Goal: Task Accomplishment & Management: Use online tool/utility

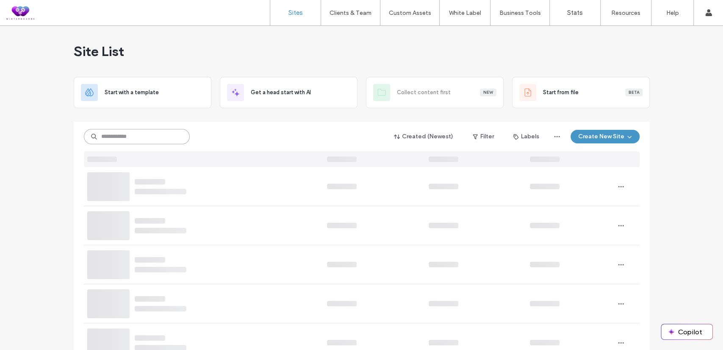
click at [113, 133] on input at bounding box center [137, 136] width 106 height 15
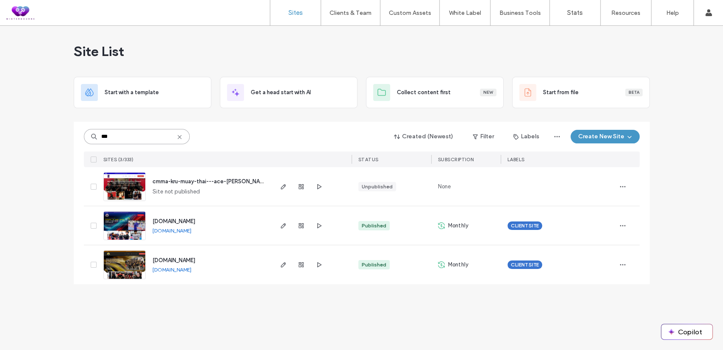
click at [122, 135] on input "***" at bounding box center [137, 136] width 106 height 15
type input "***"
click at [190, 180] on span "cmma-kru-muay-thai---ace-[PERSON_NAME]" at bounding box center [211, 181] width 117 height 6
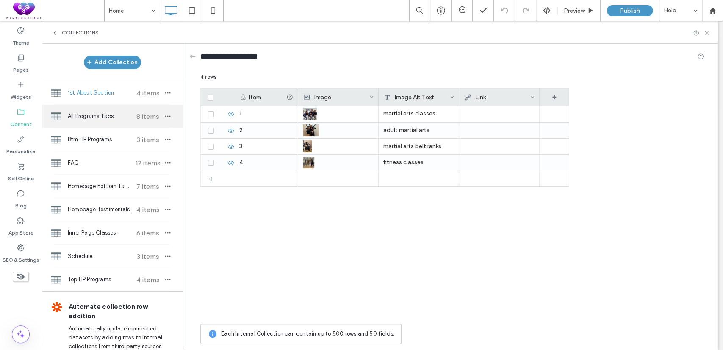
click at [78, 125] on div "All Programs Tabs 8 items" at bounding box center [113, 116] width 142 height 23
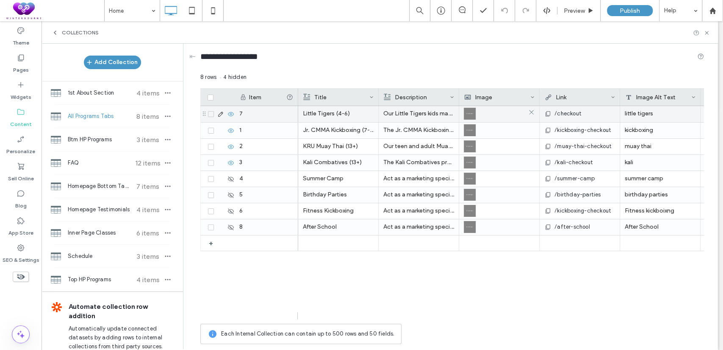
click at [468, 117] on img at bounding box center [470, 114] width 12 height 12
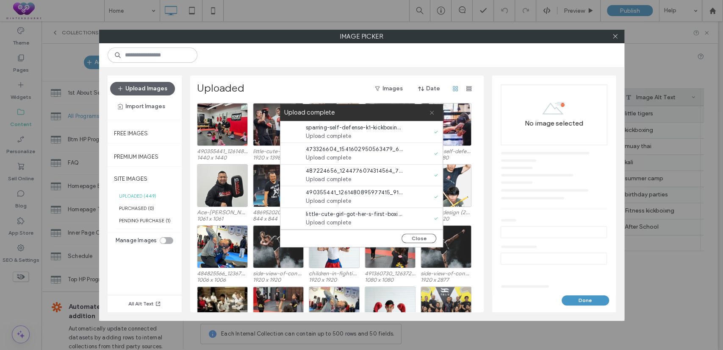
click at [431, 113] on icon at bounding box center [432, 113] width 6 height 6
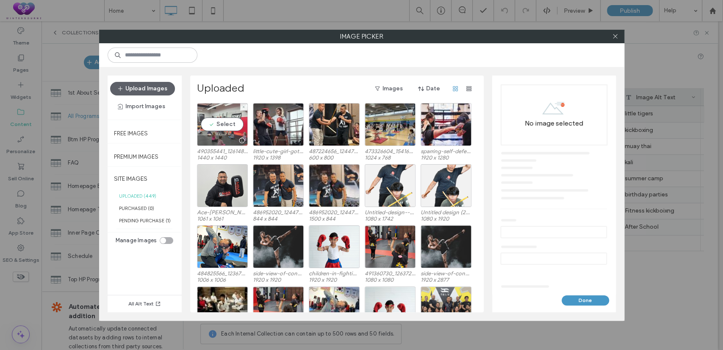
click at [228, 123] on div "Select" at bounding box center [222, 124] width 51 height 43
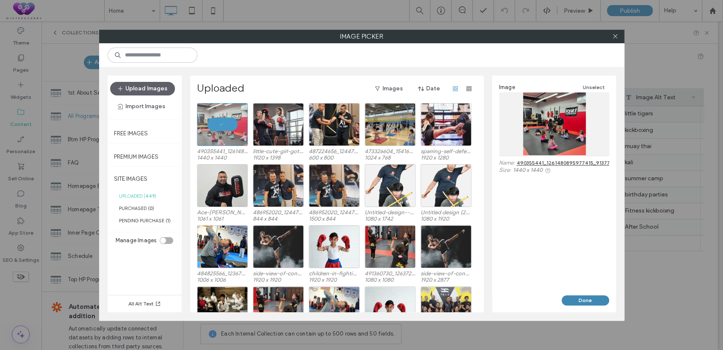
click at [573, 297] on button "Done" at bounding box center [585, 300] width 47 height 10
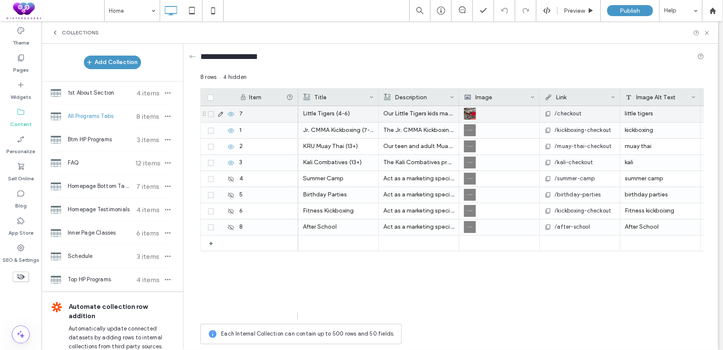
click at [219, 111] on icon at bounding box center [220, 114] width 7 height 7
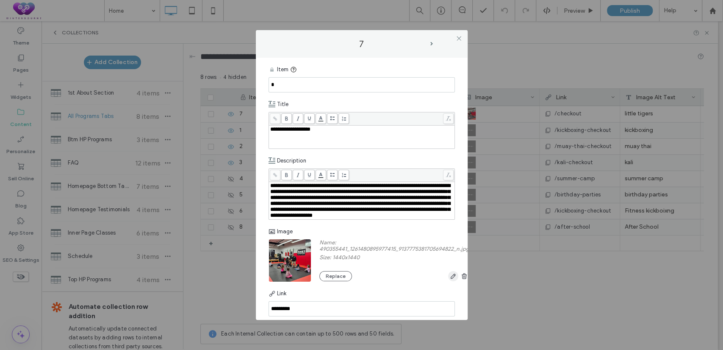
click at [454, 278] on use "button" at bounding box center [452, 275] width 5 height 5
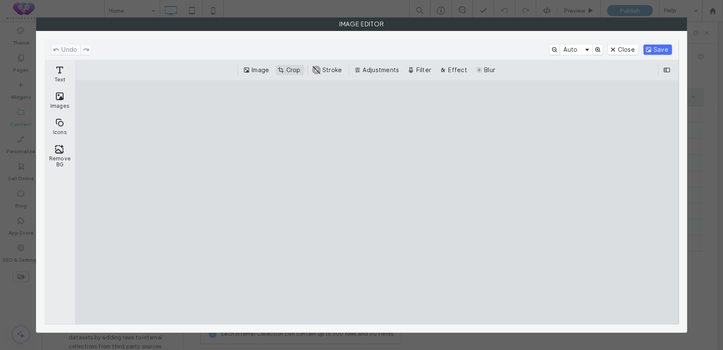
click at [286, 74] on button "Crop" at bounding box center [290, 70] width 28 height 10
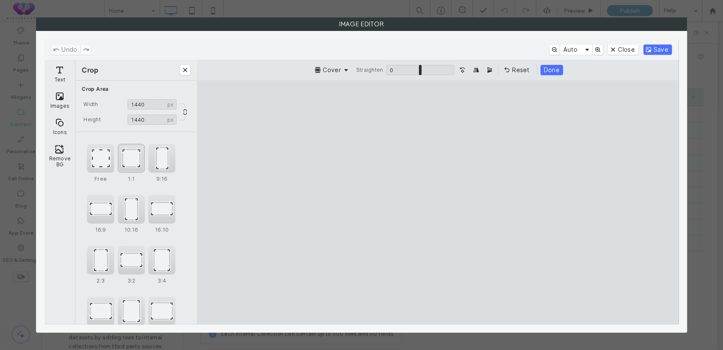
click at [141, 155] on div "1:1" at bounding box center [131, 158] width 27 height 29
click at [647, 50] on button "Save" at bounding box center [658, 49] width 28 height 10
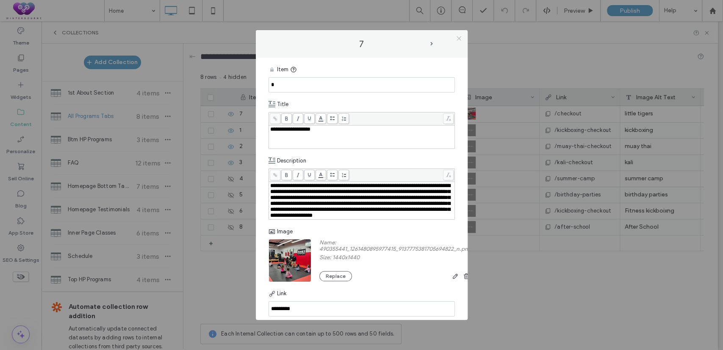
click at [460, 40] on icon at bounding box center [459, 38] width 6 height 6
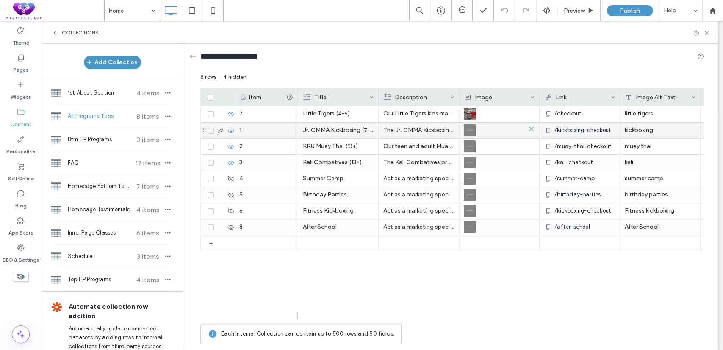
click at [473, 131] on img at bounding box center [470, 130] width 12 height 12
click at [473, 131] on img at bounding box center [470, 131] width 12 height 12
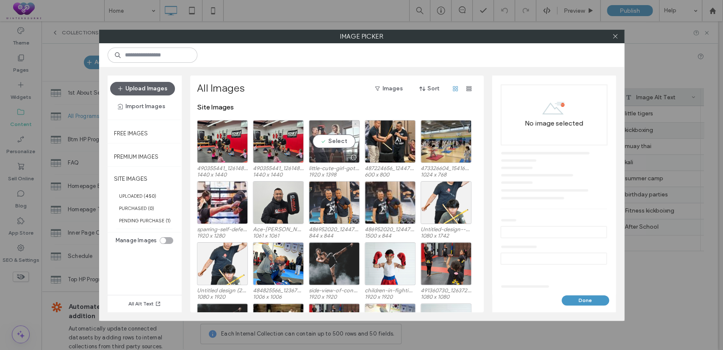
click at [331, 136] on div "Select" at bounding box center [334, 141] width 51 height 43
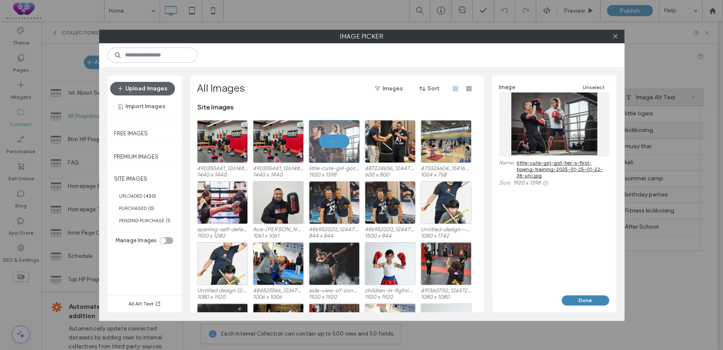
click at [579, 298] on button "Done" at bounding box center [585, 300] width 47 height 10
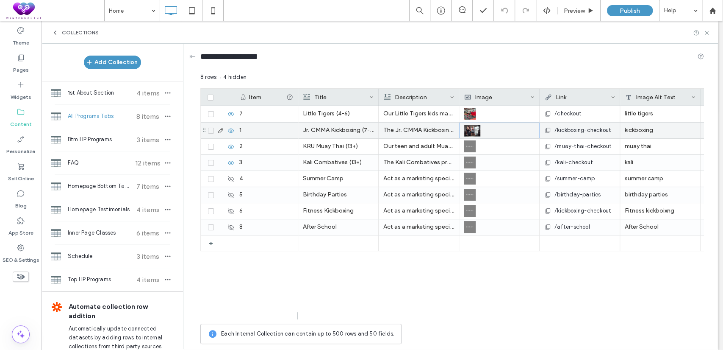
click at [220, 129] on use at bounding box center [220, 130] width 5 height 5
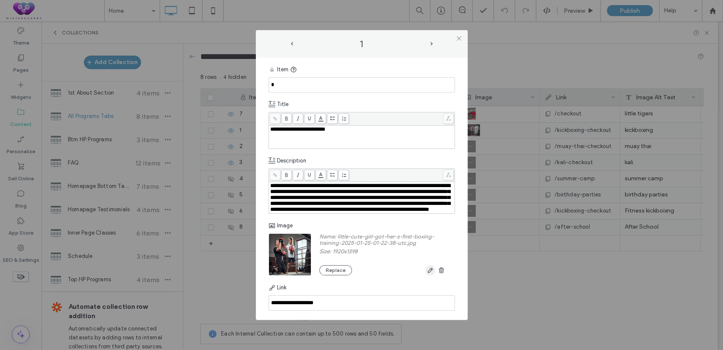
click at [427, 273] on icon "button" at bounding box center [430, 270] width 7 height 7
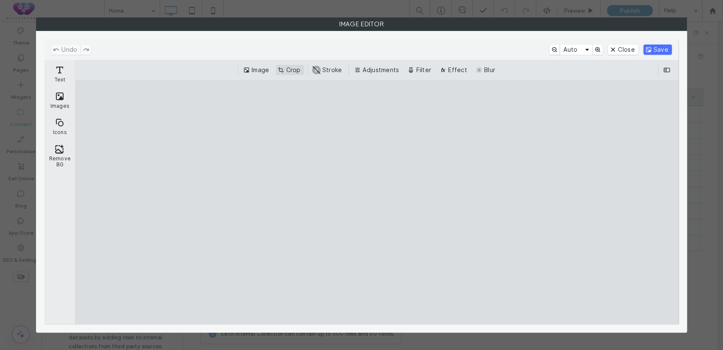
click at [290, 71] on button "Crop" at bounding box center [290, 70] width 28 height 10
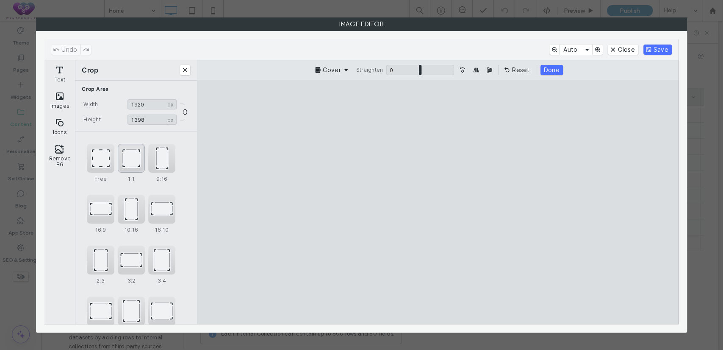
click at [132, 158] on div "1:1" at bounding box center [131, 158] width 27 height 29
type input "****"
drag, startPoint x: 459, startPoint y: 206, endPoint x: 486, endPoint y: 213, distance: 28.4
click at [438, 202] on cesdk-canvas "Editor canvas" at bounding box center [438, 202] width 0 height 0
click at [553, 66] on button "Done" at bounding box center [550, 70] width 22 height 10
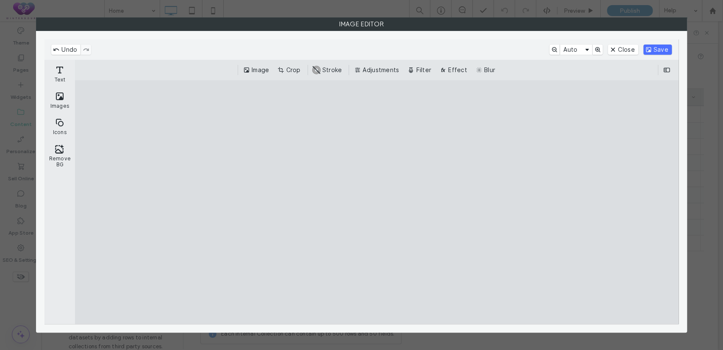
click at [659, 44] on div "Undo Auto Close Save" at bounding box center [361, 49] width 634 height 20
click at [660, 47] on button "Save" at bounding box center [658, 49] width 28 height 10
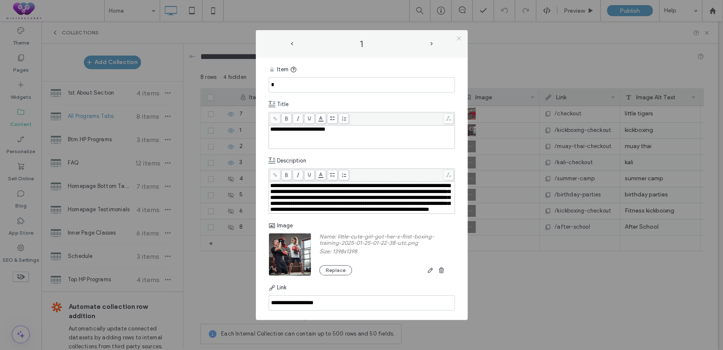
click at [461, 40] on icon at bounding box center [459, 38] width 6 height 6
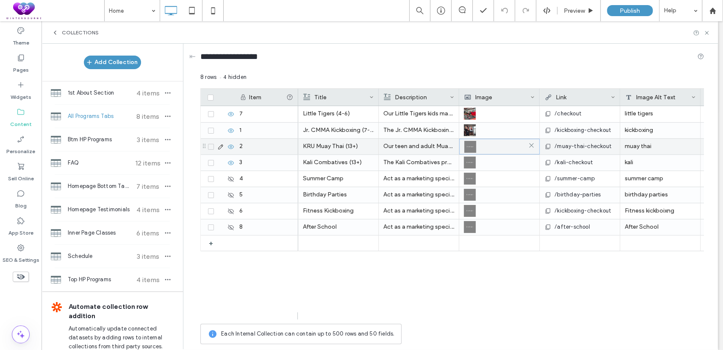
click at [470, 144] on img at bounding box center [470, 147] width 12 height 12
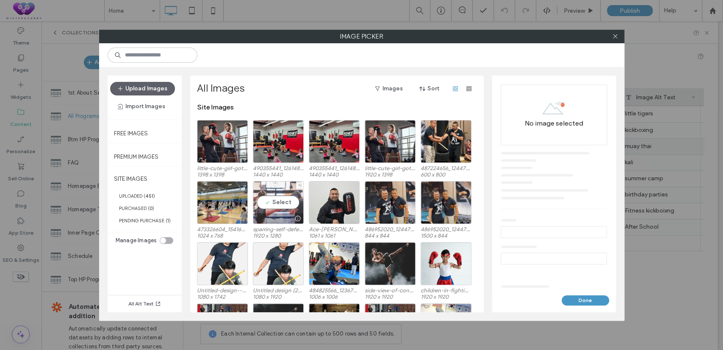
click at [278, 200] on div "Select" at bounding box center [278, 202] width 51 height 43
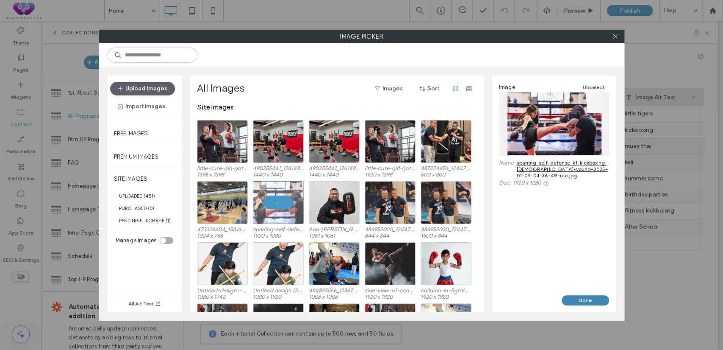
click at [585, 299] on button "Done" at bounding box center [585, 300] width 47 height 10
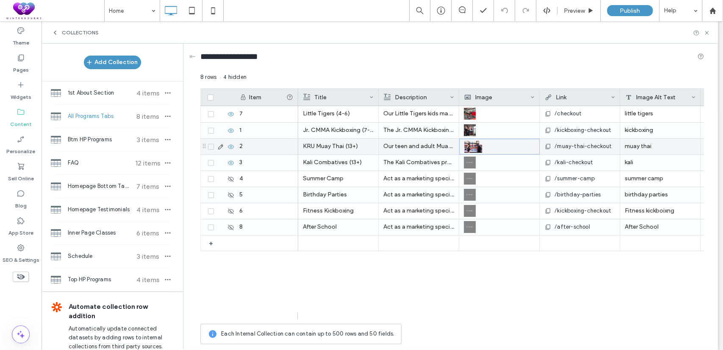
click at [222, 145] on icon at bounding box center [220, 146] width 7 height 7
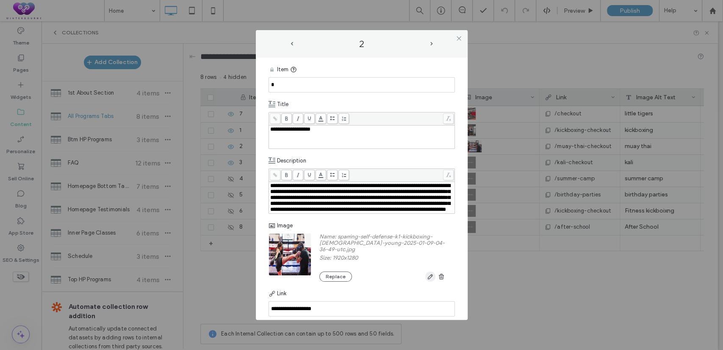
click at [427, 280] on icon "button" at bounding box center [430, 276] width 7 height 7
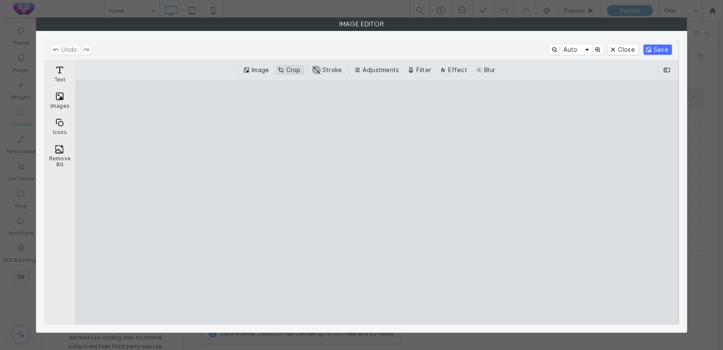
click at [295, 70] on button "Crop" at bounding box center [290, 70] width 28 height 10
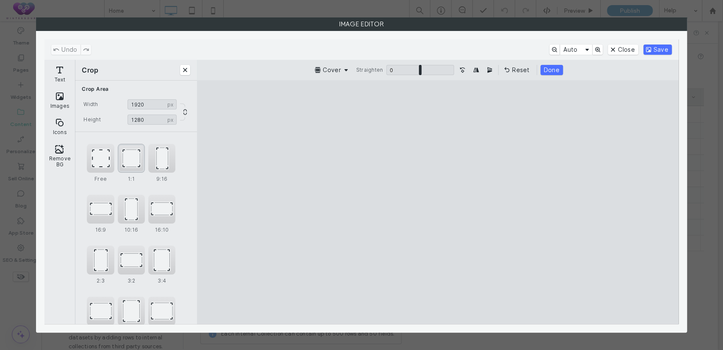
click at [133, 164] on div "1:1" at bounding box center [131, 158] width 27 height 29
type input "****"
drag, startPoint x: 443, startPoint y: 275, endPoint x: 452, endPoint y: 270, distance: 9.7
click at [438, 202] on cesdk-canvas "Editor canvas" at bounding box center [438, 202] width 0 height 0
drag, startPoint x: 655, startPoint y: 49, endPoint x: 722, endPoint y: 214, distance: 177.8
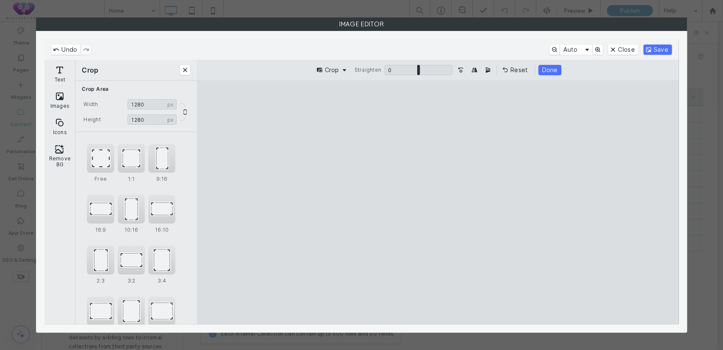
click at [655, 50] on button "Save" at bounding box center [658, 49] width 28 height 10
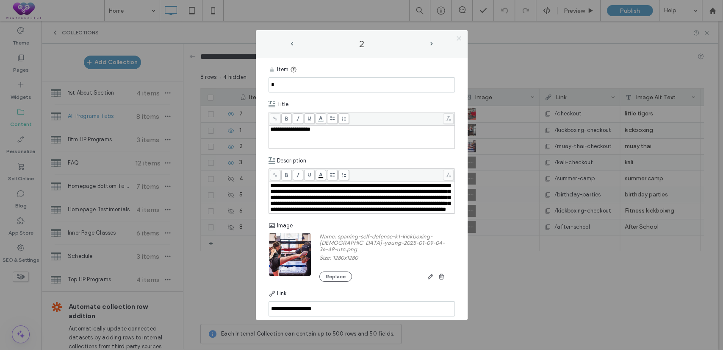
click at [459, 36] on icon at bounding box center [459, 38] width 6 height 6
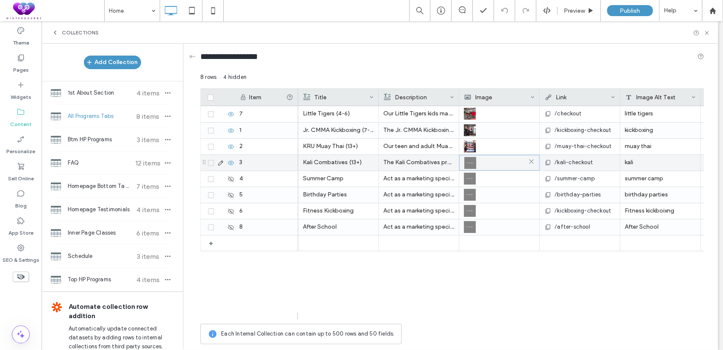
click at [472, 164] on img at bounding box center [470, 163] width 12 height 12
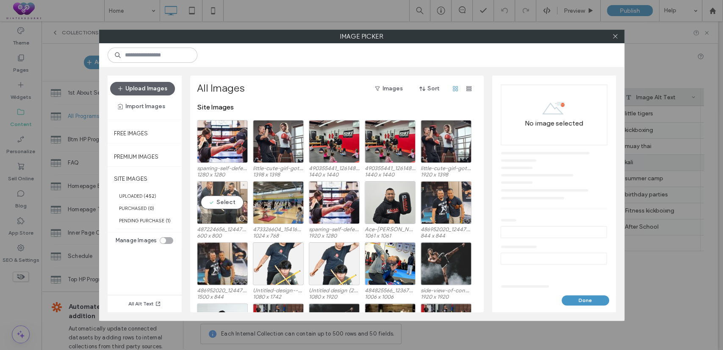
click at [230, 193] on div "Select" at bounding box center [222, 202] width 51 height 43
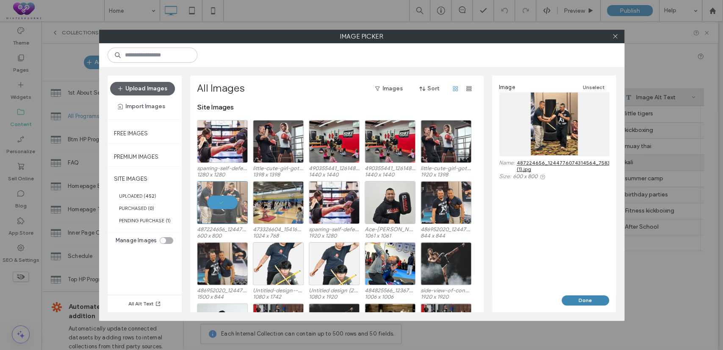
click at [583, 295] on button "Done" at bounding box center [585, 300] width 47 height 10
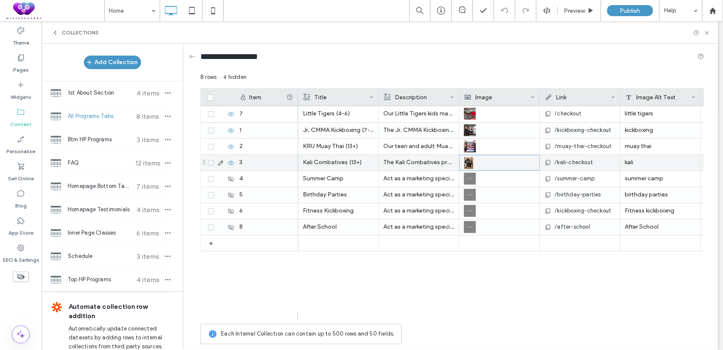
click at [221, 160] on icon at bounding box center [220, 162] width 7 height 7
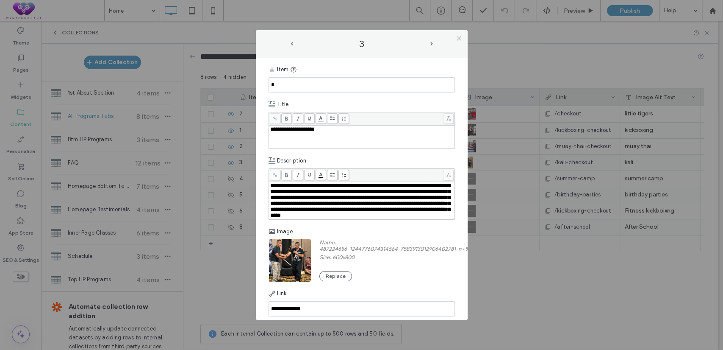
click at [291, 264] on img at bounding box center [290, 259] width 43 height 57
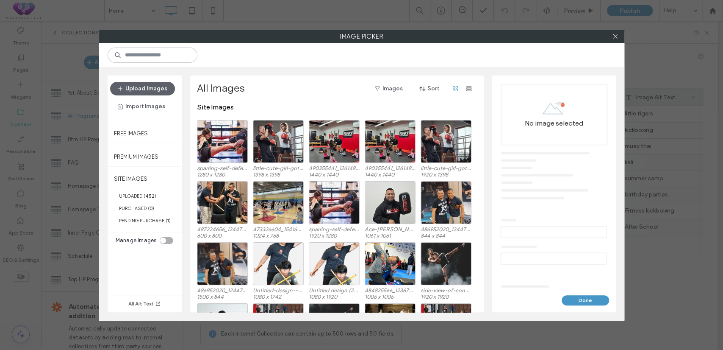
click at [620, 38] on div at bounding box center [615, 36] width 13 height 13
click at [617, 36] on icon at bounding box center [615, 36] width 6 height 6
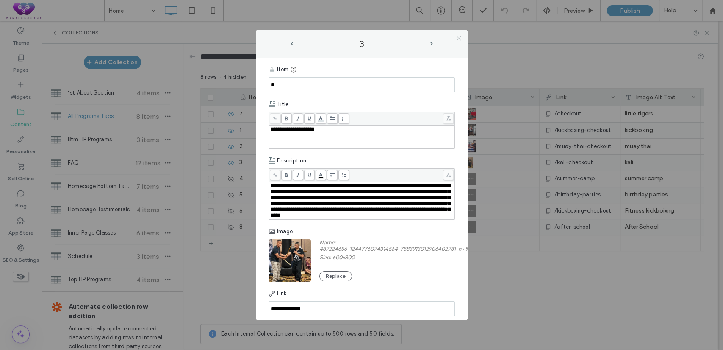
click at [458, 36] on icon at bounding box center [459, 38] width 6 height 6
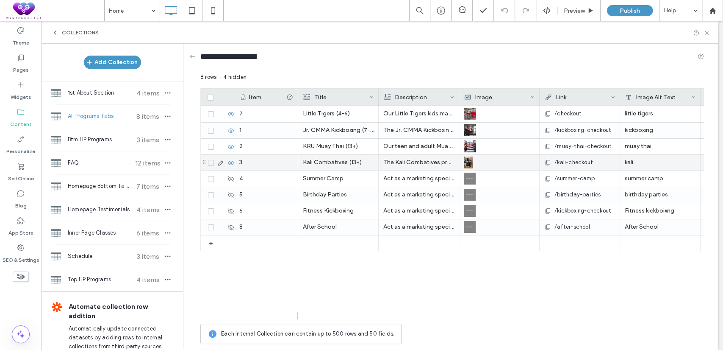
click at [217, 162] on icon at bounding box center [220, 162] width 7 height 7
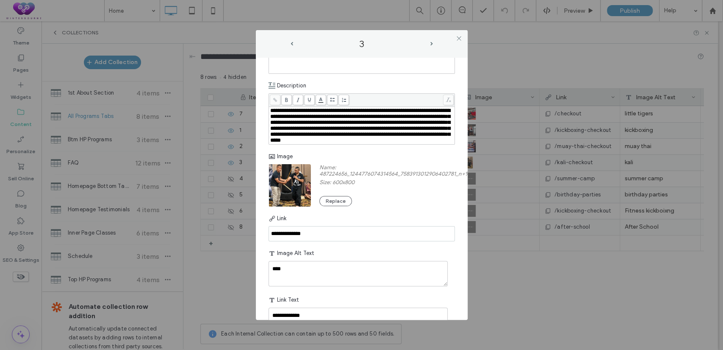
scroll to position [78, 0]
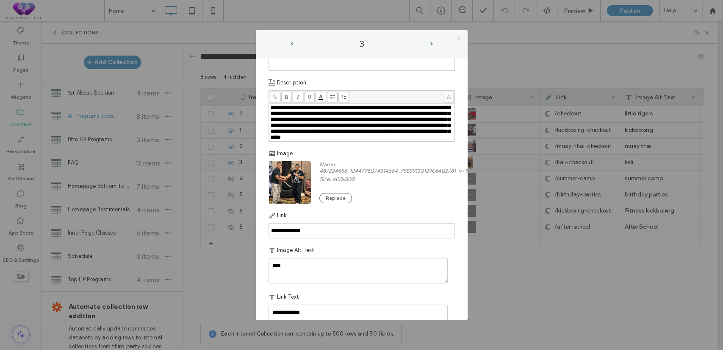
click at [459, 40] on icon at bounding box center [459, 38] width 6 height 6
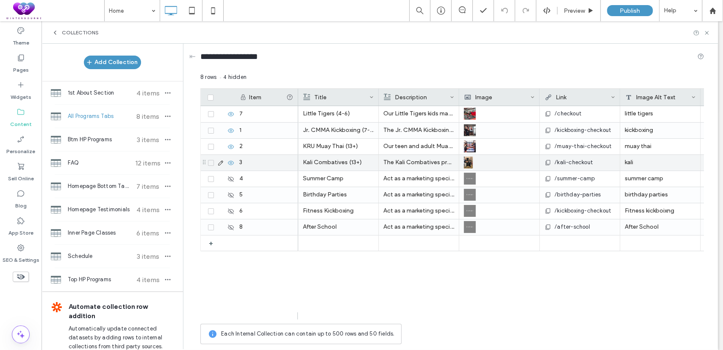
click at [222, 161] on use at bounding box center [220, 162] width 5 height 5
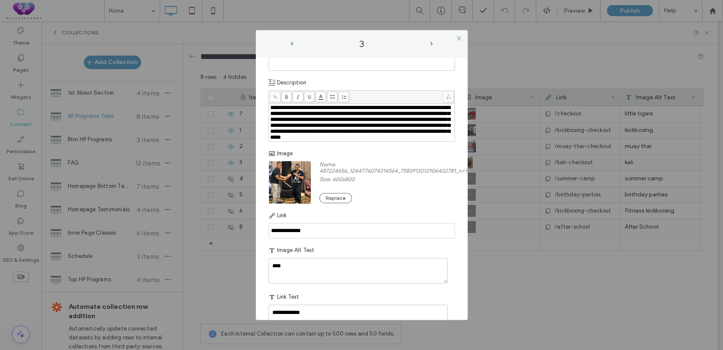
click at [430, 203] on div at bounding box center [430, 198] width 138 height 10
click at [386, 203] on div at bounding box center [430, 198] width 138 height 10
click at [460, 38] on icon at bounding box center [459, 38] width 6 height 6
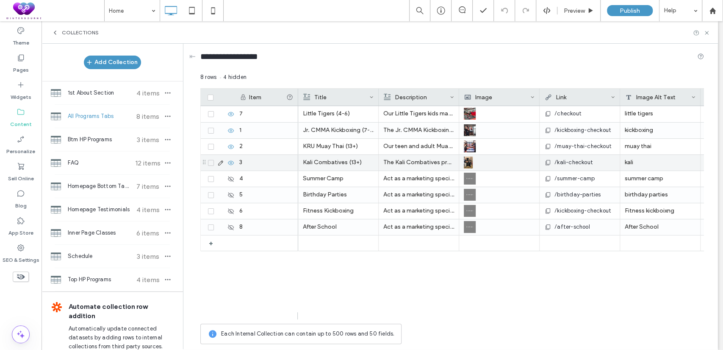
click at [222, 161] on icon at bounding box center [220, 162] width 7 height 7
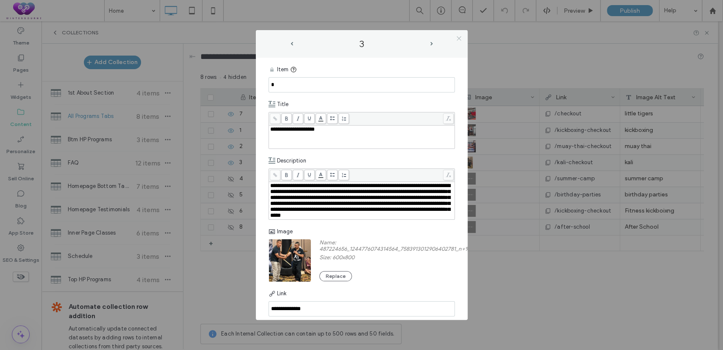
click at [458, 37] on icon at bounding box center [459, 38] width 6 height 6
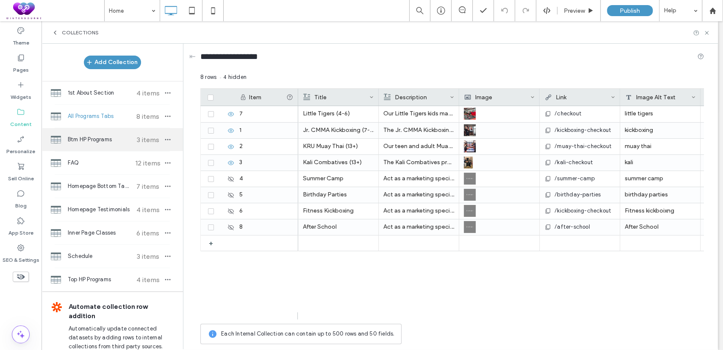
click at [105, 143] on span "Btm HP Programs" at bounding box center [99, 139] width 63 height 8
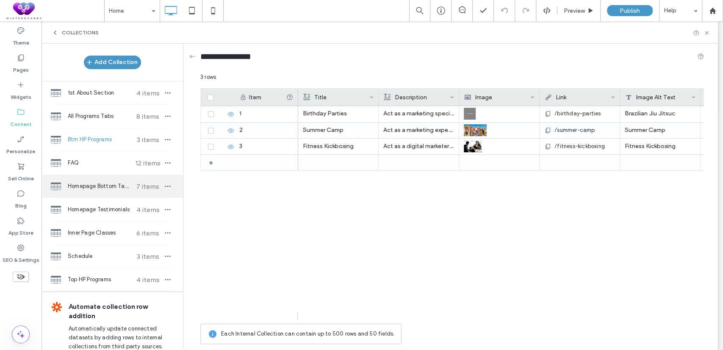
click at [101, 181] on div "Homepage Bottom Tabbed Programs 7 items" at bounding box center [113, 186] width 142 height 23
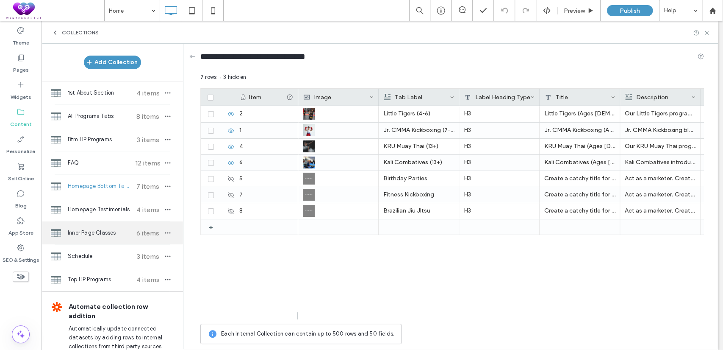
click at [95, 230] on span "Inner Page Classes" at bounding box center [99, 232] width 63 height 8
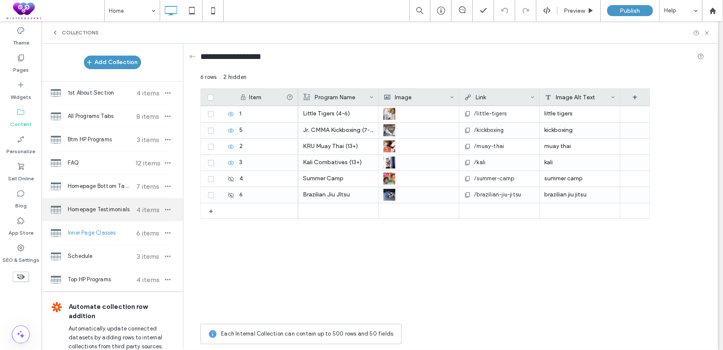
click at [97, 214] on div "Homepage Testimonials 4 items" at bounding box center [113, 209] width 142 height 23
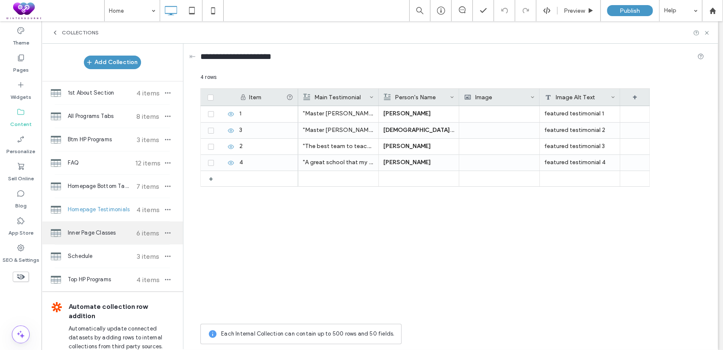
click at [79, 228] on div "Inner Page Classes 6 items" at bounding box center [113, 232] width 142 height 23
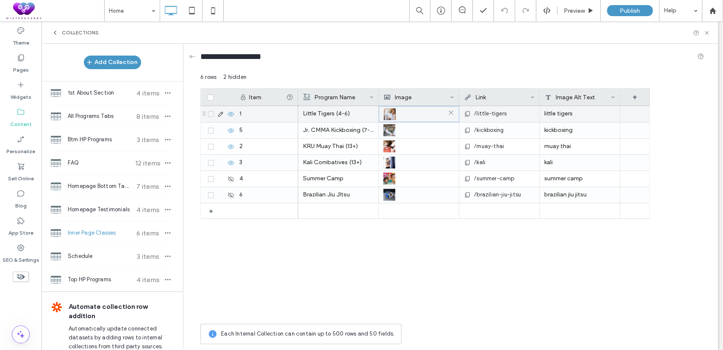
click at [390, 114] on img at bounding box center [390, 114] width 12 height 12
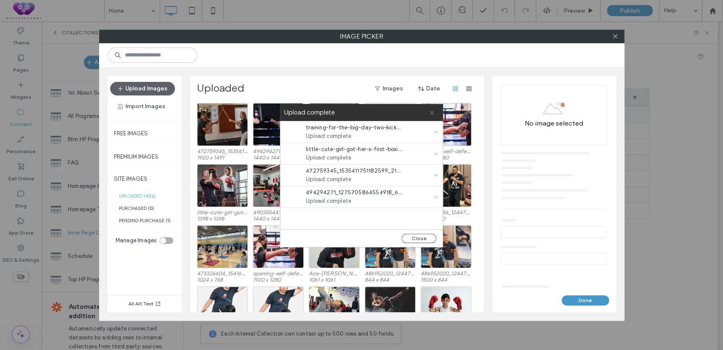
click at [432, 112] on use at bounding box center [432, 113] width 4 height 4
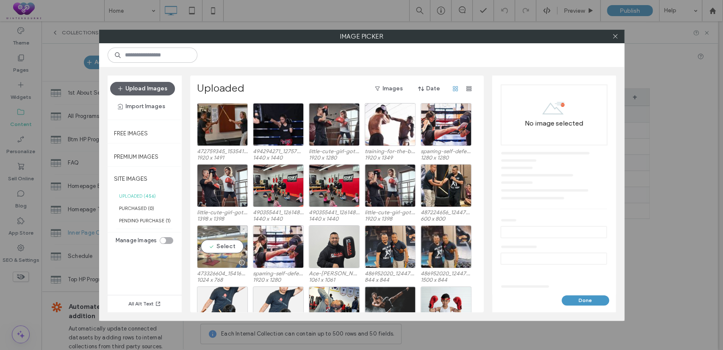
click at [229, 244] on div "Select" at bounding box center [222, 246] width 51 height 43
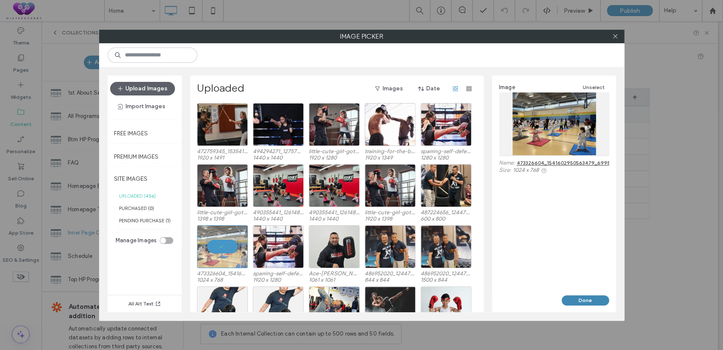
click at [585, 301] on button "Done" at bounding box center [585, 300] width 47 height 10
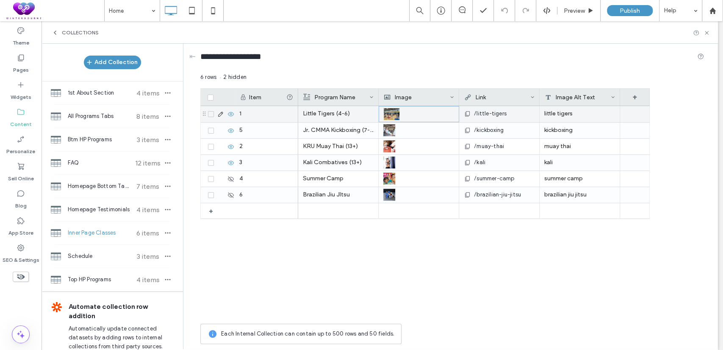
click at [221, 114] on icon at bounding box center [220, 114] width 7 height 7
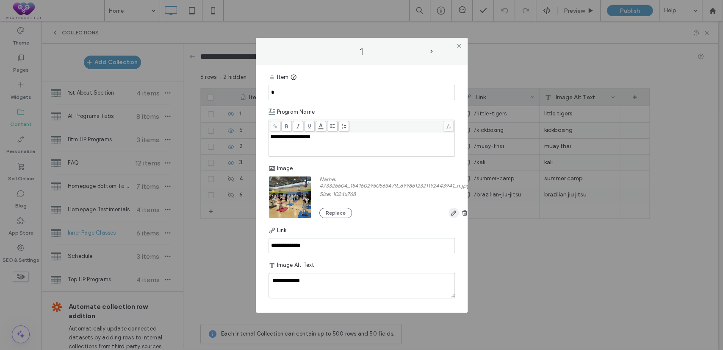
click at [455, 213] on use "button" at bounding box center [453, 212] width 5 height 5
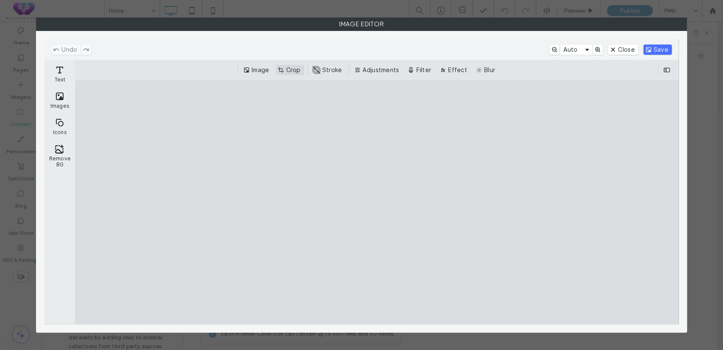
click at [291, 67] on button "Crop" at bounding box center [290, 70] width 28 height 10
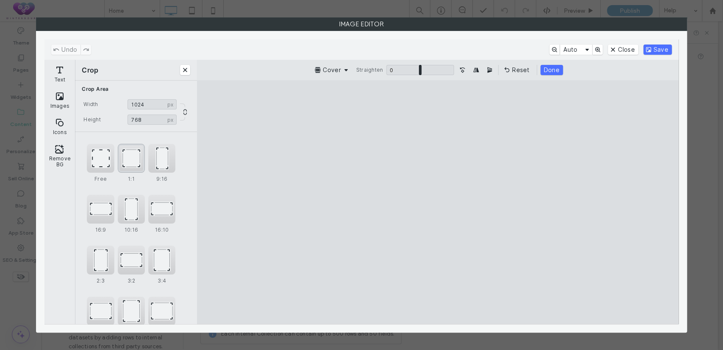
click at [127, 155] on div "1:1" at bounding box center [131, 158] width 27 height 29
type input "***"
drag, startPoint x: 455, startPoint y: 247, endPoint x: 406, endPoint y: 237, distance: 49.8
click at [438, 202] on cesdk-canvas "Editor canvas" at bounding box center [438, 202] width 0 height 0
click at [649, 46] on button "Save" at bounding box center [658, 49] width 28 height 10
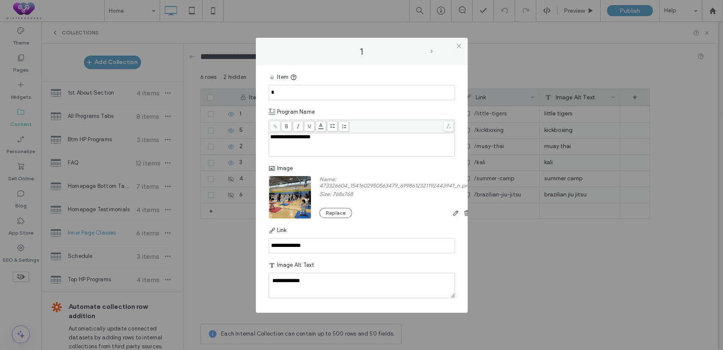
click at [431, 50] on span "next-arrow" at bounding box center [432, 52] width 3 height 4
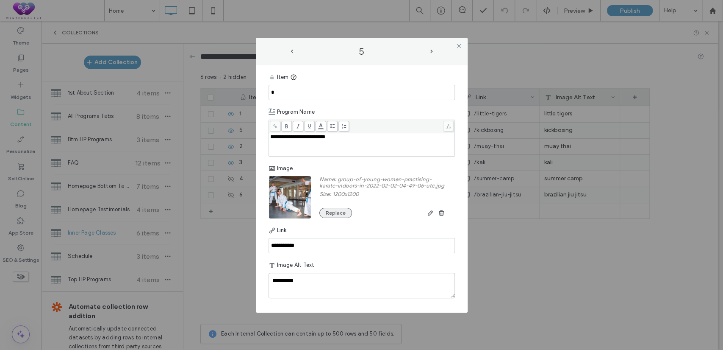
click at [336, 217] on button "Replace" at bounding box center [335, 213] width 33 height 10
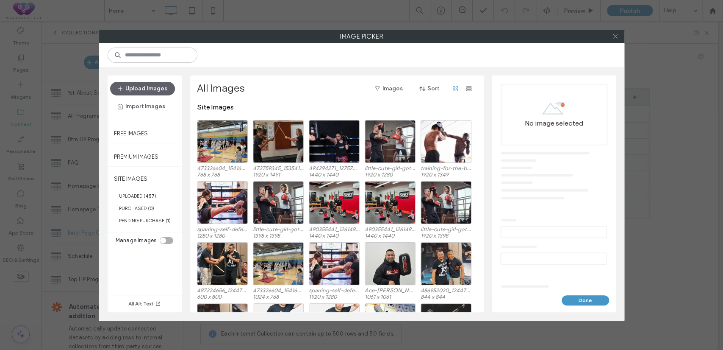
click at [614, 37] on icon at bounding box center [615, 36] width 6 height 6
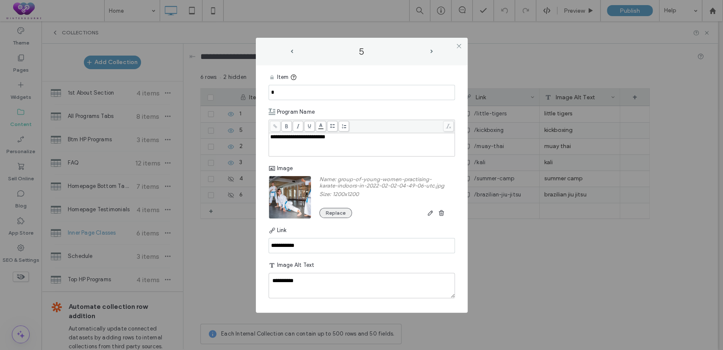
click at [333, 215] on button "Replace" at bounding box center [335, 213] width 33 height 10
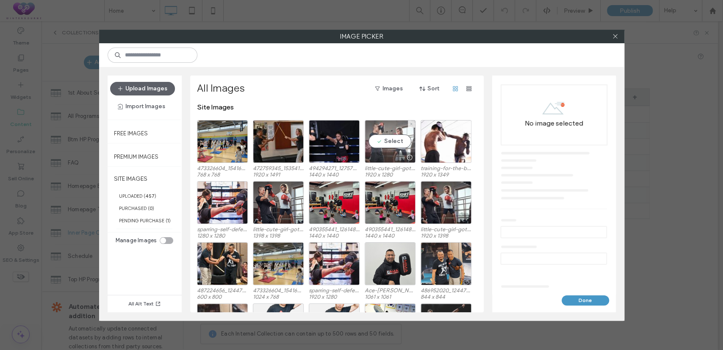
click at [381, 138] on div "Select" at bounding box center [390, 141] width 51 height 43
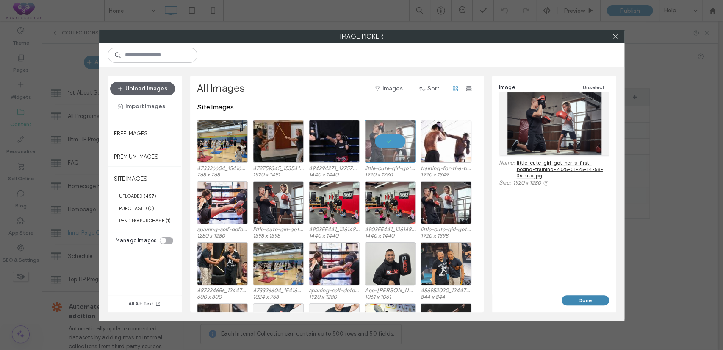
click at [586, 299] on button "Done" at bounding box center [585, 300] width 47 height 10
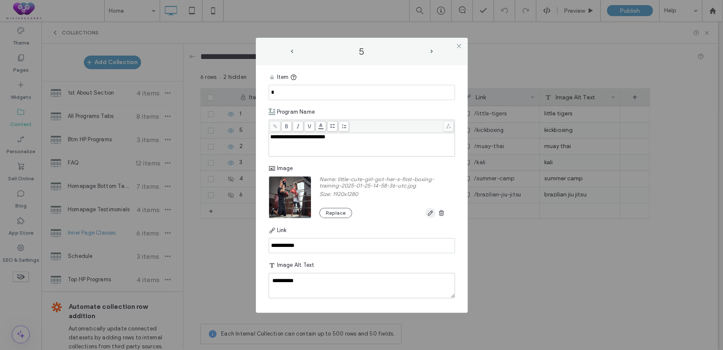
click at [430, 210] on icon "button" at bounding box center [430, 212] width 7 height 7
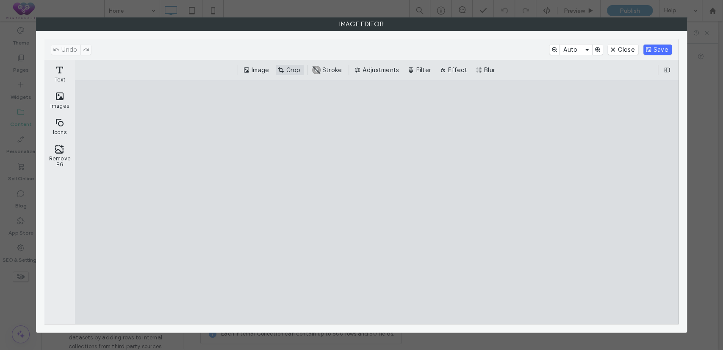
click at [292, 72] on button "Crop" at bounding box center [290, 70] width 28 height 10
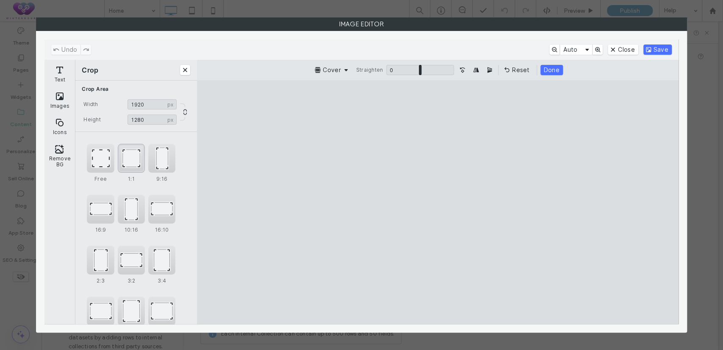
click at [125, 150] on div "1:1" at bounding box center [131, 158] width 27 height 29
type input "****"
drag, startPoint x: 453, startPoint y: 173, endPoint x: 463, endPoint y: 173, distance: 9.7
click at [438, 202] on cesdk-canvas "Editor canvas" at bounding box center [438, 202] width 0 height 0
click at [651, 52] on button "Save" at bounding box center [658, 49] width 28 height 10
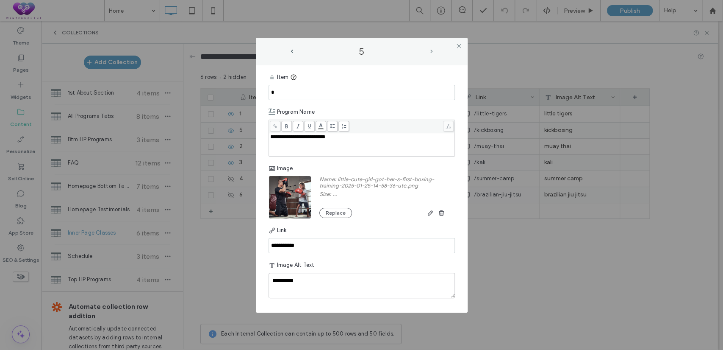
click at [431, 50] on span "next-arrow" at bounding box center [432, 52] width 3 height 4
click at [328, 210] on button "Replace" at bounding box center [335, 213] width 33 height 10
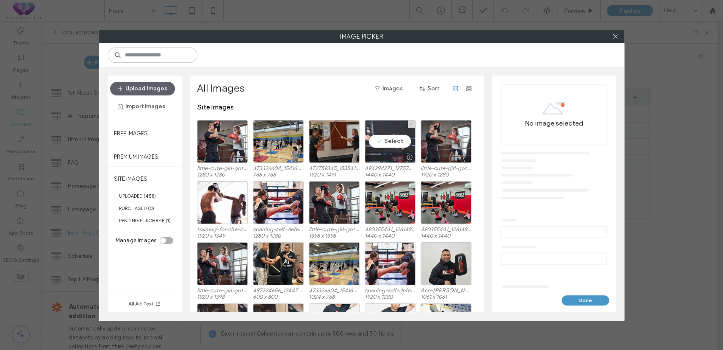
click at [383, 141] on div "Select" at bounding box center [390, 141] width 51 height 43
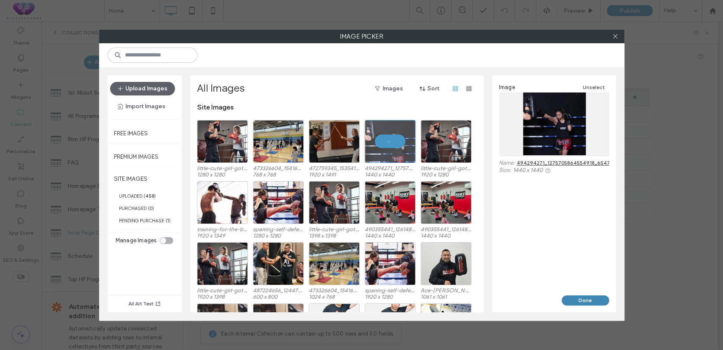
click at [587, 300] on button "Done" at bounding box center [585, 300] width 47 height 10
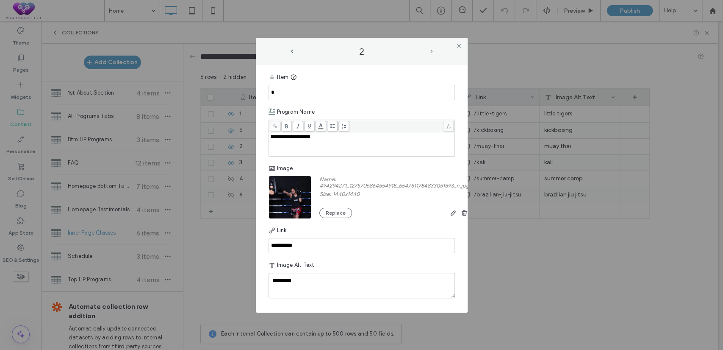
click at [431, 50] on span "next-arrow" at bounding box center [432, 52] width 3 height 4
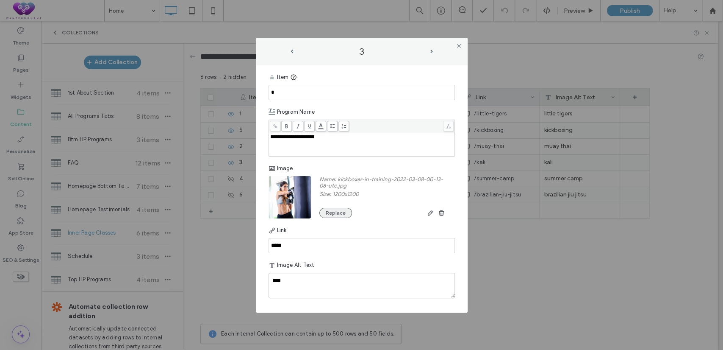
click at [342, 211] on button "Replace" at bounding box center [335, 213] width 33 height 10
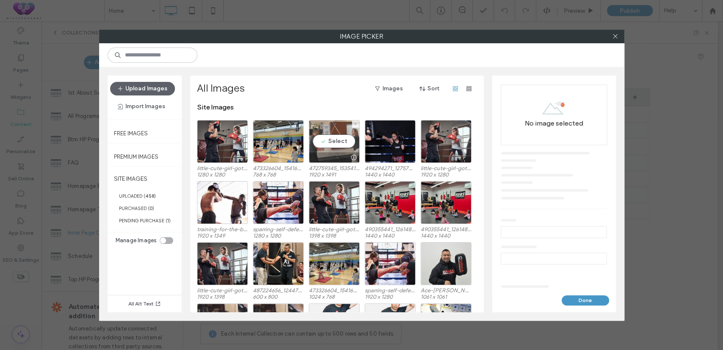
click at [322, 134] on div "Select" at bounding box center [334, 141] width 51 height 43
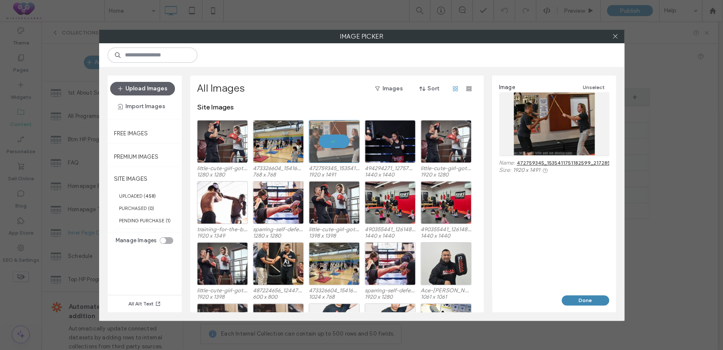
click at [593, 300] on button "Done" at bounding box center [585, 300] width 47 height 10
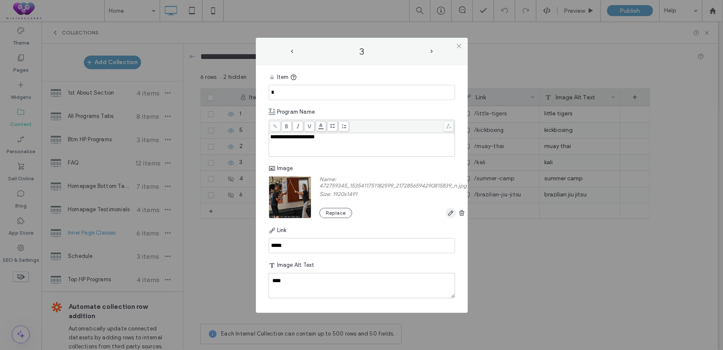
click at [452, 215] on icon "button" at bounding box center [450, 212] width 7 height 7
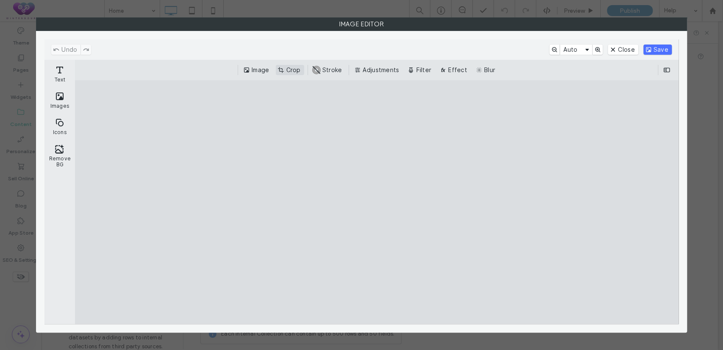
click at [284, 72] on button "Crop" at bounding box center [290, 70] width 28 height 10
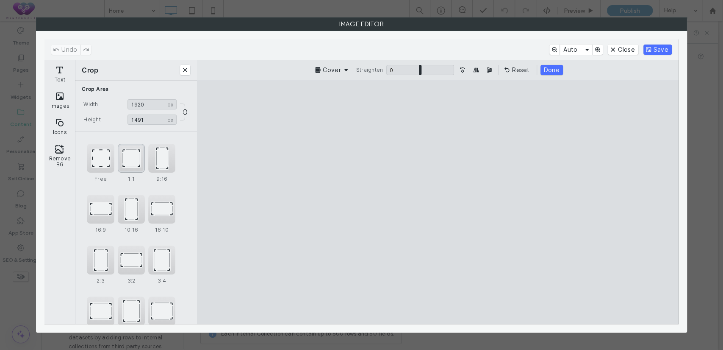
click at [125, 157] on div "1:1" at bounding box center [131, 158] width 27 height 29
type input "****"
click at [438, 202] on cesdk-canvas "Editor canvas" at bounding box center [438, 202] width 0 height 0
click at [651, 52] on button "Save" at bounding box center [658, 49] width 28 height 10
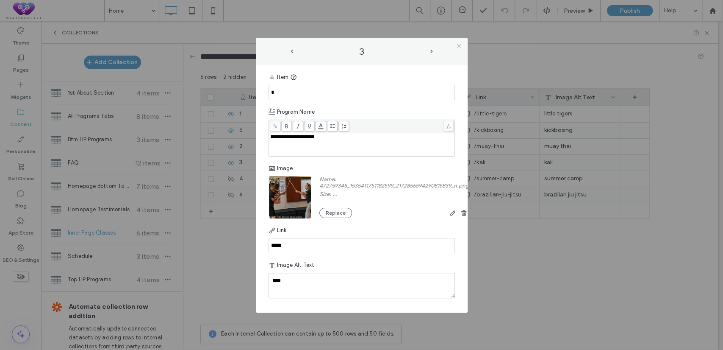
click at [459, 45] on use at bounding box center [459, 46] width 4 height 4
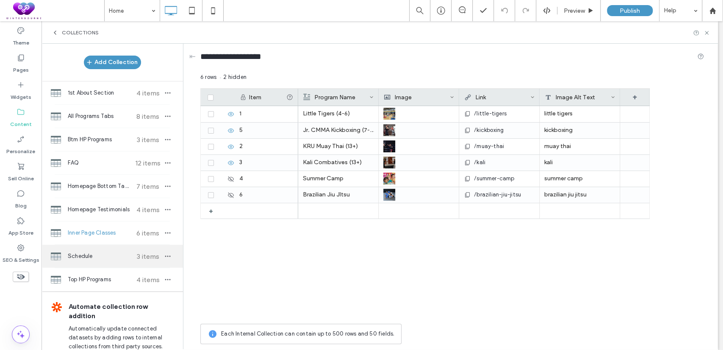
click at [82, 255] on span "Schedule" at bounding box center [99, 256] width 63 height 8
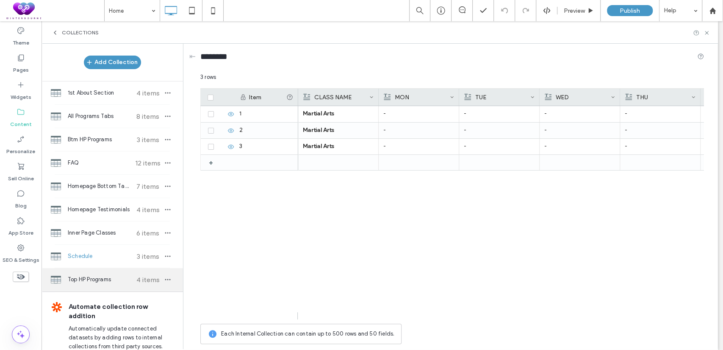
click at [89, 281] on span "Top HP Programs" at bounding box center [99, 279] width 63 height 8
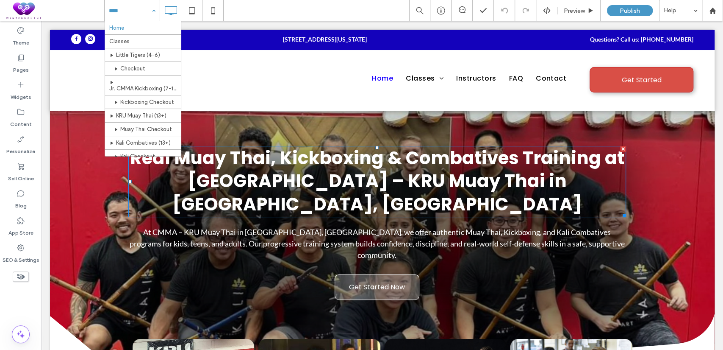
click at [155, 10] on div "Home Classes Little Tigers (4-6) Checkout Jr. CMMA Kickboxing (7-12) Kickboxing…" at bounding box center [132, 10] width 55 height 21
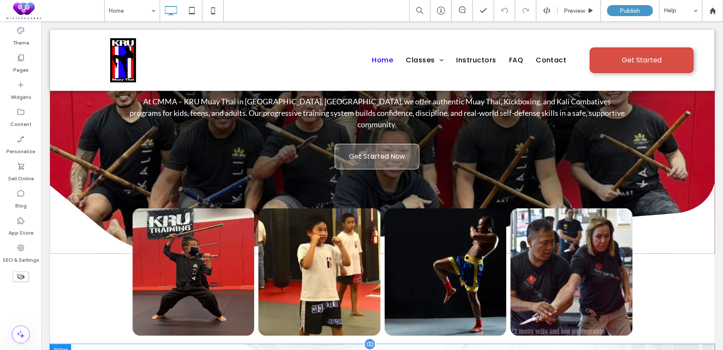
scroll to position [0, 0]
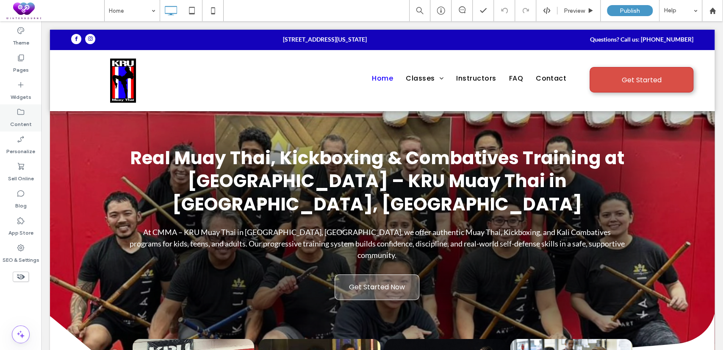
click at [25, 116] on label "Content" at bounding box center [21, 122] width 22 height 12
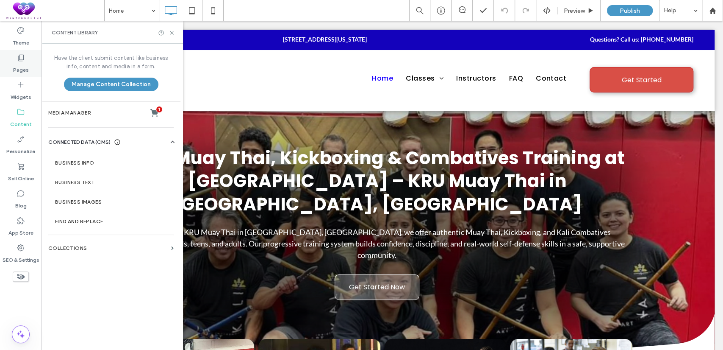
click at [16, 65] on label "Pages" at bounding box center [21, 68] width 16 height 12
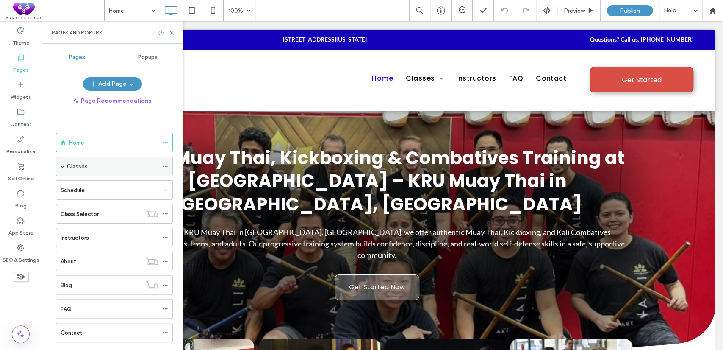
click at [64, 165] on span at bounding box center [63, 166] width 4 height 4
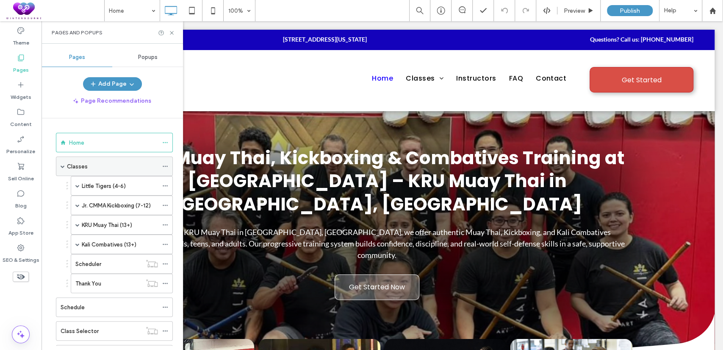
click at [73, 165] on label "Classes" at bounding box center [77, 166] width 21 height 15
click at [170, 32] on icon at bounding box center [172, 33] width 6 height 6
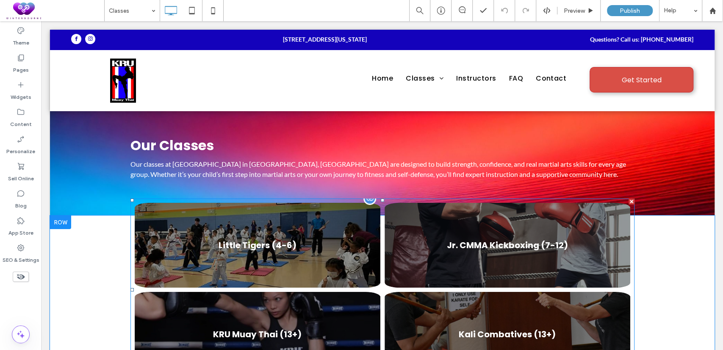
click at [367, 200] on div at bounding box center [370, 198] width 13 height 13
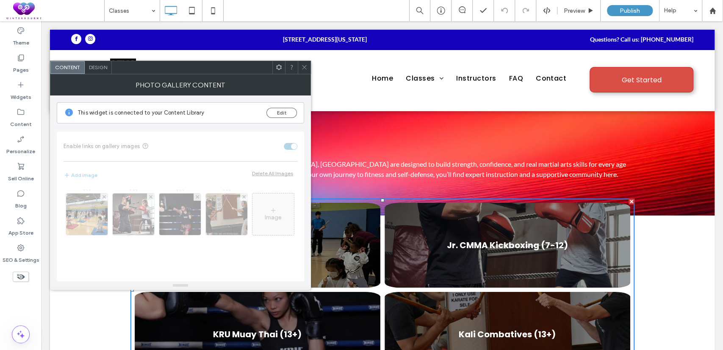
click at [97, 72] on div "Design" at bounding box center [98, 67] width 27 height 13
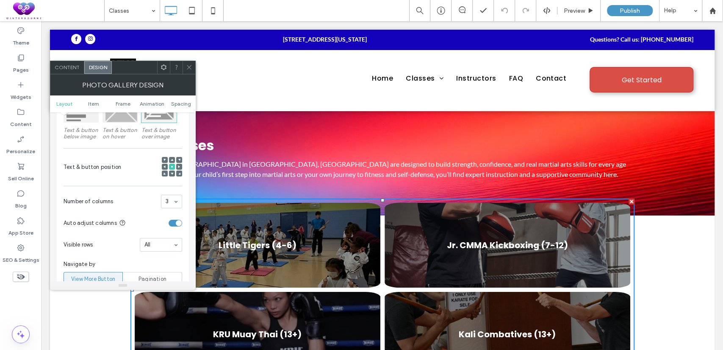
scroll to position [157, 0]
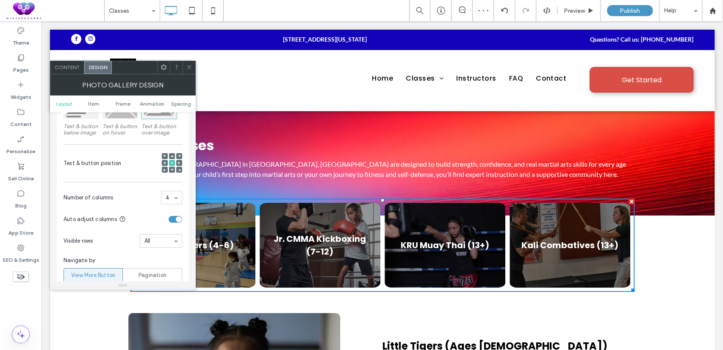
click at [186, 67] on icon at bounding box center [189, 67] width 6 height 6
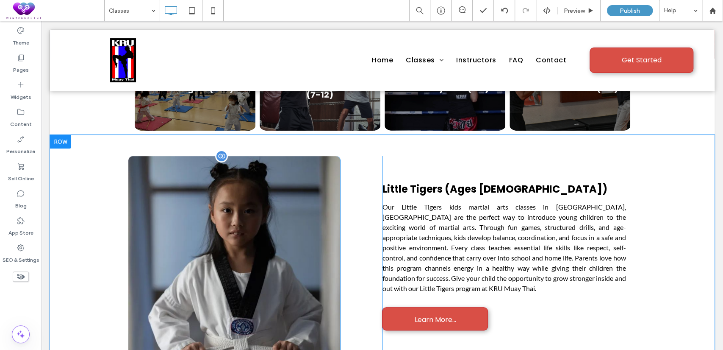
click at [292, 228] on div "Click To Paste" at bounding box center [234, 262] width 212 height 212
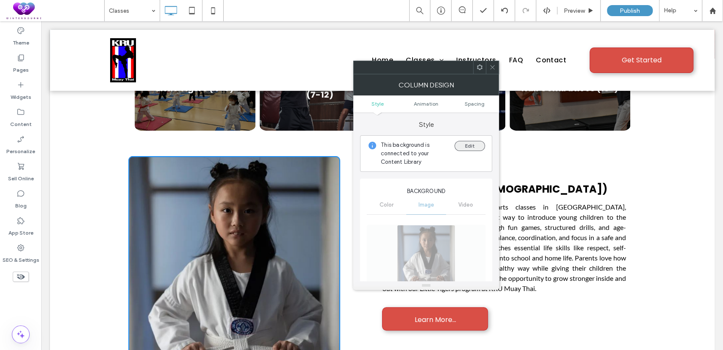
click at [461, 144] on button "Edit" at bounding box center [470, 146] width 31 height 10
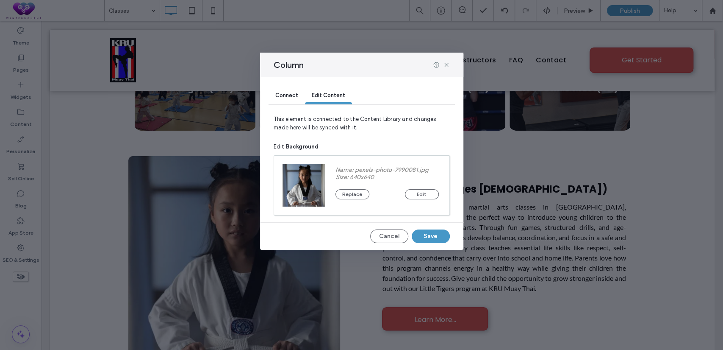
click at [332, 190] on div "Name: pexels-photo-7990081.jpg Size: 640x640 Replace Edit" at bounding box center [387, 185] width 125 height 59
click at [339, 192] on button "Replace" at bounding box center [353, 194] width 34 height 10
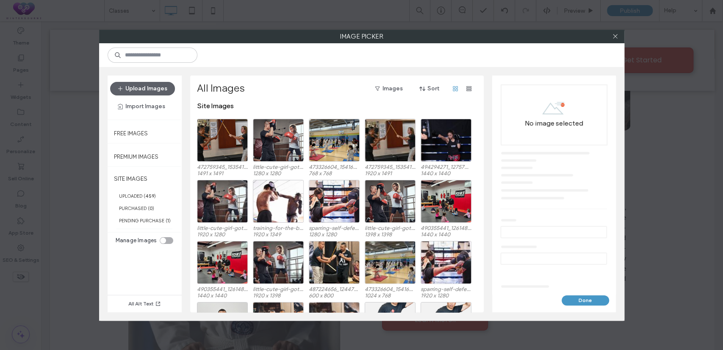
scroll to position [0, 0]
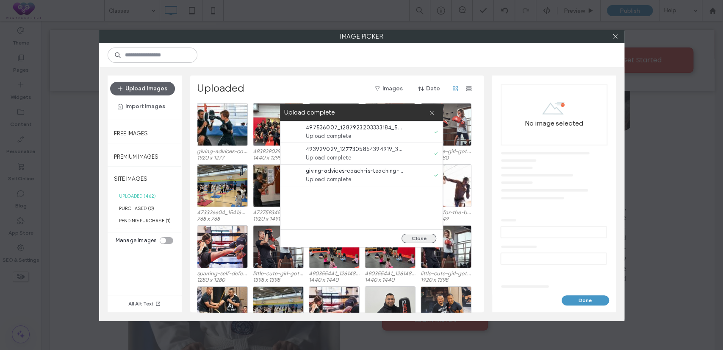
click at [421, 235] on button "Close" at bounding box center [419, 237] width 35 height 9
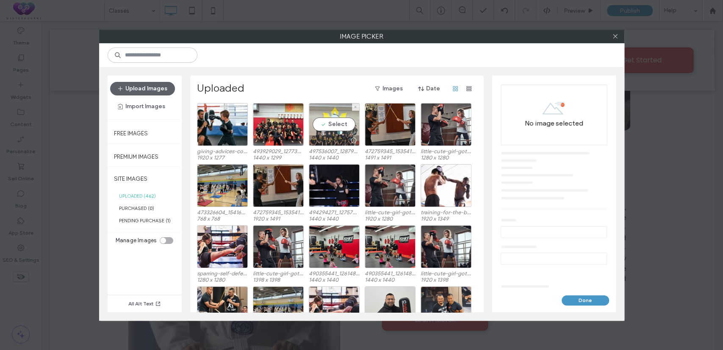
click at [345, 127] on div "Select" at bounding box center [334, 124] width 51 height 43
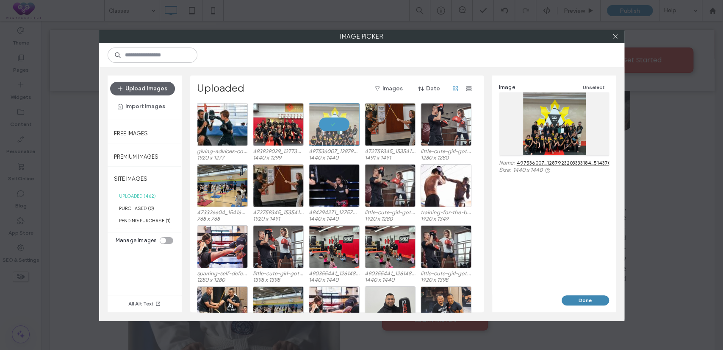
click at [582, 298] on button "Done" at bounding box center [585, 300] width 47 height 10
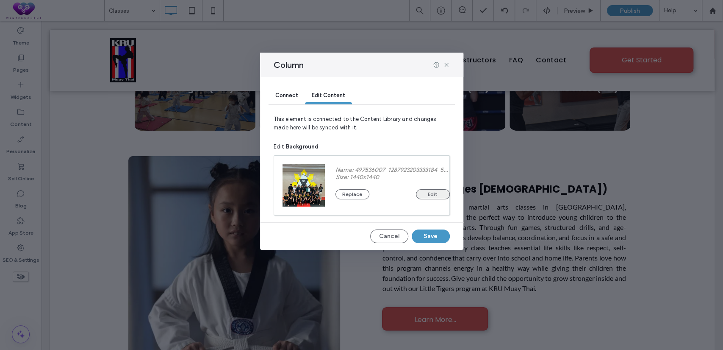
click at [436, 197] on button "Edit" at bounding box center [433, 194] width 34 height 10
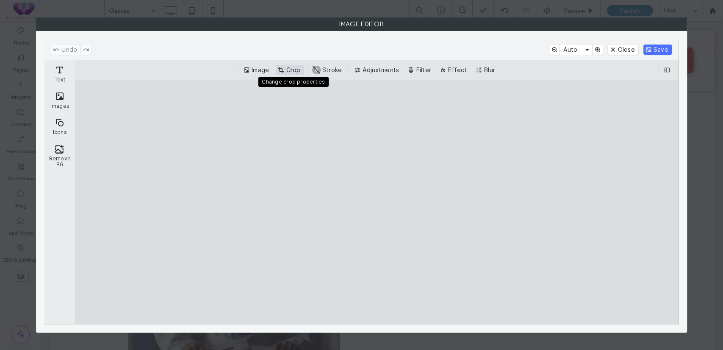
click at [288, 69] on button "Crop" at bounding box center [290, 70] width 28 height 10
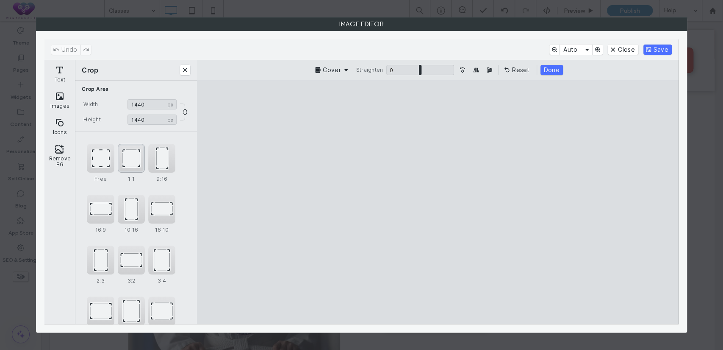
click at [133, 166] on div "1:1" at bounding box center [131, 158] width 27 height 29
click at [654, 52] on button "Save" at bounding box center [658, 49] width 28 height 10
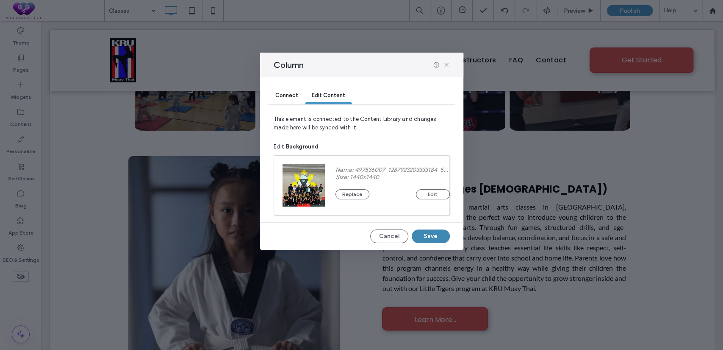
click at [434, 233] on button "Save" at bounding box center [431, 236] width 38 height 14
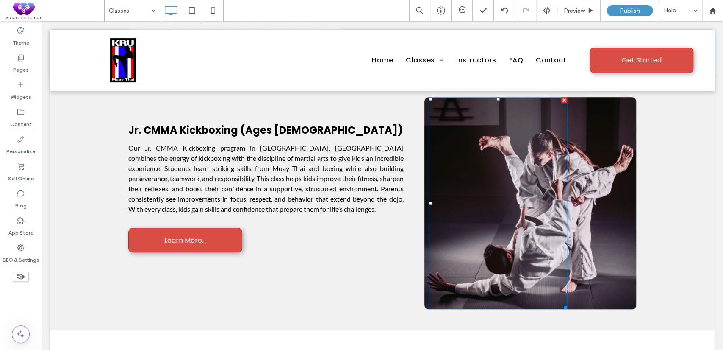
scroll to position [471, 0]
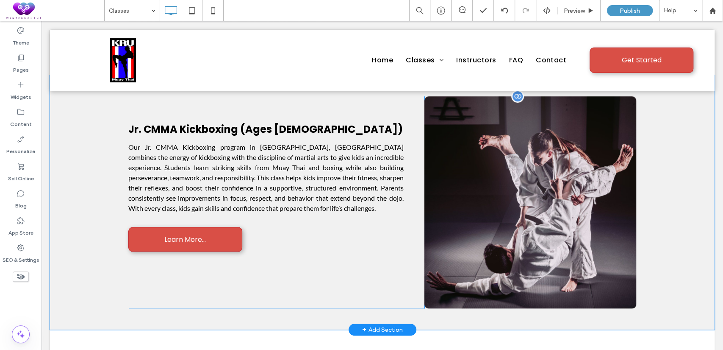
click at [603, 217] on div "Click To Paste" at bounding box center [531, 202] width 212 height 212
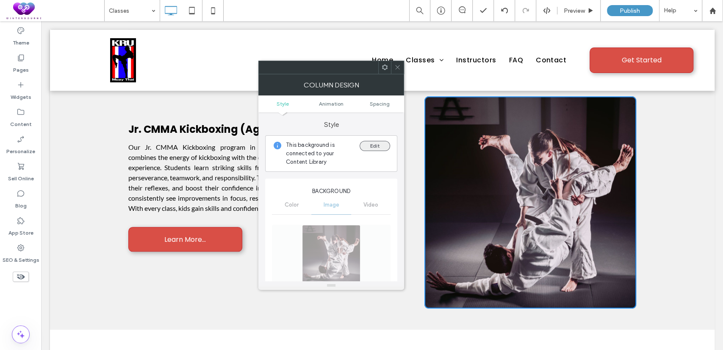
click at [371, 142] on button "Edit" at bounding box center [375, 146] width 31 height 10
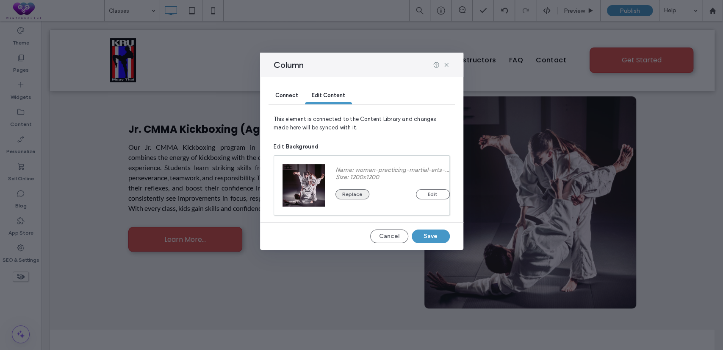
click at [357, 191] on button "Replace" at bounding box center [353, 194] width 34 height 10
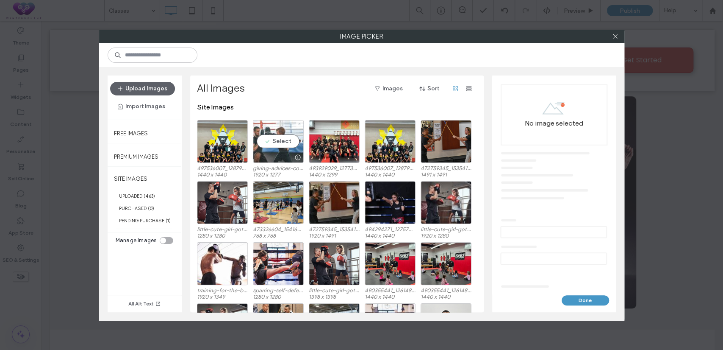
click at [268, 143] on div "Select" at bounding box center [278, 141] width 51 height 43
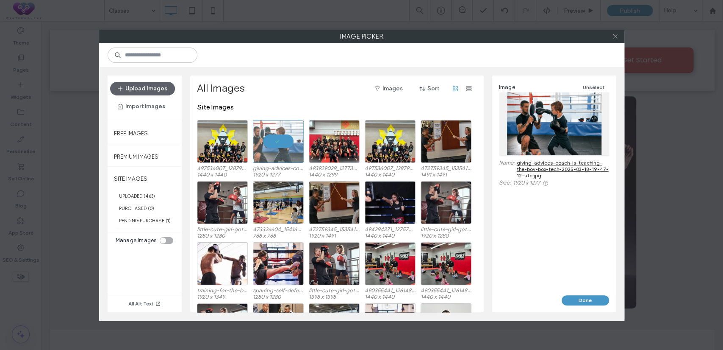
click at [613, 37] on icon at bounding box center [615, 36] width 6 height 6
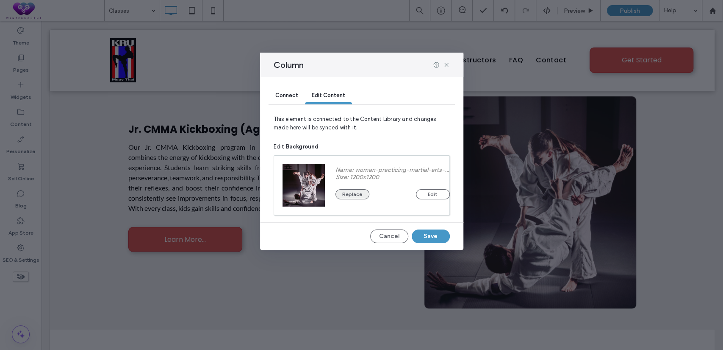
click at [359, 198] on button "Replace" at bounding box center [353, 194] width 34 height 10
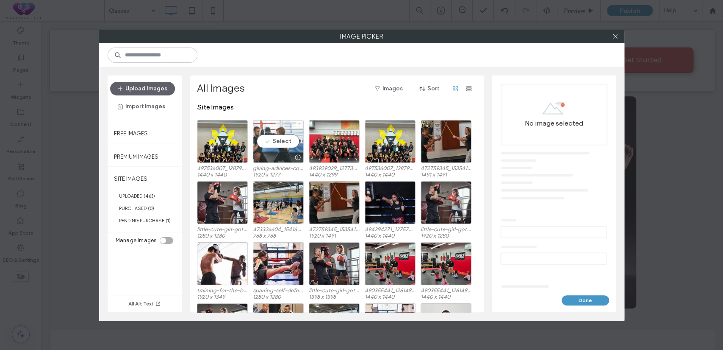
click at [281, 145] on div "Select" at bounding box center [278, 141] width 51 height 43
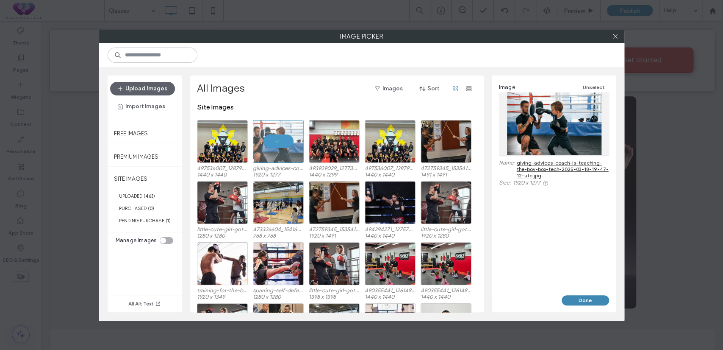
click at [566, 298] on button "Done" at bounding box center [585, 300] width 47 height 10
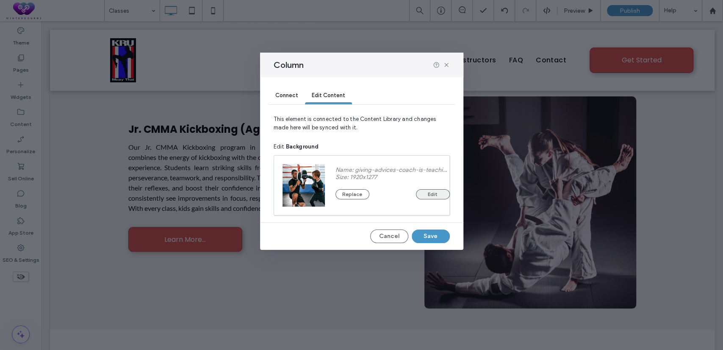
click at [431, 194] on button "Edit" at bounding box center [433, 194] width 34 height 10
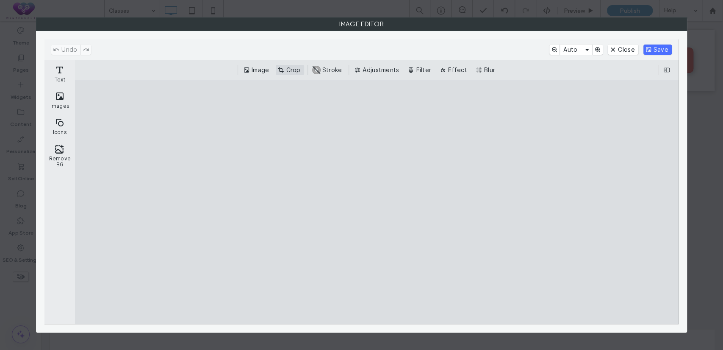
click at [291, 67] on button "Crop" at bounding box center [290, 70] width 28 height 10
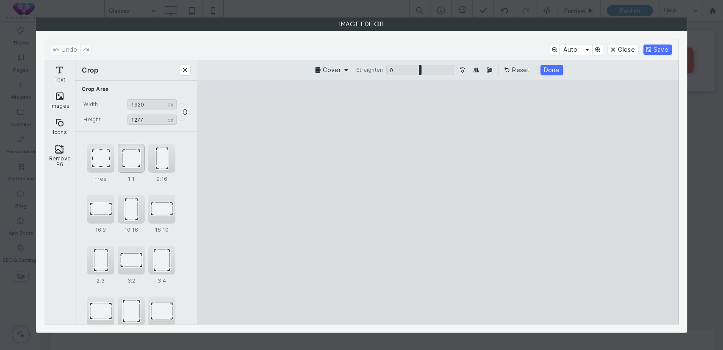
click at [131, 155] on div "1:1" at bounding box center [131, 158] width 27 height 29
type input "****"
drag, startPoint x: 420, startPoint y: 186, endPoint x: 459, endPoint y: 186, distance: 38.6
click at [438, 202] on cesdk-canvas "Editor canvas" at bounding box center [438, 202] width 0 height 0
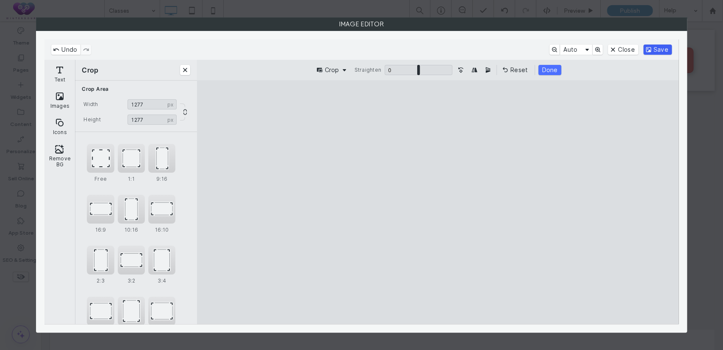
click at [650, 45] on button "Save" at bounding box center [658, 49] width 28 height 10
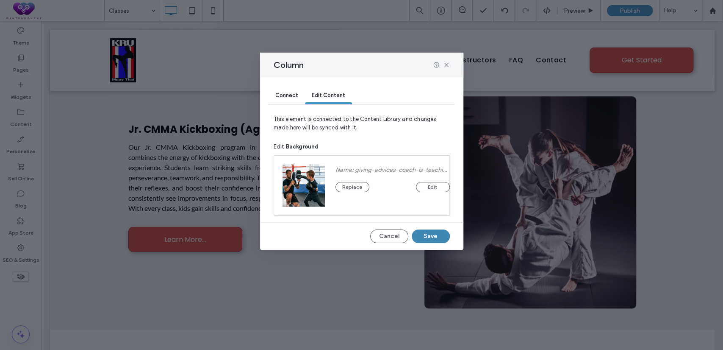
click at [439, 232] on button "Save" at bounding box center [431, 236] width 38 height 14
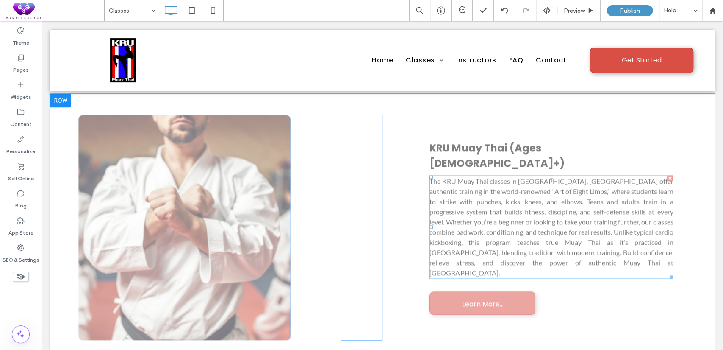
scroll to position [706, 0]
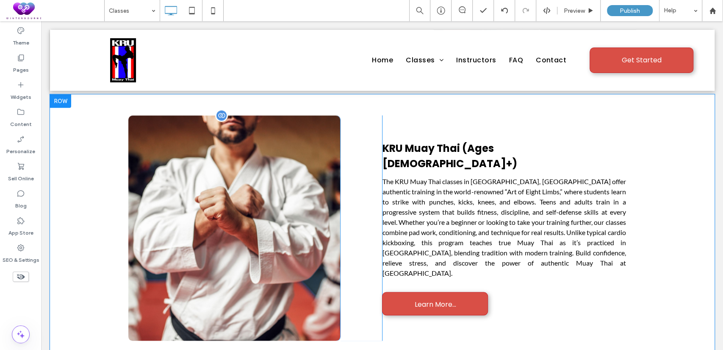
click at [298, 178] on div "Click To Paste" at bounding box center [234, 227] width 212 height 225
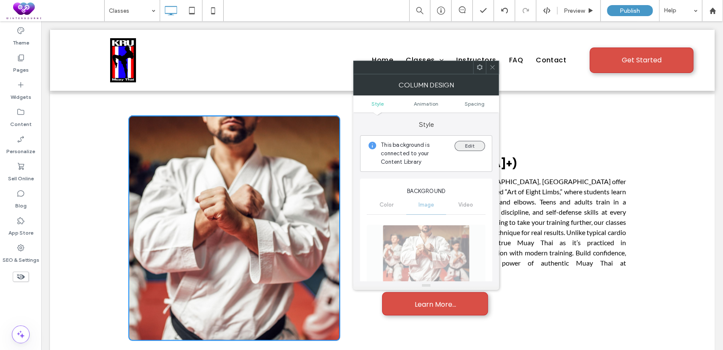
click at [472, 144] on button "Edit" at bounding box center [470, 146] width 31 height 10
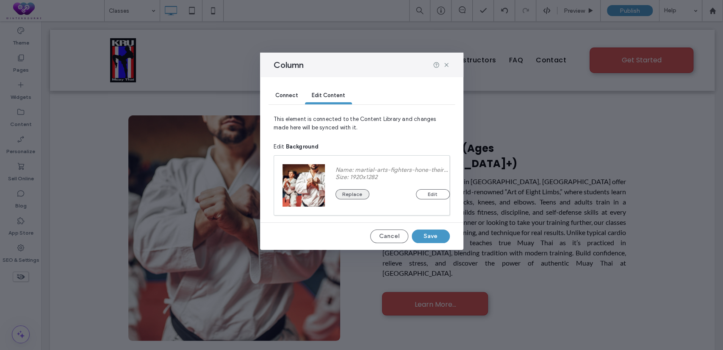
click at [359, 189] on button "Replace" at bounding box center [353, 194] width 34 height 10
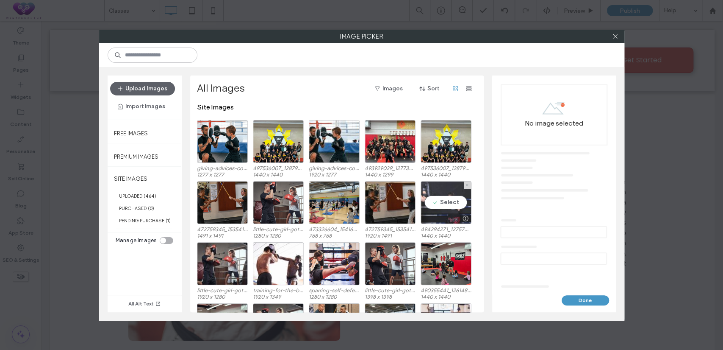
click at [442, 206] on div "Select" at bounding box center [446, 202] width 51 height 43
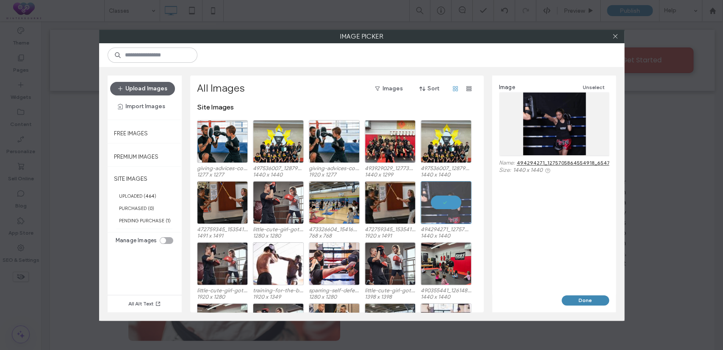
click at [568, 296] on button "Done" at bounding box center [585, 300] width 47 height 10
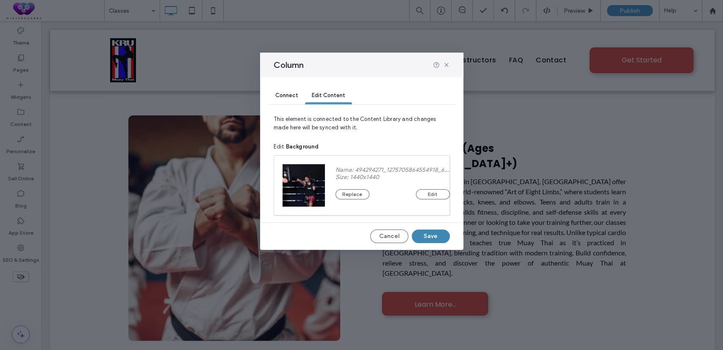
click at [431, 229] on button "Save" at bounding box center [431, 236] width 38 height 14
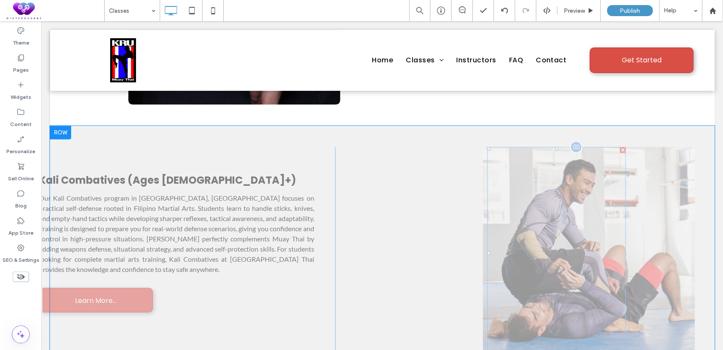
scroll to position [942, 0]
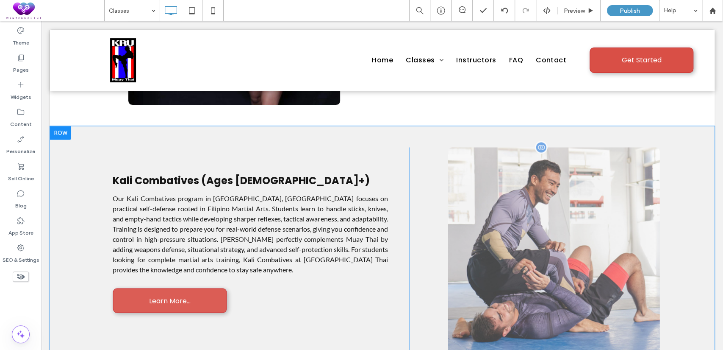
click at [636, 194] on div "Click To Paste" at bounding box center [554, 253] width 212 height 212
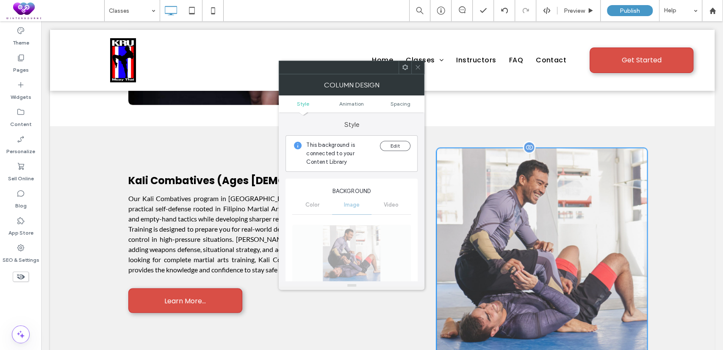
type input "**"
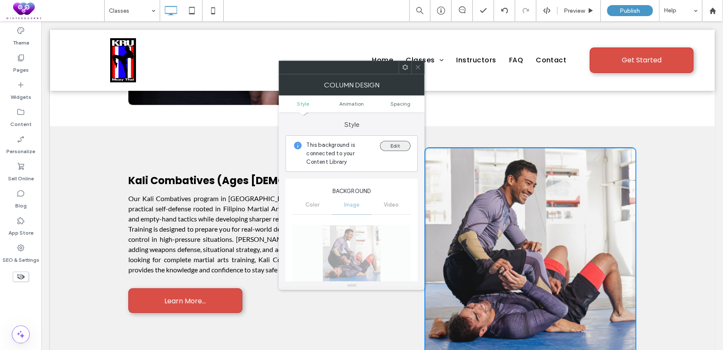
click at [402, 148] on button "Edit" at bounding box center [395, 146] width 31 height 10
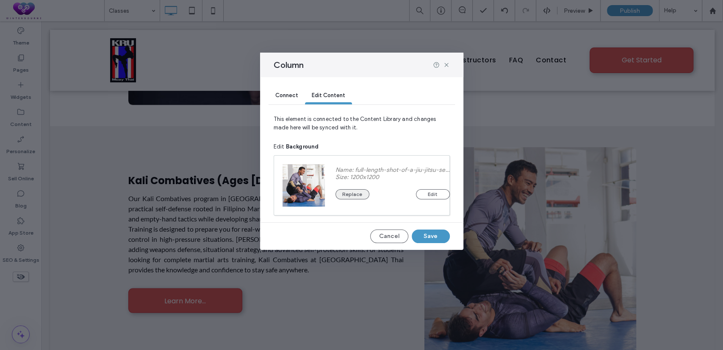
click at [356, 194] on button "Replace" at bounding box center [353, 194] width 34 height 10
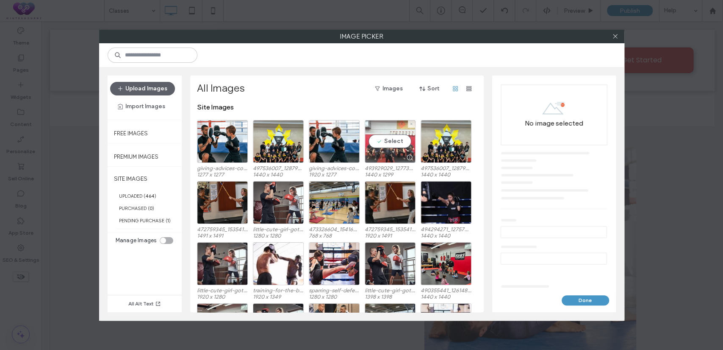
click at [393, 138] on div "Select" at bounding box center [390, 141] width 51 height 43
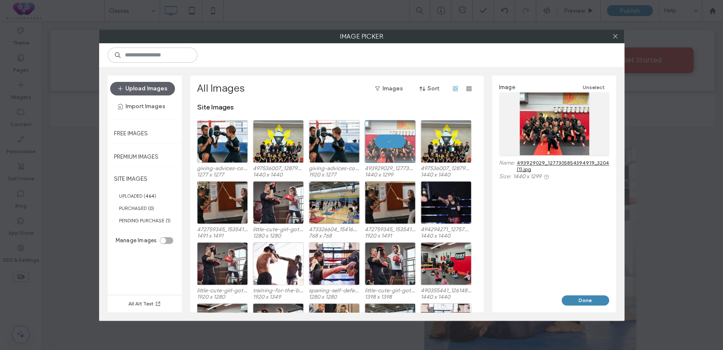
click at [574, 301] on button "Done" at bounding box center [585, 300] width 47 height 10
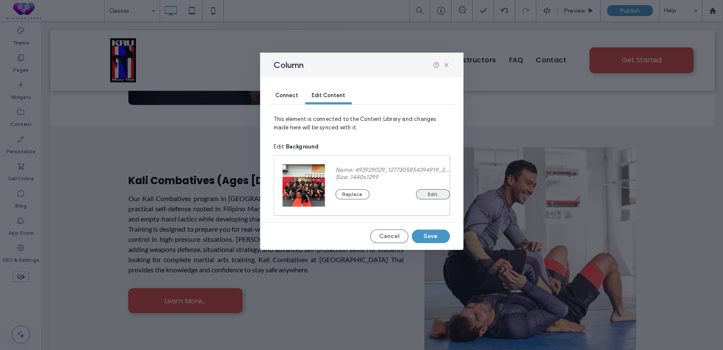
click at [436, 196] on button "Edit" at bounding box center [433, 194] width 34 height 10
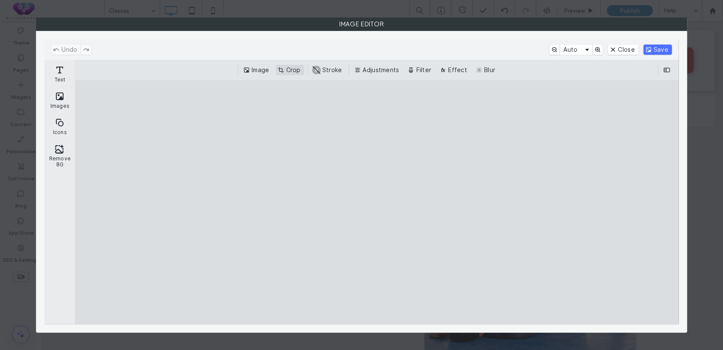
click at [299, 69] on button "Crop" at bounding box center [290, 70] width 28 height 10
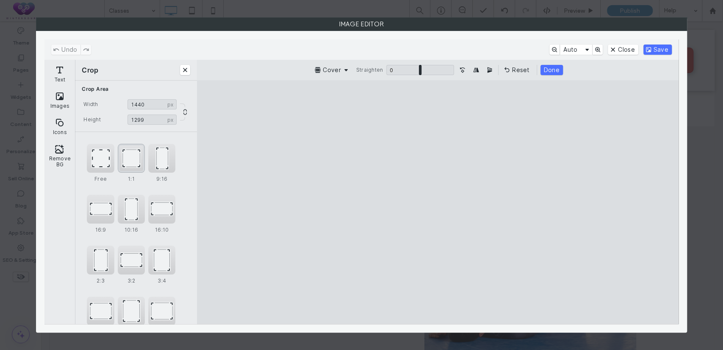
click at [130, 161] on div "1:1" at bounding box center [131, 158] width 27 height 29
type input "****"
click at [438, 202] on cesdk-canvas "Editor canvas" at bounding box center [438, 202] width 0 height 0
click at [658, 50] on button "Save" at bounding box center [658, 49] width 28 height 10
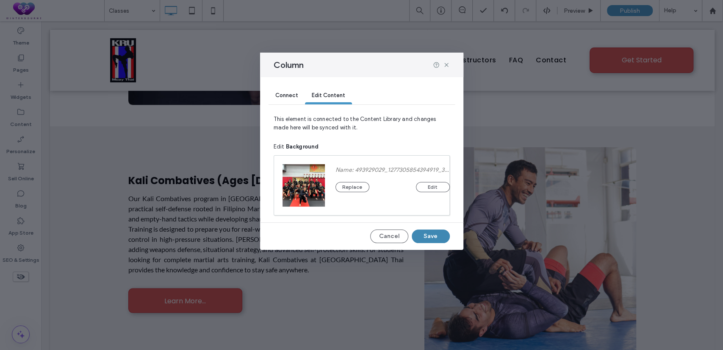
click at [442, 233] on button "Save" at bounding box center [431, 236] width 38 height 14
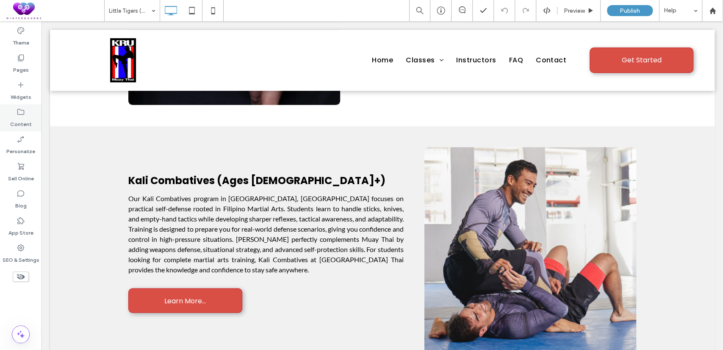
click at [18, 111] on icon at bounding box center [21, 112] width 8 height 8
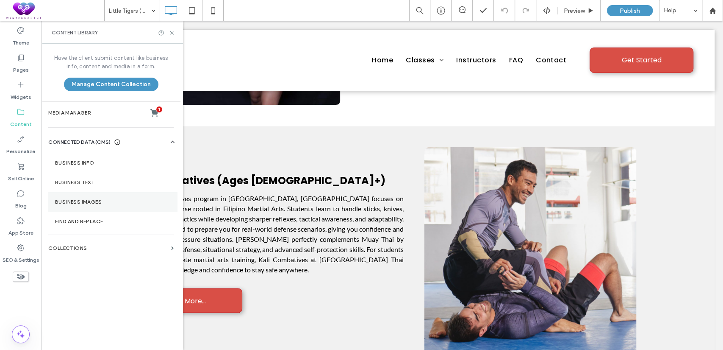
click at [80, 197] on section "Business Images" at bounding box center [112, 201] width 129 height 19
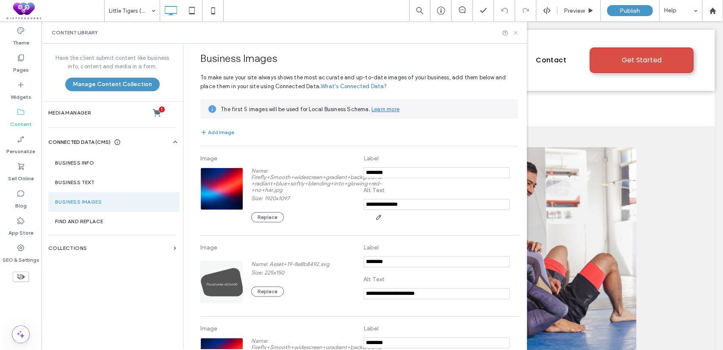
click at [515, 33] on icon at bounding box center [516, 33] width 6 height 6
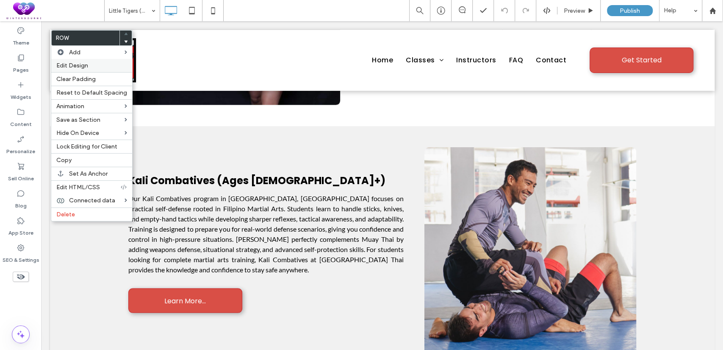
click at [89, 70] on div "Edit Design" at bounding box center [91, 65] width 81 height 13
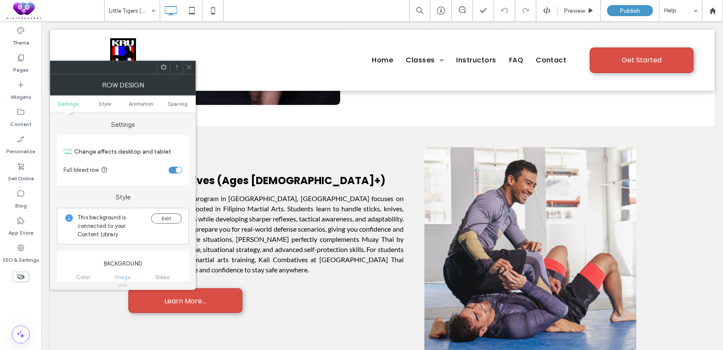
click at [164, 72] on span at bounding box center [164, 67] width 6 height 13
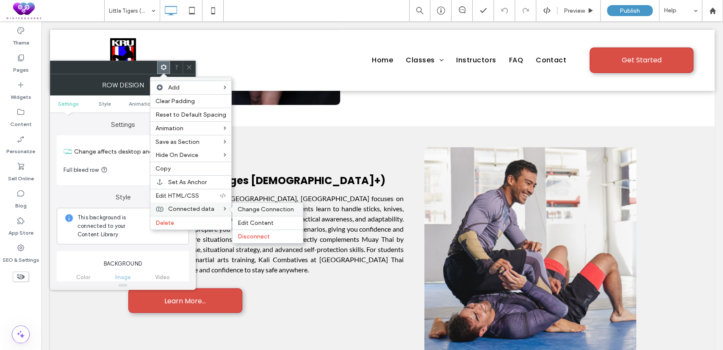
click at [254, 208] on span "Change Connection" at bounding box center [266, 209] width 56 height 7
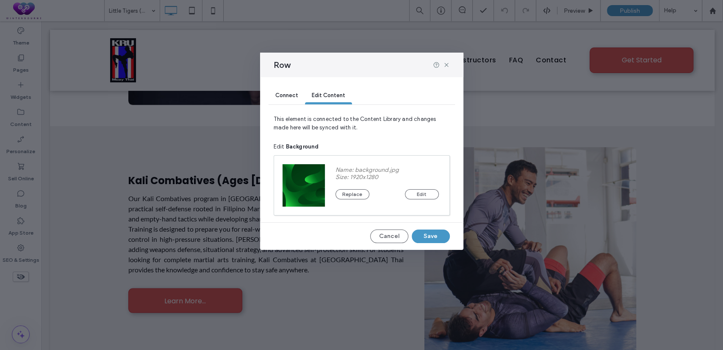
click at [291, 99] on div "Connect" at bounding box center [287, 95] width 36 height 17
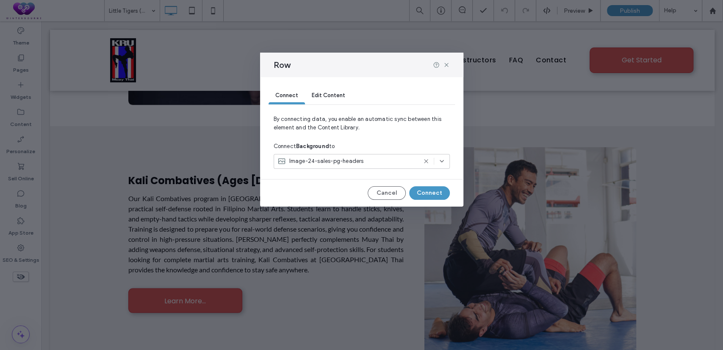
click at [442, 159] on icon at bounding box center [442, 161] width 7 height 7
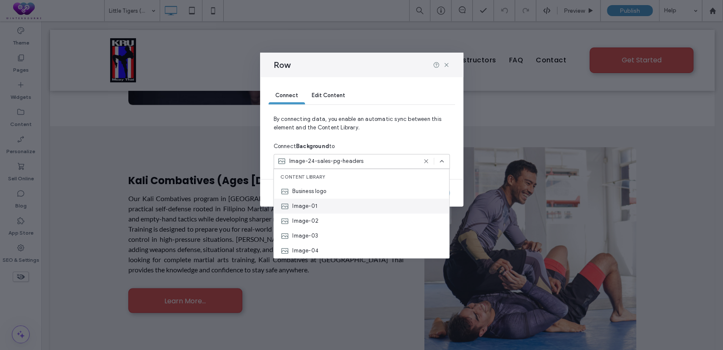
click at [322, 199] on div "Image-01" at bounding box center [361, 205] width 175 height 15
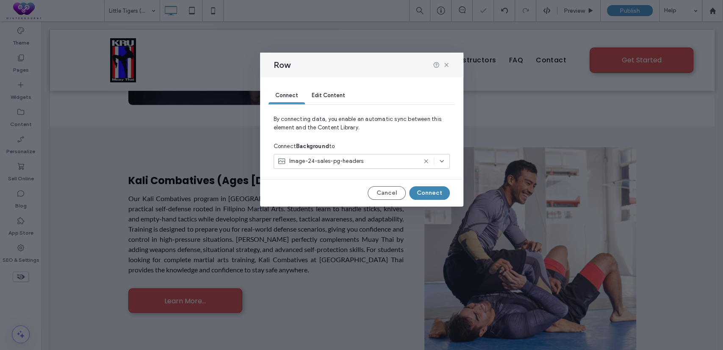
click at [425, 191] on button "Connect" at bounding box center [429, 193] width 41 height 14
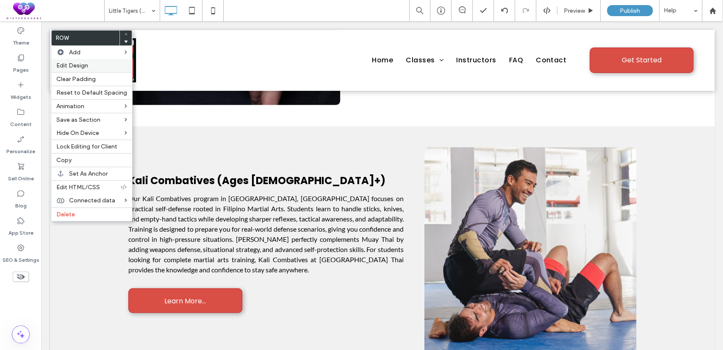
click at [95, 69] on label "Edit Design" at bounding box center [91, 65] width 71 height 7
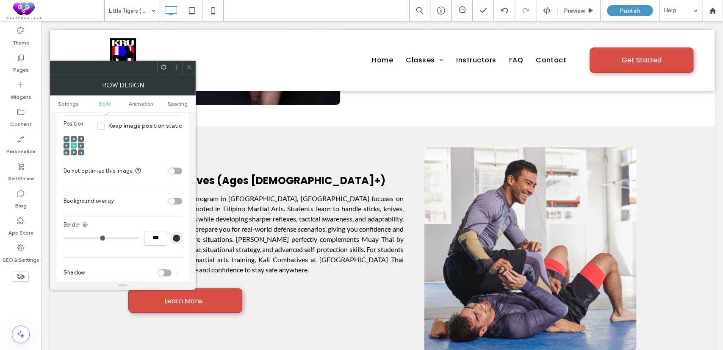
scroll to position [392, 0]
click at [178, 197] on div "toggle" at bounding box center [176, 200] width 14 height 7
click at [177, 218] on div "rgb(255,255,255)" at bounding box center [176, 221] width 7 height 7
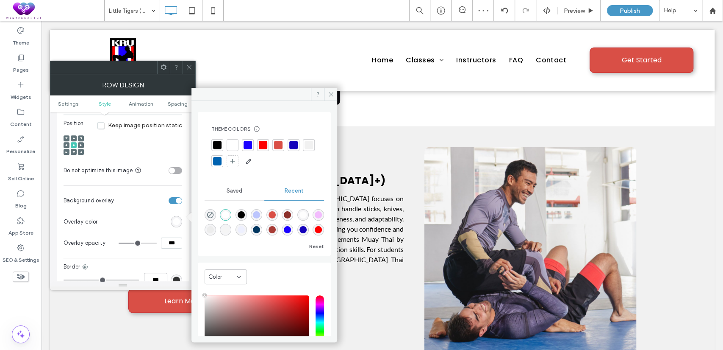
click at [219, 146] on div at bounding box center [217, 145] width 8 height 8
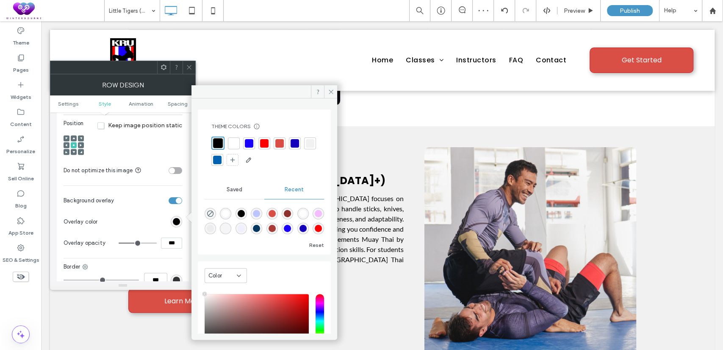
drag, startPoint x: 173, startPoint y: 235, endPoint x: 159, endPoint y: 239, distance: 14.4
click at [159, 239] on div "***" at bounding box center [151, 242] width 64 height 11
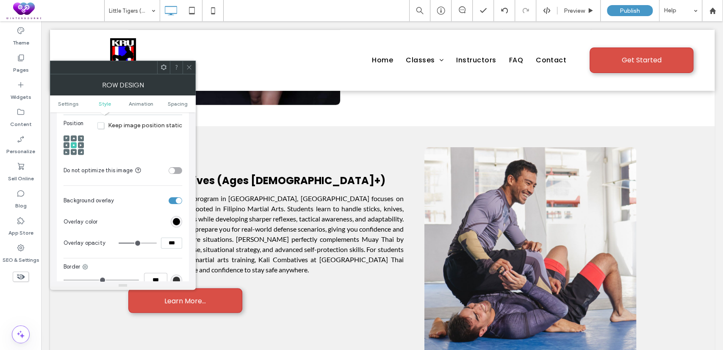
type input "***"
type input "**"
type input "***"
type input "**"
type input "***"
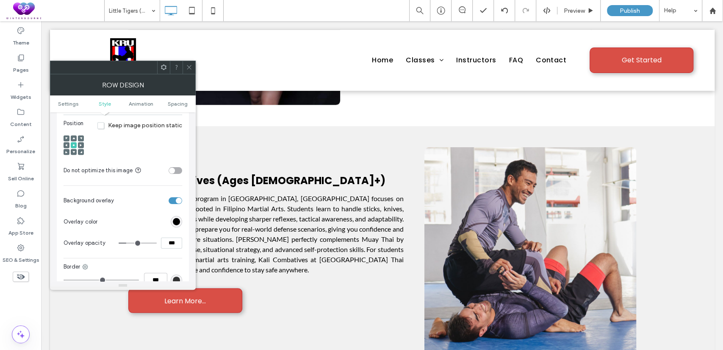
type input "**"
click at [190, 63] on span at bounding box center [189, 67] width 6 height 13
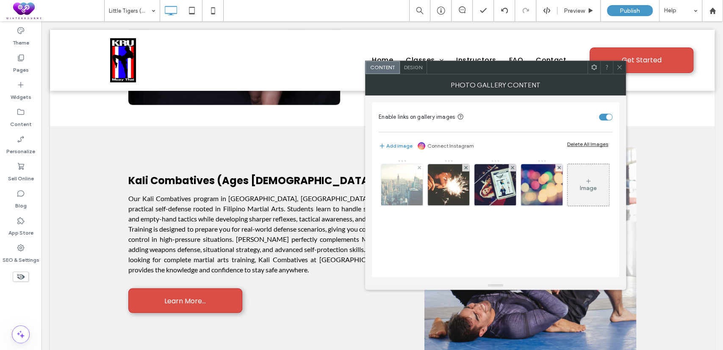
click at [390, 177] on img at bounding box center [402, 185] width 88 height 42
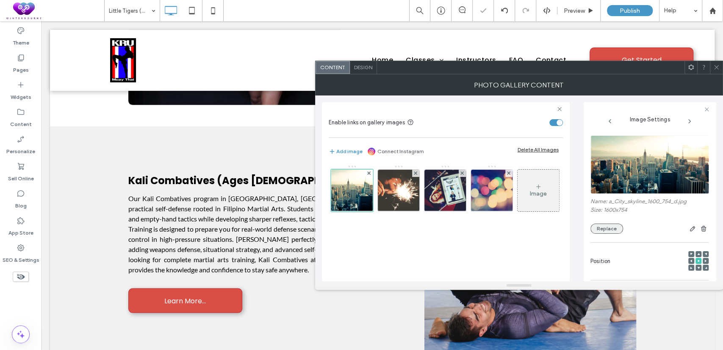
click at [608, 224] on button "Replace" at bounding box center [607, 228] width 33 height 10
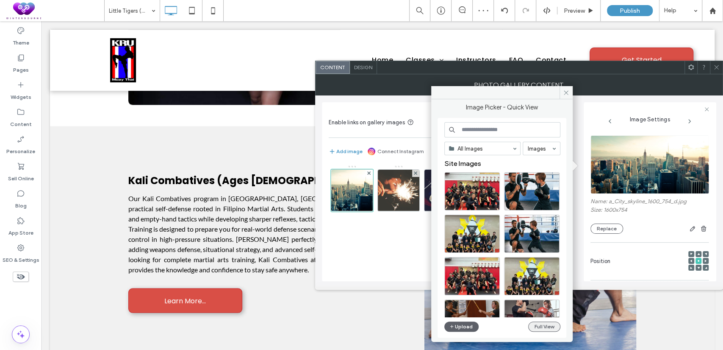
click at [547, 321] on button "Full View" at bounding box center [544, 326] width 32 height 10
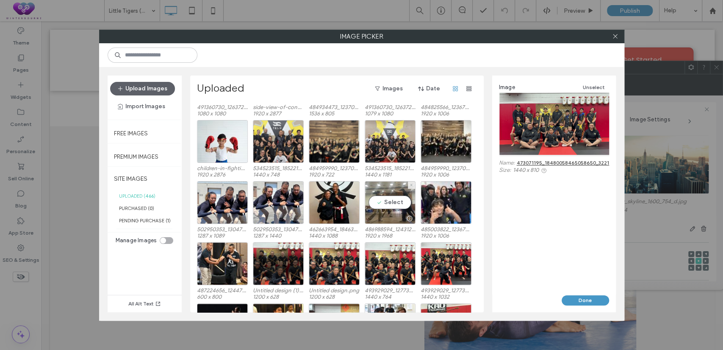
scroll to position [567, 0]
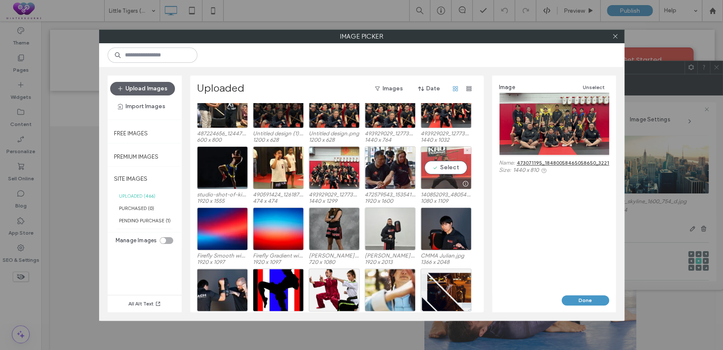
click at [437, 170] on div "Select" at bounding box center [446, 167] width 51 height 43
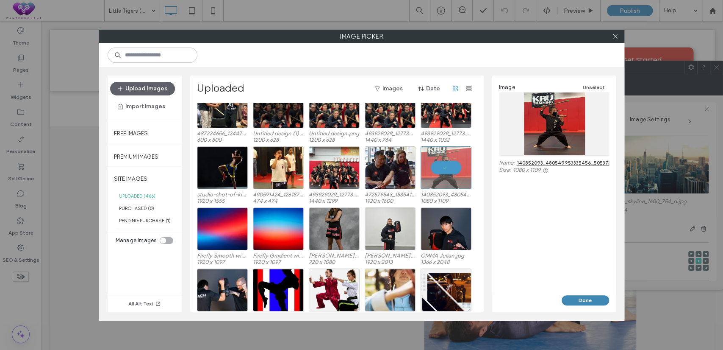
click at [573, 300] on button "Done" at bounding box center [585, 300] width 47 height 10
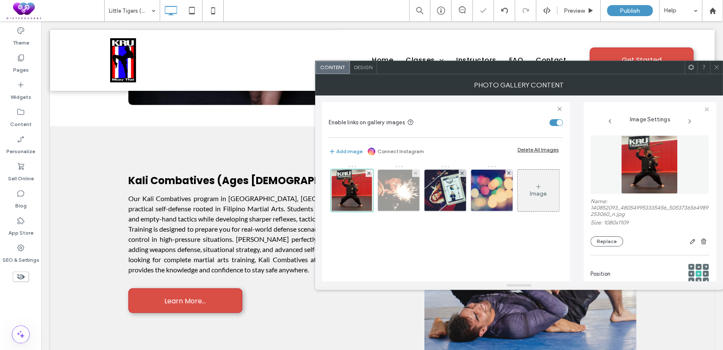
click at [387, 190] on img at bounding box center [398, 190] width 62 height 42
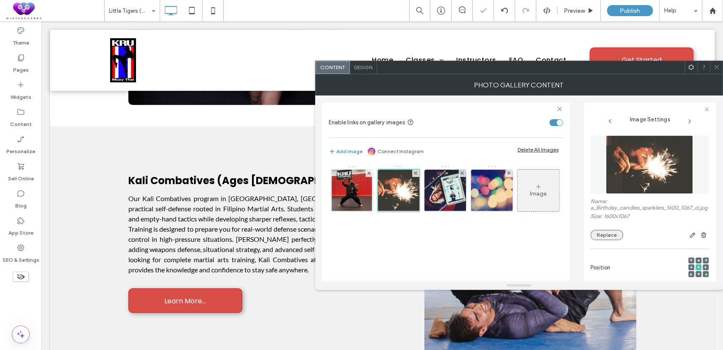
click at [604, 240] on button "Replace" at bounding box center [607, 235] width 33 height 10
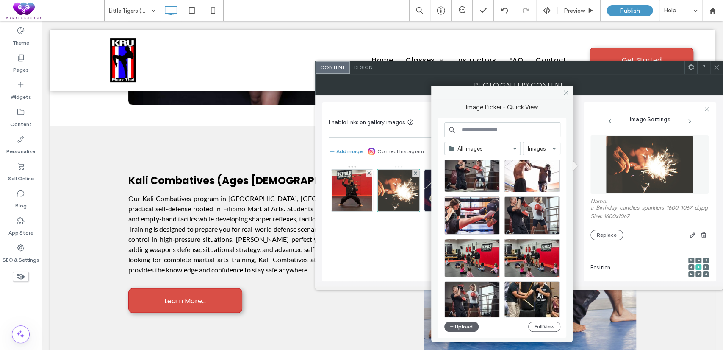
scroll to position [314, 0]
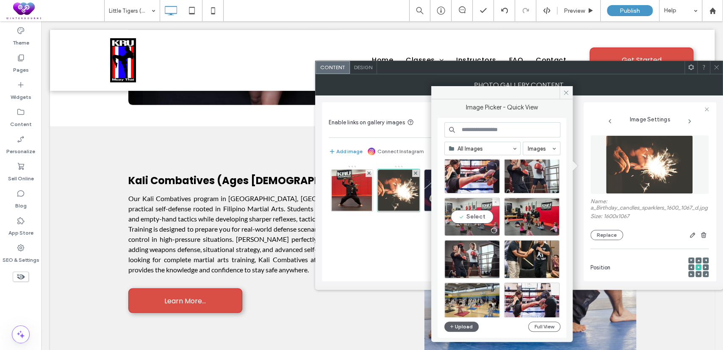
click at [472, 218] on div "Select" at bounding box center [472, 216] width 56 height 38
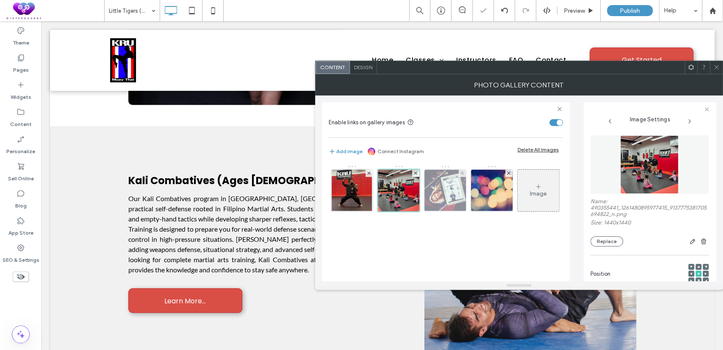
click at [440, 195] on img at bounding box center [445, 190] width 62 height 42
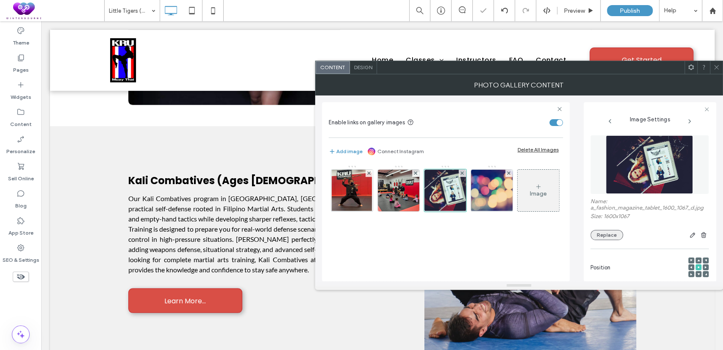
click at [600, 237] on button "Replace" at bounding box center [607, 235] width 33 height 10
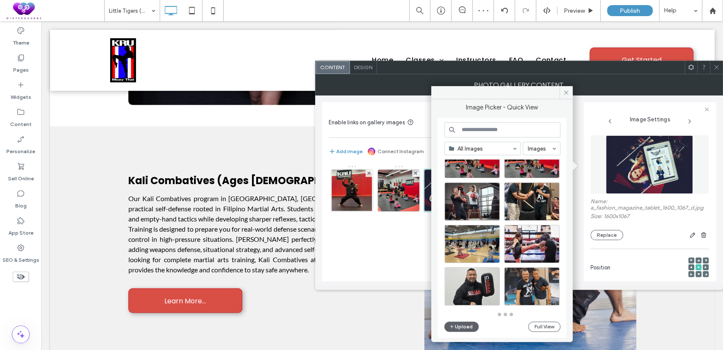
scroll to position [372, 0]
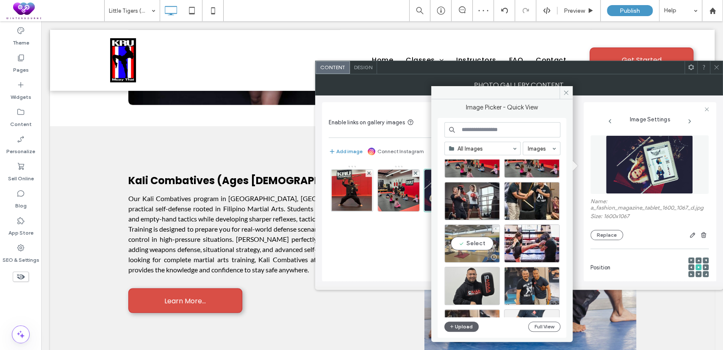
click at [485, 241] on div "Select" at bounding box center [472, 243] width 56 height 38
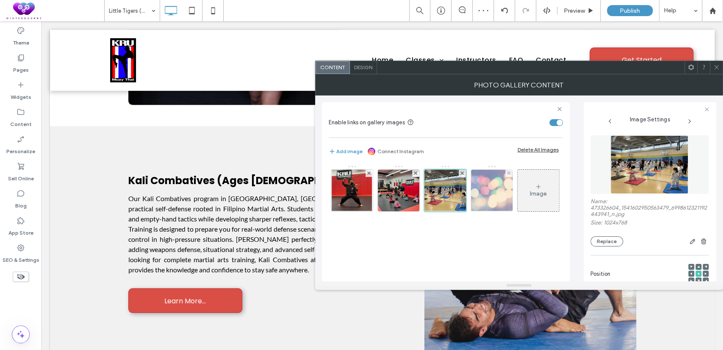
click at [488, 203] on img at bounding box center [492, 190] width 62 height 42
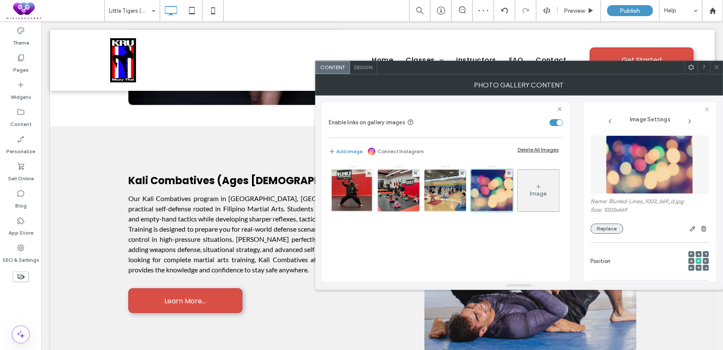
click at [605, 227] on button "Replace" at bounding box center [607, 228] width 33 height 10
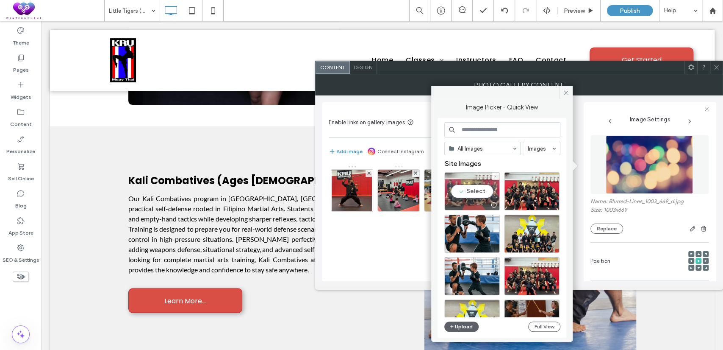
click at [471, 194] on div "Select" at bounding box center [472, 191] width 56 height 38
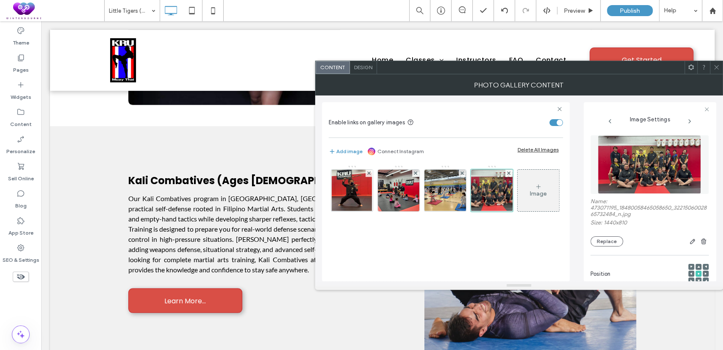
click at [716, 69] on icon at bounding box center [717, 67] width 6 height 6
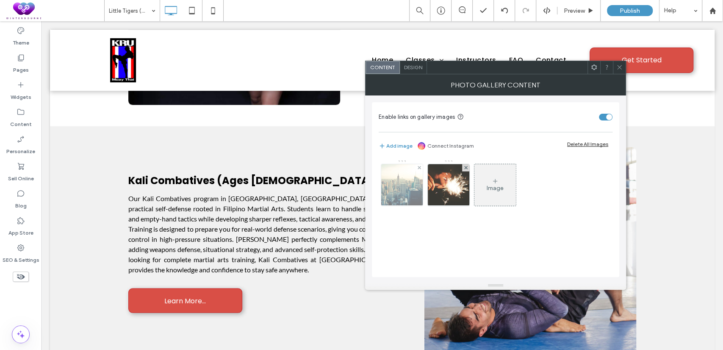
click at [389, 183] on img at bounding box center [402, 185] width 88 height 42
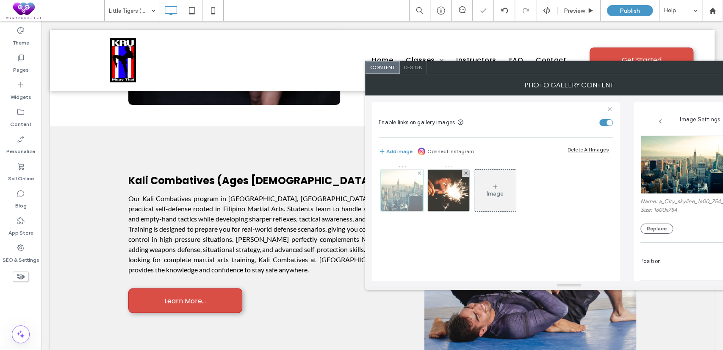
click at [389, 183] on div at bounding box center [402, 190] width 42 height 42
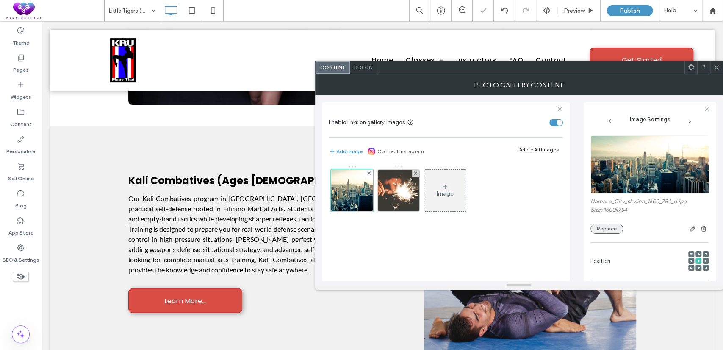
click at [610, 228] on button "Replace" at bounding box center [607, 228] width 33 height 10
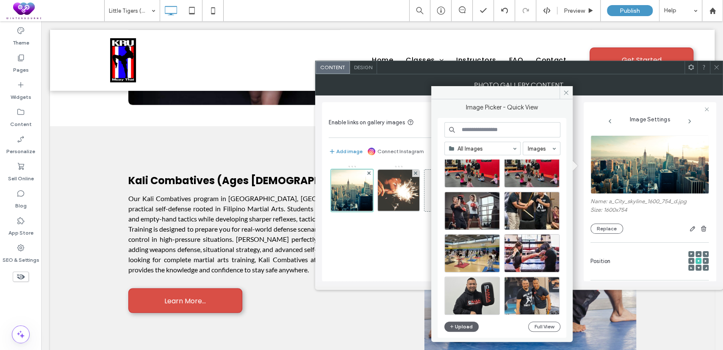
scroll to position [363, 0]
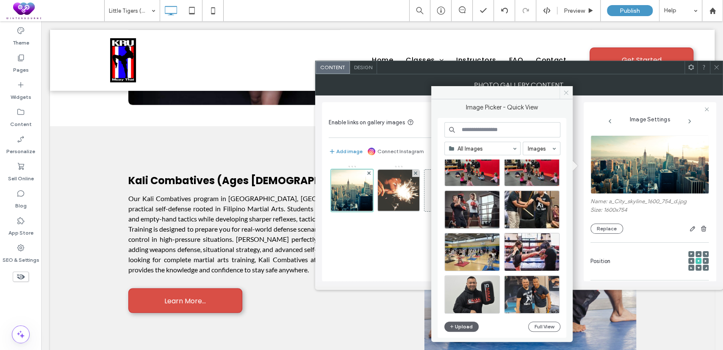
click at [568, 93] on icon at bounding box center [566, 92] width 6 height 6
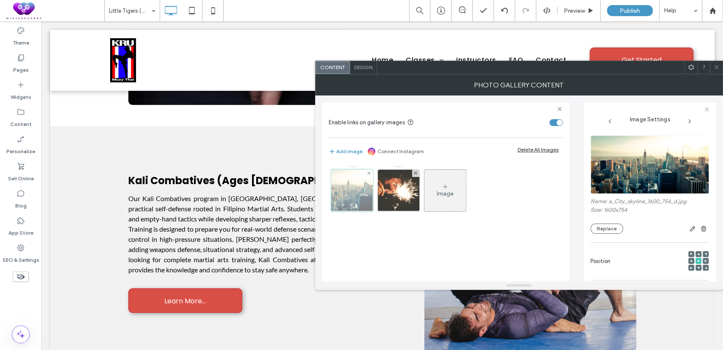
click at [347, 191] on div at bounding box center [352, 190] width 42 height 42
click at [623, 224] on div at bounding box center [666, 228] width 86 height 10
click at [607, 233] on button "Replace" at bounding box center [607, 228] width 33 height 10
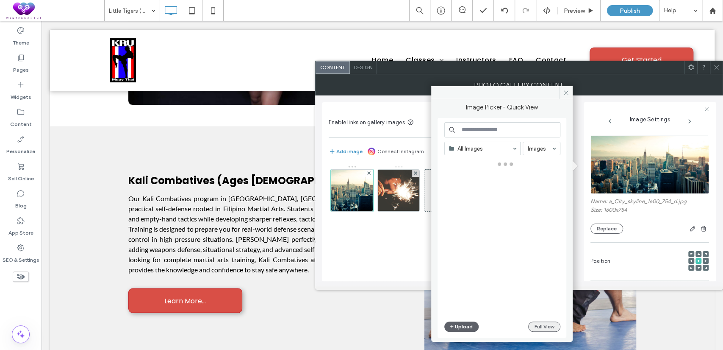
click at [542, 323] on button "Full View" at bounding box center [544, 326] width 32 height 10
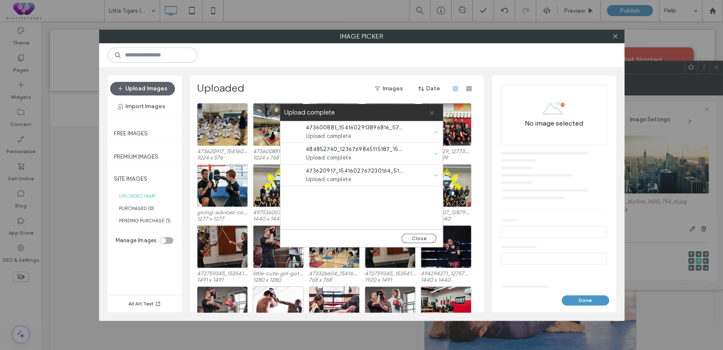
click at [430, 111] on use at bounding box center [432, 113] width 4 height 4
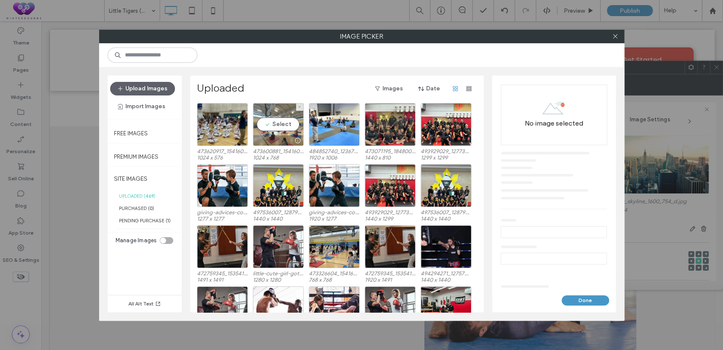
click at [271, 122] on div "Select" at bounding box center [278, 124] width 51 height 43
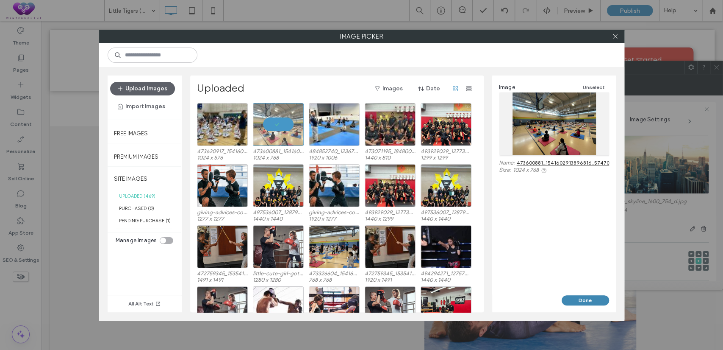
click at [589, 297] on button "Done" at bounding box center [585, 300] width 47 height 10
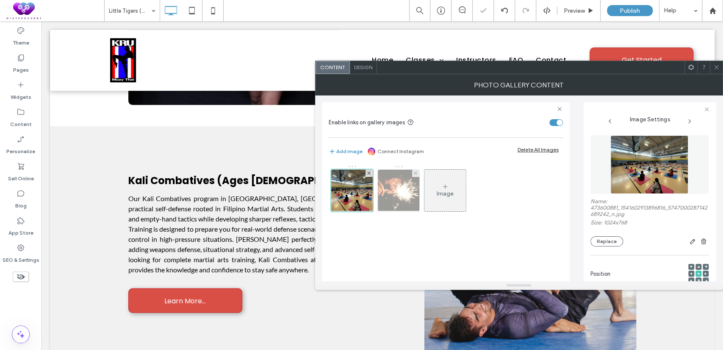
click at [389, 184] on img at bounding box center [398, 190] width 62 height 42
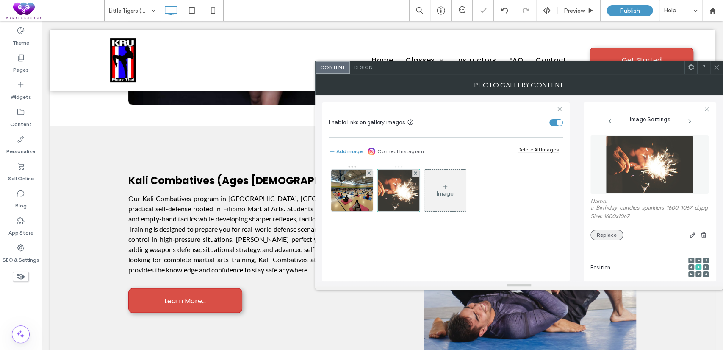
click at [615, 240] on button "Replace" at bounding box center [607, 235] width 33 height 10
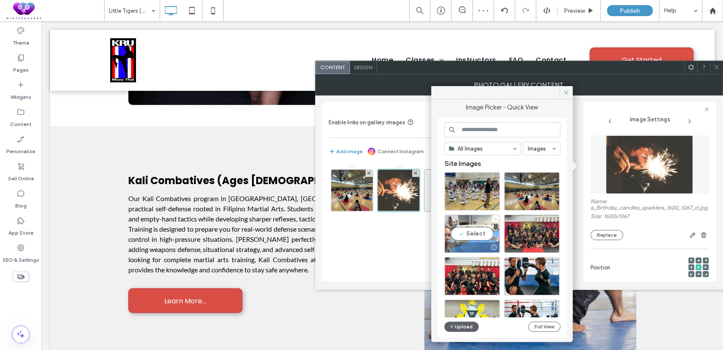
click at [469, 226] on div "Select" at bounding box center [472, 233] width 56 height 38
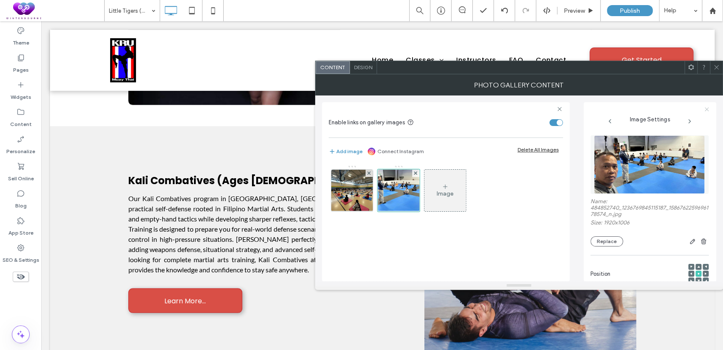
click at [707, 108] on icon at bounding box center [707, 109] width 6 height 6
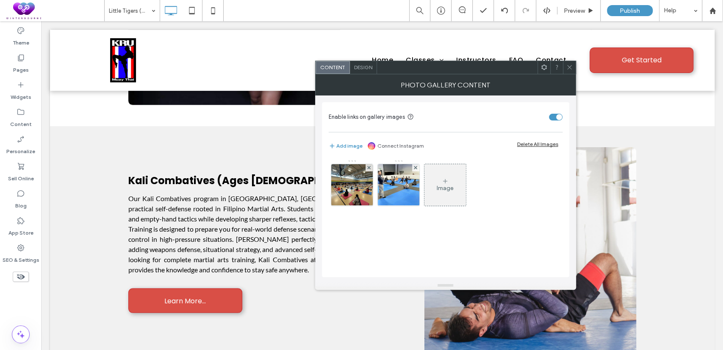
click at [572, 69] on icon at bounding box center [570, 67] width 6 height 6
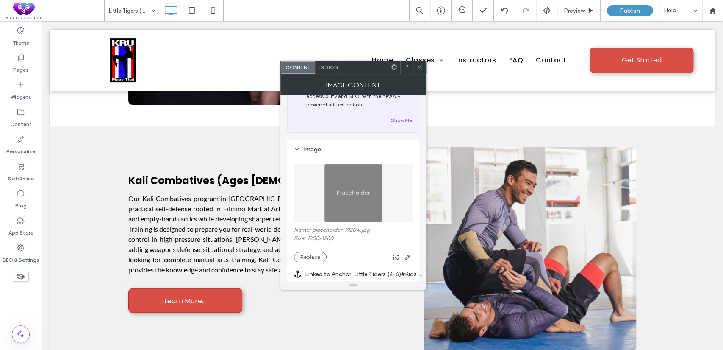
scroll to position [78, 0]
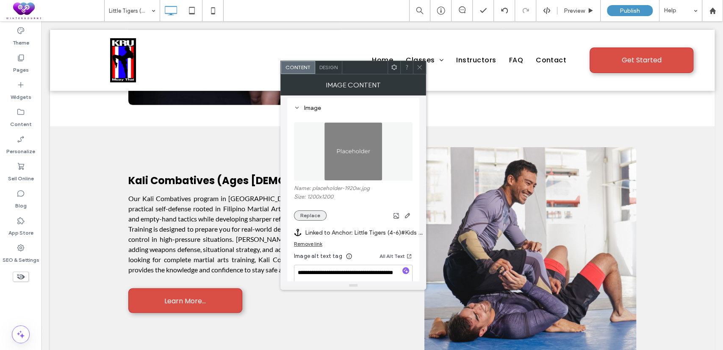
click at [320, 213] on button "Replace" at bounding box center [310, 215] width 33 height 10
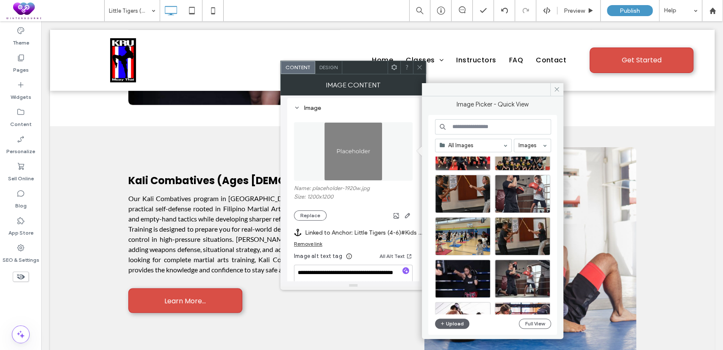
scroll to position [371, 0]
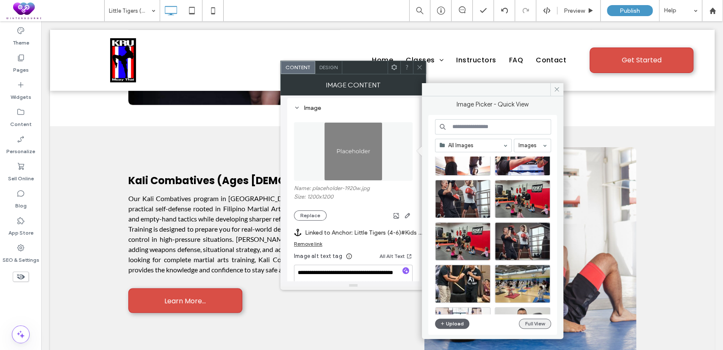
click at [532, 320] on button "Full View" at bounding box center [535, 323] width 32 height 10
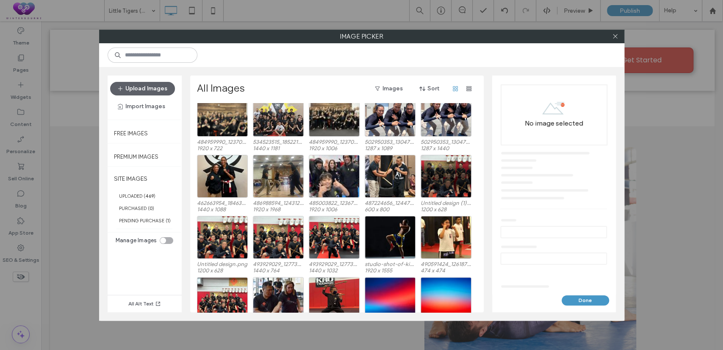
scroll to position [593, 0]
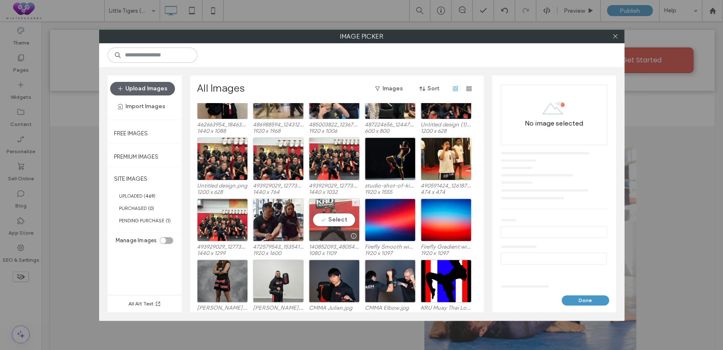
click at [334, 222] on div "Select" at bounding box center [334, 219] width 51 height 43
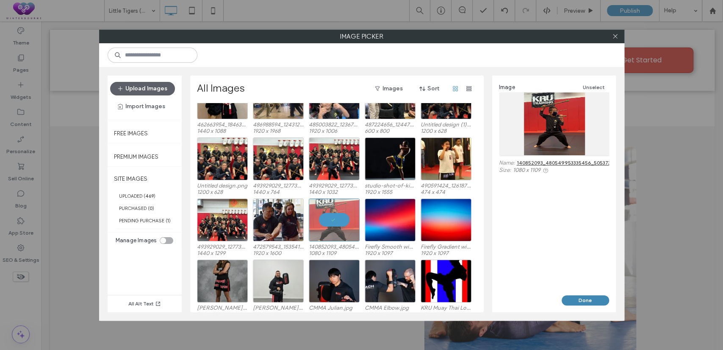
click at [586, 298] on button "Done" at bounding box center [585, 300] width 47 height 10
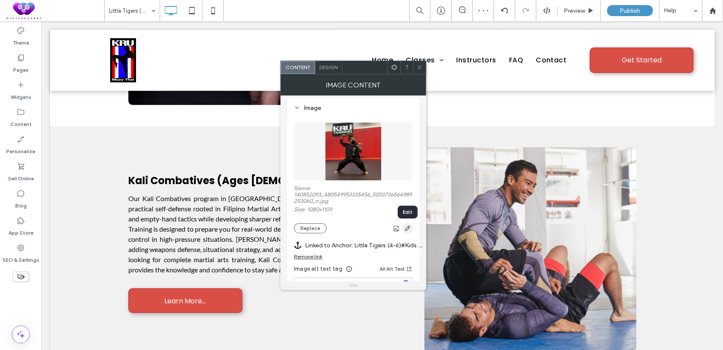
click at [407, 230] on use "button" at bounding box center [407, 227] width 5 height 5
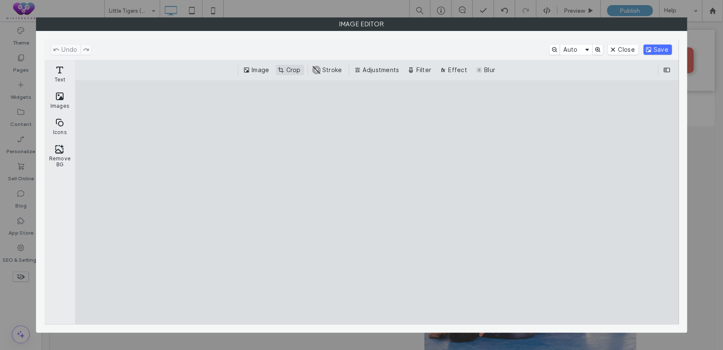
click at [290, 70] on button "Crop" at bounding box center [290, 70] width 28 height 10
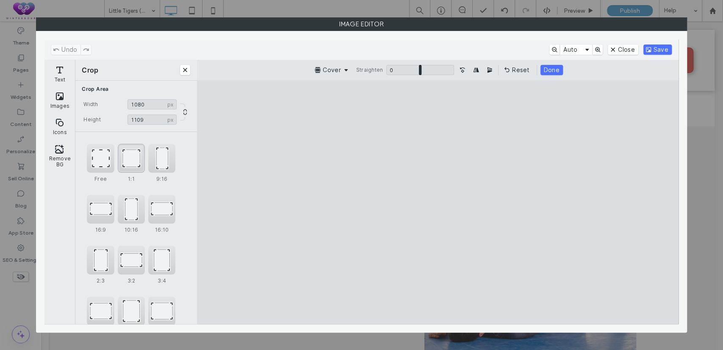
click at [125, 164] on div "1:1" at bounding box center [131, 158] width 27 height 29
type input "****"
click at [665, 44] on div "Undo Auto Close Save" at bounding box center [361, 49] width 634 height 20
click at [664, 48] on button "Save" at bounding box center [658, 49] width 28 height 10
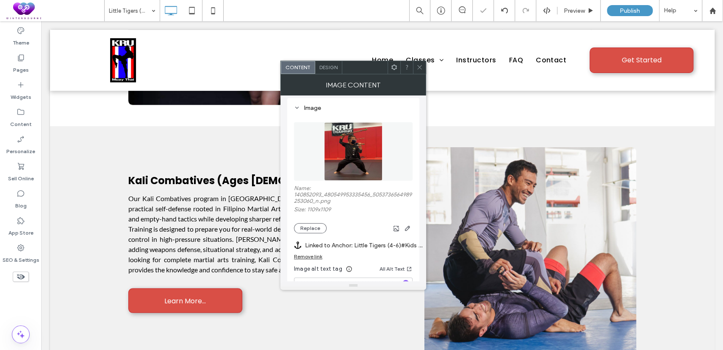
click at [419, 70] on icon at bounding box center [420, 67] width 6 height 6
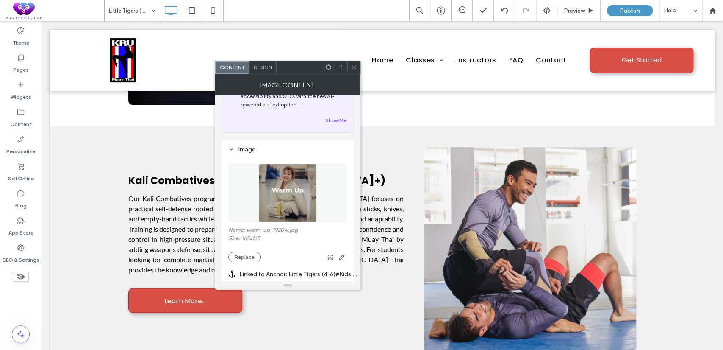
scroll to position [78, 0]
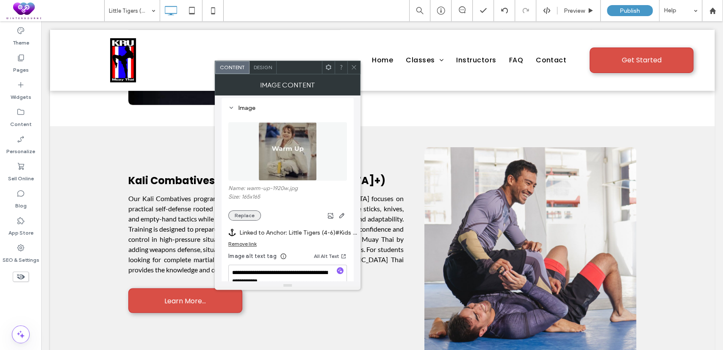
click at [253, 215] on button "Replace" at bounding box center [244, 215] width 33 height 10
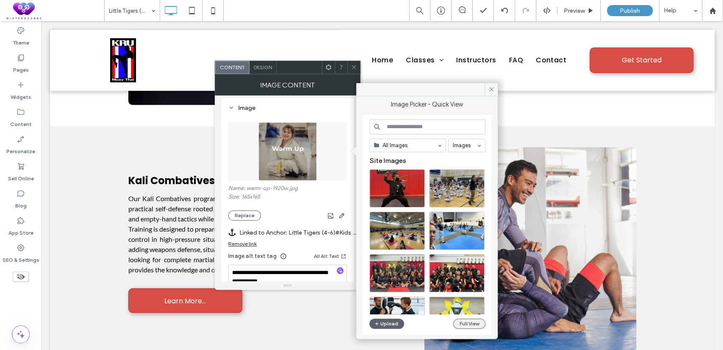
click at [466, 325] on button "Full View" at bounding box center [469, 323] width 32 height 10
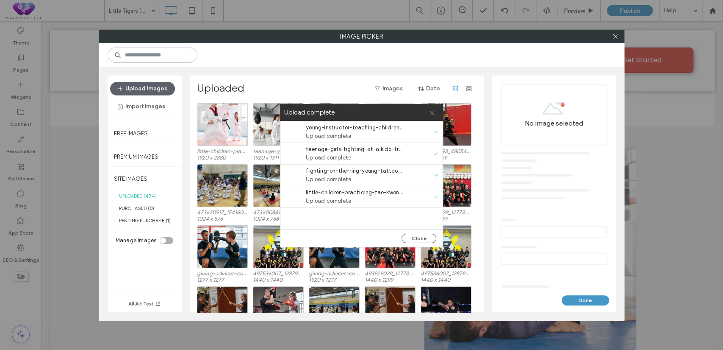
click at [431, 111] on icon at bounding box center [432, 113] width 6 height 6
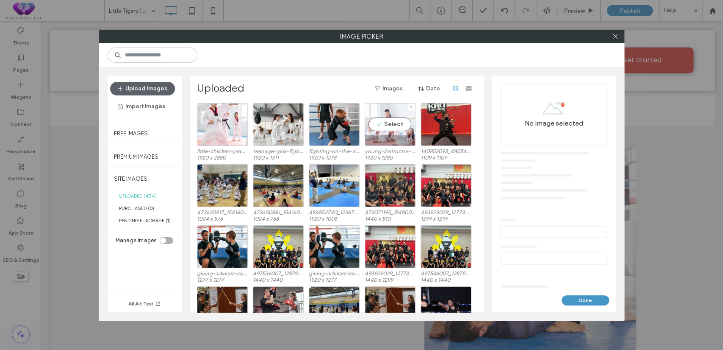
click at [394, 123] on div "Select" at bounding box center [390, 124] width 51 height 43
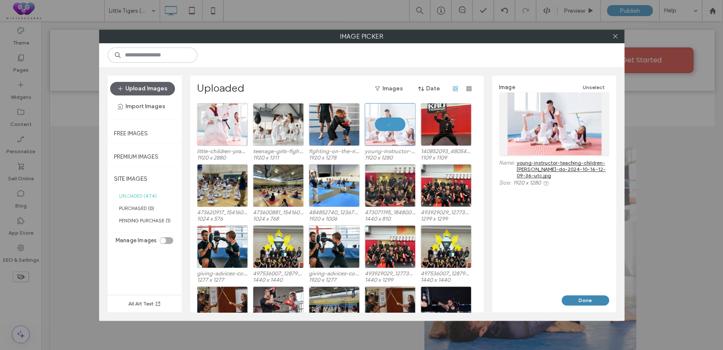
click at [570, 297] on button "Done" at bounding box center [585, 300] width 47 height 10
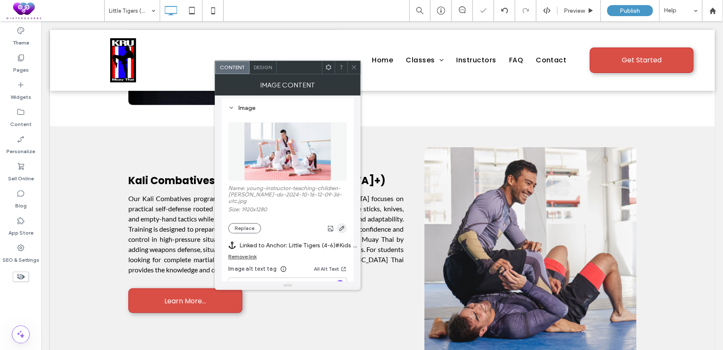
click at [344, 225] on icon "button" at bounding box center [342, 228] width 7 height 7
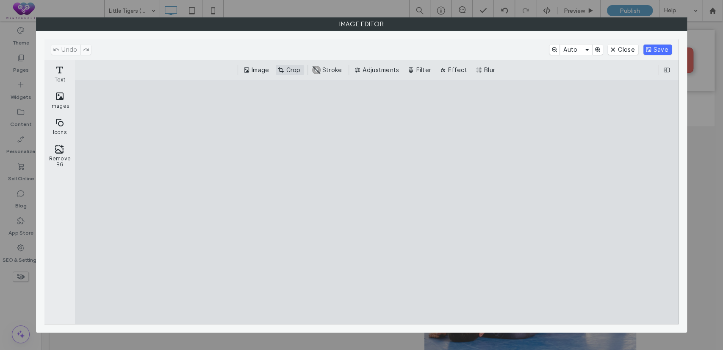
click at [284, 69] on button "Crop" at bounding box center [290, 70] width 28 height 10
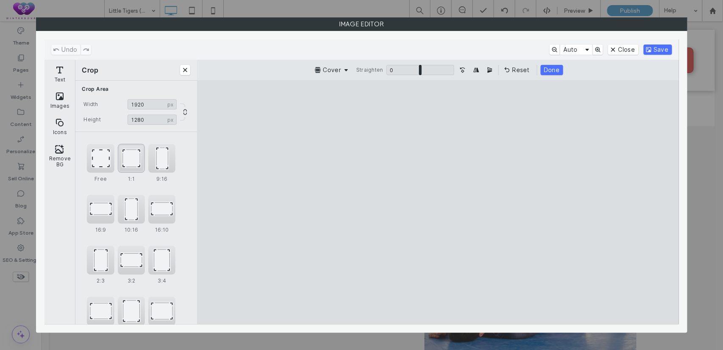
click at [118, 154] on div "1:1" at bounding box center [131, 158] width 27 height 29
type input "****"
click at [438, 202] on cesdk-canvas "Editor canvas" at bounding box center [438, 202] width 0 height 0
click at [661, 47] on button "Save" at bounding box center [658, 49] width 28 height 10
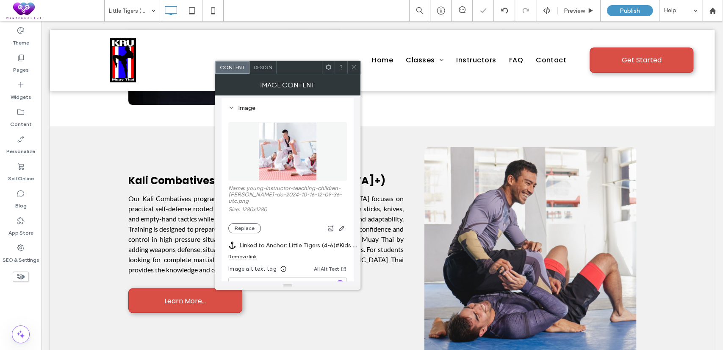
click at [353, 70] on icon at bounding box center [354, 67] width 6 height 6
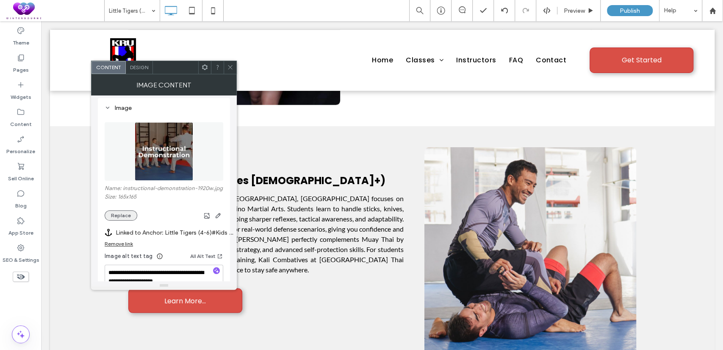
click at [122, 212] on button "Replace" at bounding box center [121, 215] width 33 height 10
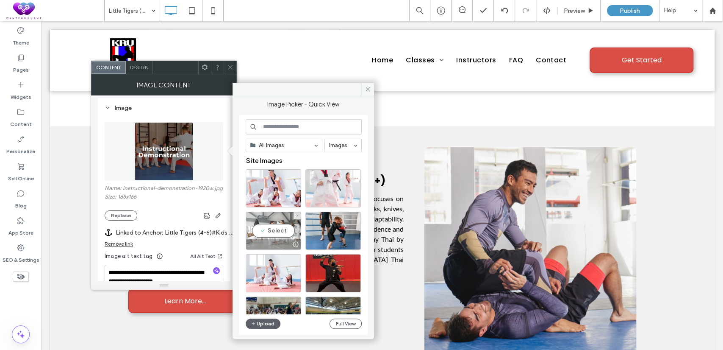
click at [282, 228] on div "Select" at bounding box center [274, 230] width 56 height 38
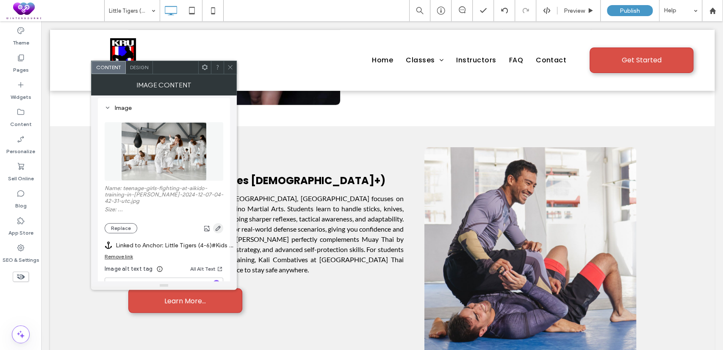
click at [214, 231] on span "button" at bounding box center [218, 228] width 10 height 10
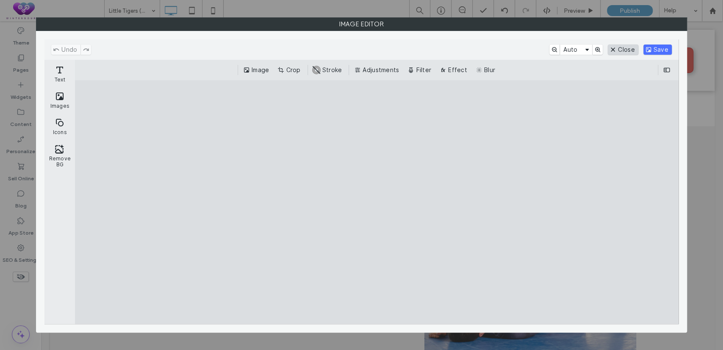
click at [630, 48] on button "Close" at bounding box center [623, 49] width 30 height 10
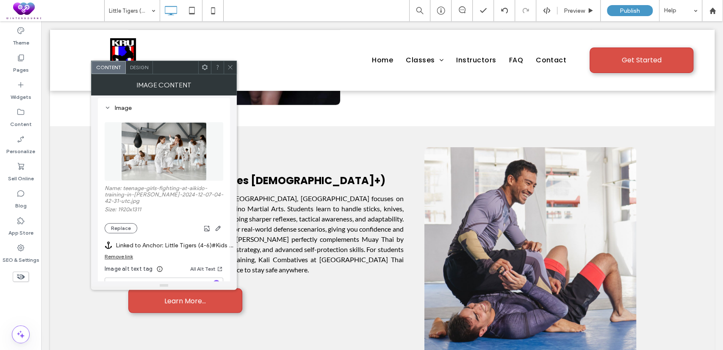
click at [117, 223] on div "Name: teenage-girls-fighting-at-aikido-training-in-marti-2024-12-07-04-42-31-ut…" at bounding box center [164, 209] width 119 height 48
click at [118, 224] on button "Replace" at bounding box center [121, 228] width 33 height 10
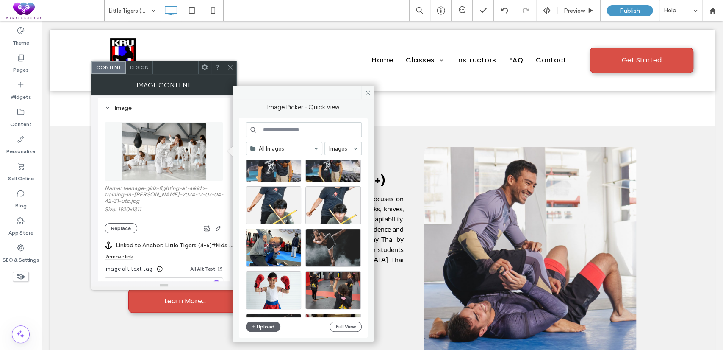
scroll to position [764, 0]
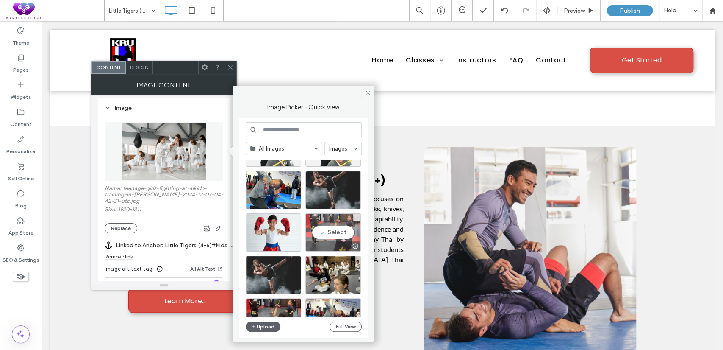
click at [336, 226] on div "Select" at bounding box center [334, 232] width 56 height 38
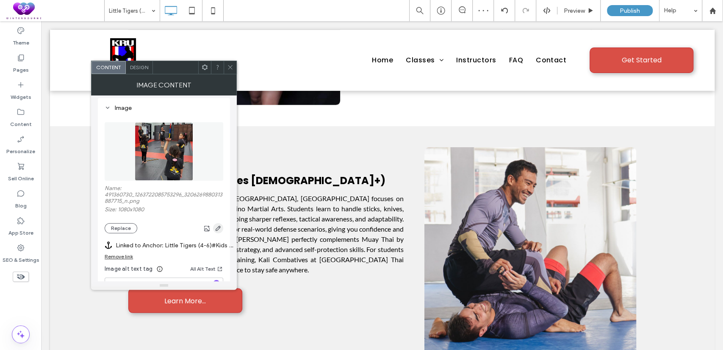
click at [217, 226] on icon "button" at bounding box center [218, 228] width 7 height 7
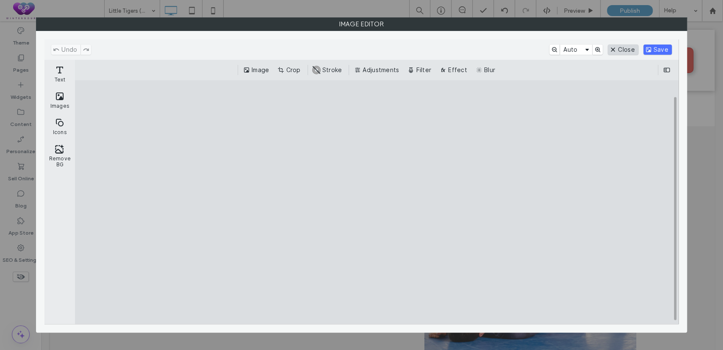
click at [630, 50] on button "Close" at bounding box center [623, 49] width 30 height 10
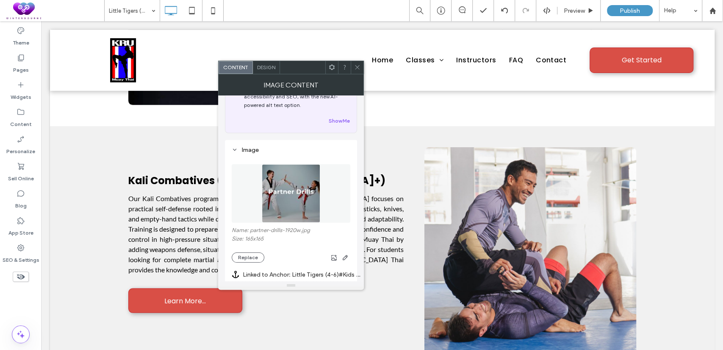
scroll to position [78, 0]
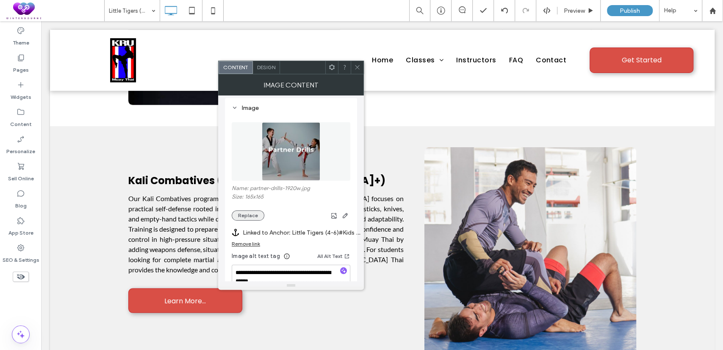
click at [247, 219] on button "Replace" at bounding box center [248, 215] width 33 height 10
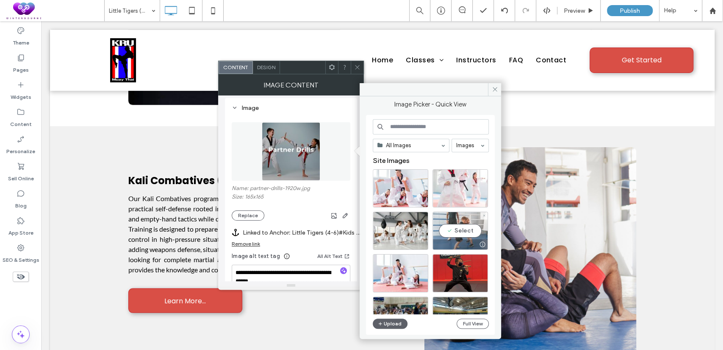
click at [461, 223] on div "Select" at bounding box center [461, 230] width 56 height 38
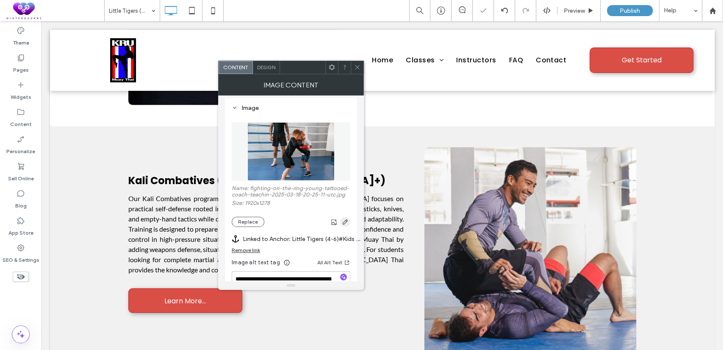
click at [343, 219] on icon "button" at bounding box center [345, 221] width 7 height 7
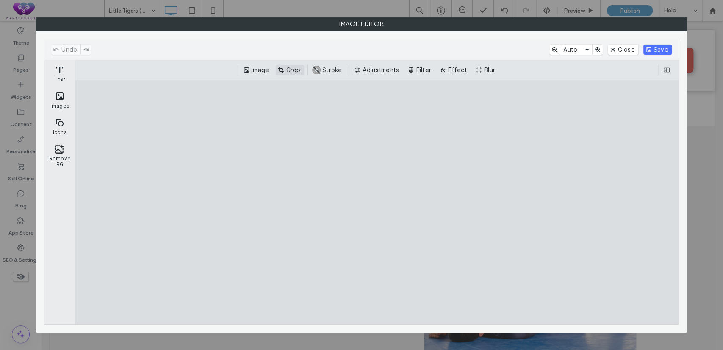
click at [287, 67] on button "Crop" at bounding box center [290, 70] width 28 height 10
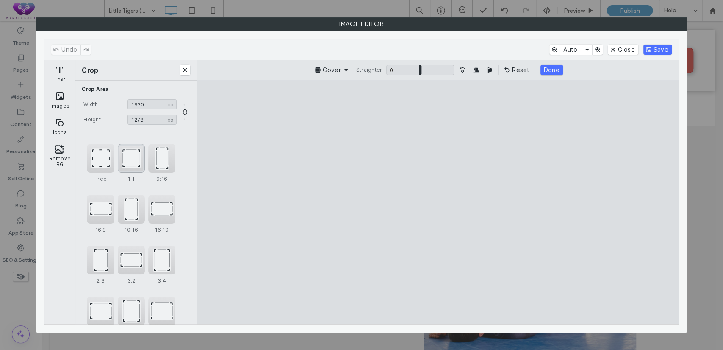
click at [137, 153] on div "1:1" at bounding box center [131, 158] width 27 height 29
type input "****"
drag, startPoint x: 413, startPoint y: 192, endPoint x: 391, endPoint y: 191, distance: 22.5
click at [438, 202] on cesdk-canvas "Editor canvas" at bounding box center [438, 202] width 0 height 0
click at [661, 48] on button "Save" at bounding box center [658, 49] width 28 height 10
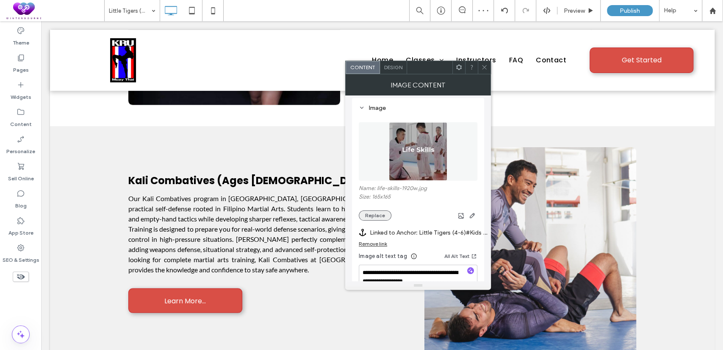
click at [377, 214] on button "Replace" at bounding box center [375, 215] width 33 height 10
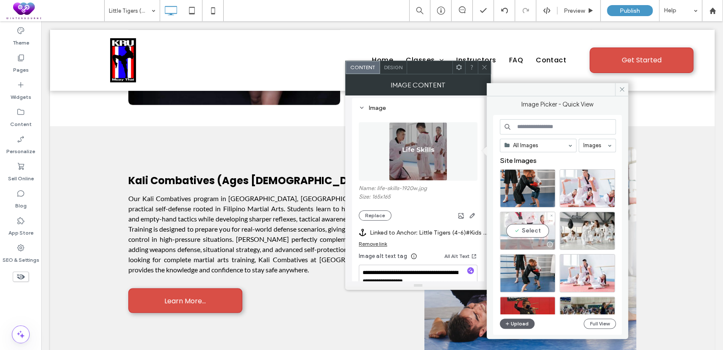
click at [523, 229] on div "Select" at bounding box center [528, 230] width 56 height 38
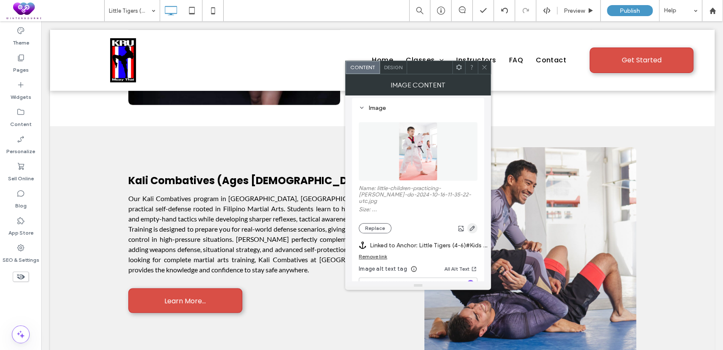
click at [470, 225] on use "button" at bounding box center [472, 227] width 5 height 5
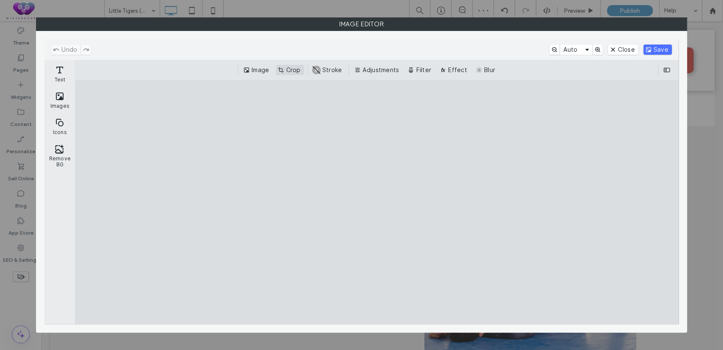
click at [285, 70] on button "Crop" at bounding box center [290, 70] width 28 height 10
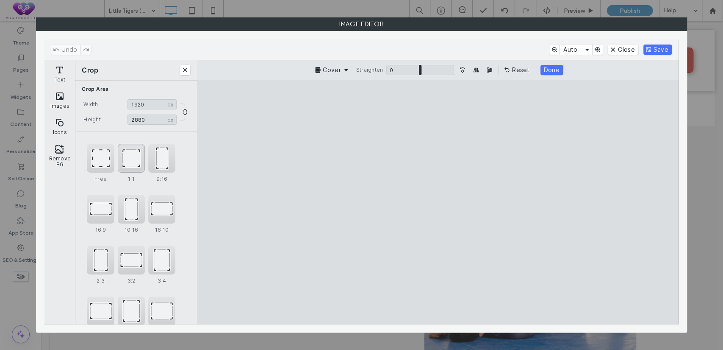
click at [125, 163] on div "1:1" at bounding box center [131, 158] width 27 height 29
type input "****"
drag, startPoint x: 412, startPoint y: 223, endPoint x: 423, endPoint y: 292, distance: 69.6
click at [438, 202] on cesdk-canvas "Editor canvas" at bounding box center [438, 202] width 0 height 0
click at [648, 53] on button "Save" at bounding box center [658, 49] width 28 height 10
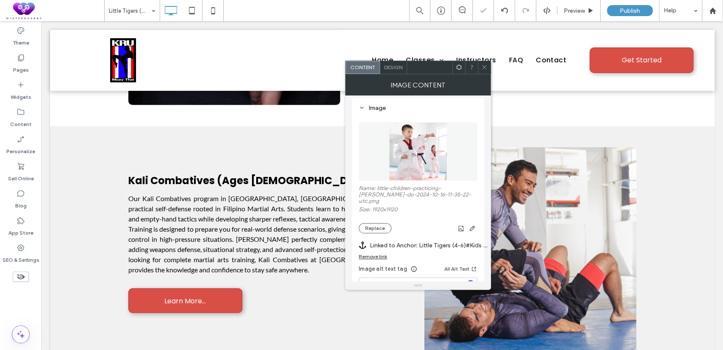
click at [486, 68] on icon at bounding box center [484, 67] width 6 height 6
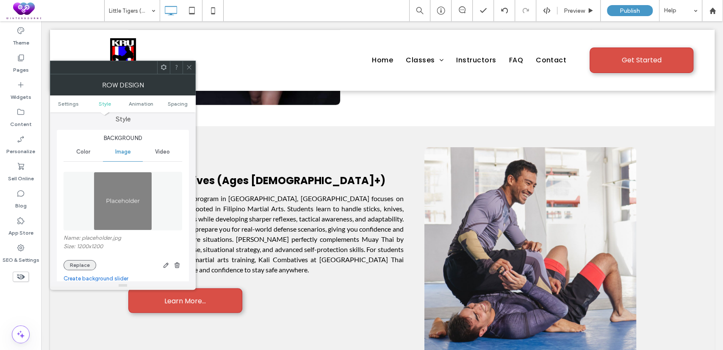
click at [74, 261] on button "Replace" at bounding box center [80, 265] width 33 height 10
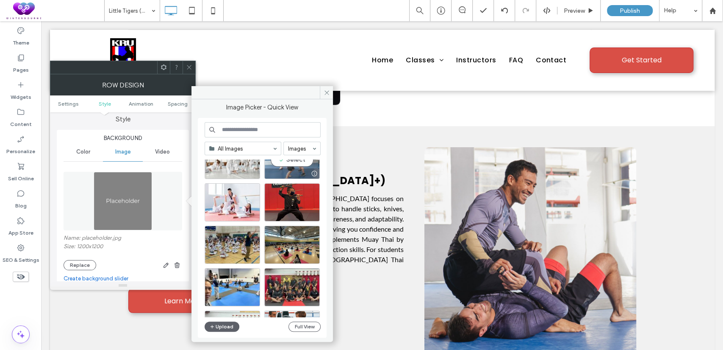
scroll to position [157, 0]
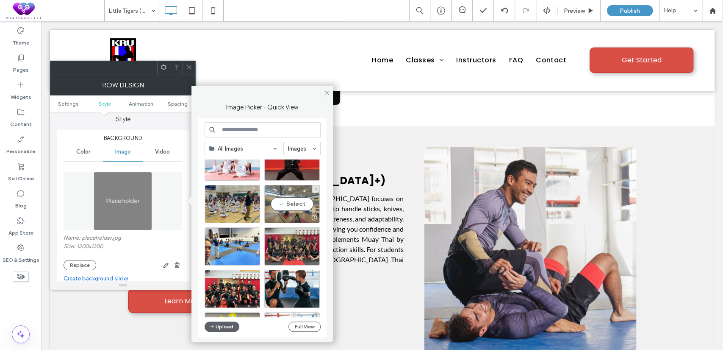
click at [294, 205] on div "Select" at bounding box center [292, 204] width 56 height 38
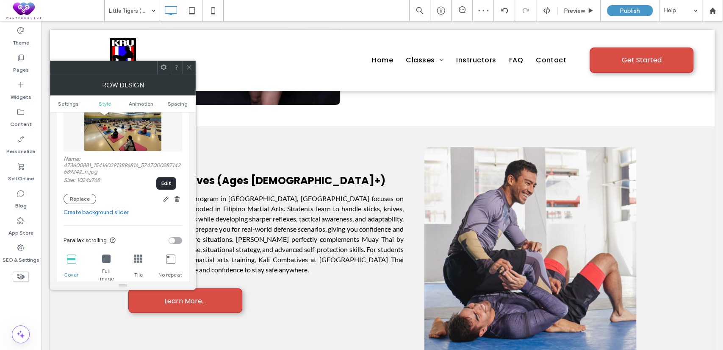
scroll to position [235, 0]
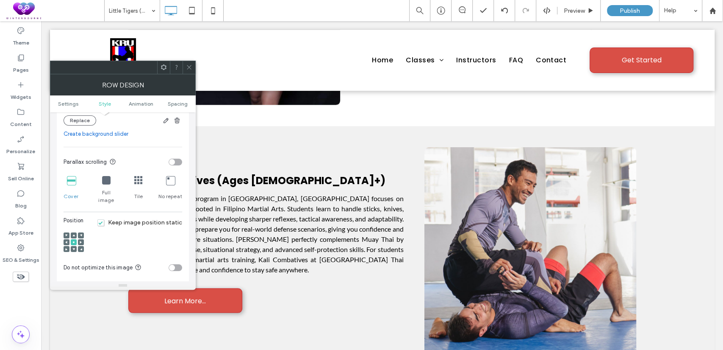
click at [173, 167] on section "Parallax scrolling" at bounding box center [123, 161] width 119 height 21
click at [174, 165] on div "toggle" at bounding box center [172, 162] width 6 height 6
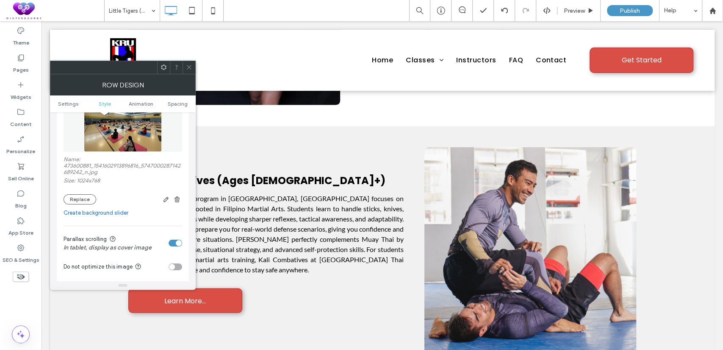
scroll to position [157, 0]
click at [167, 199] on use "button" at bounding box center [166, 198] width 5 height 5
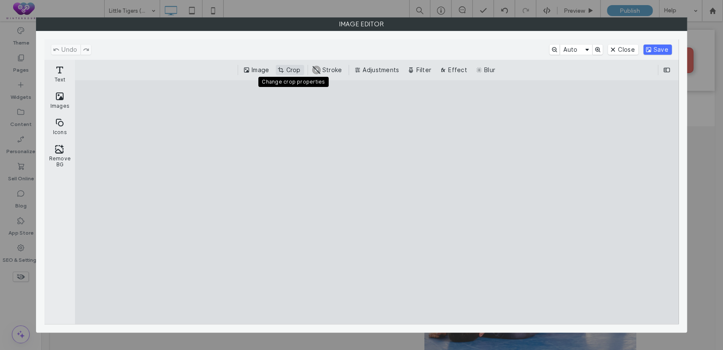
click at [291, 72] on button "Crop" at bounding box center [290, 70] width 28 height 10
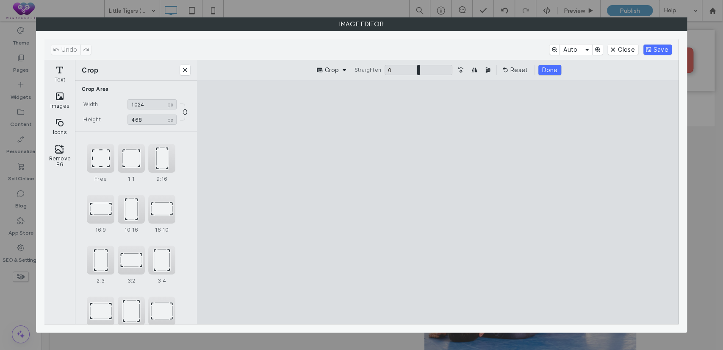
type input "***"
drag, startPoint x: 311, startPoint y: 105, endPoint x: 292, endPoint y: 182, distance: 79.3
click at [438, 202] on cesdk-canvas "Editor canvas" at bounding box center [438, 202] width 0 height 0
click at [658, 51] on button "Save" at bounding box center [658, 49] width 28 height 10
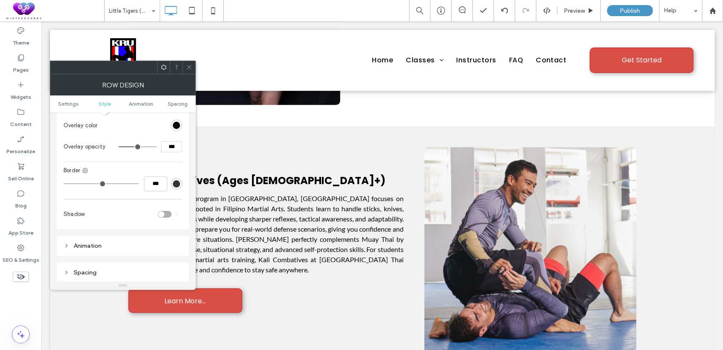
scroll to position [314, 0]
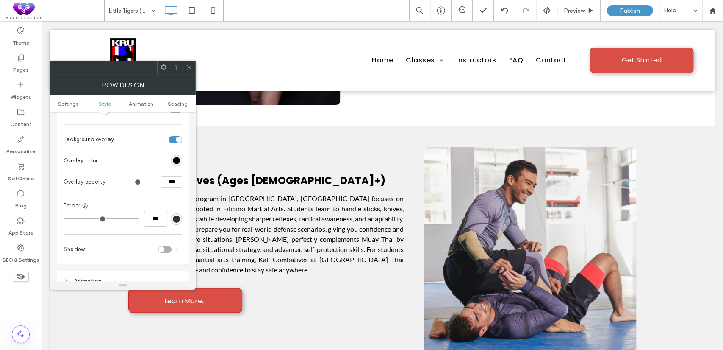
drag, startPoint x: 173, startPoint y: 183, endPoint x: 158, endPoint y: 182, distance: 14.9
click at [161, 184] on input "***" at bounding box center [171, 181] width 21 height 11
type input "***"
type input "**"
click at [190, 68] on icon at bounding box center [189, 67] width 6 height 6
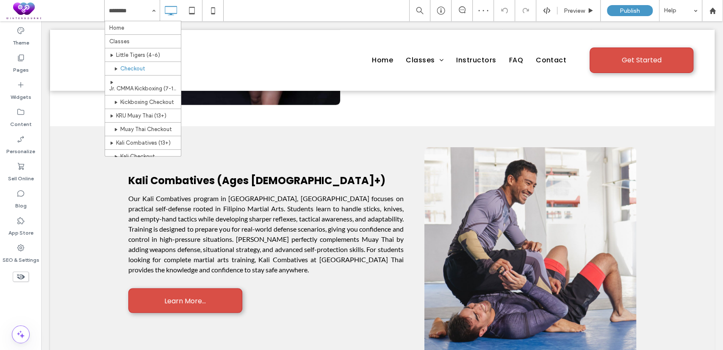
click at [142, 9] on input at bounding box center [130, 10] width 42 height 21
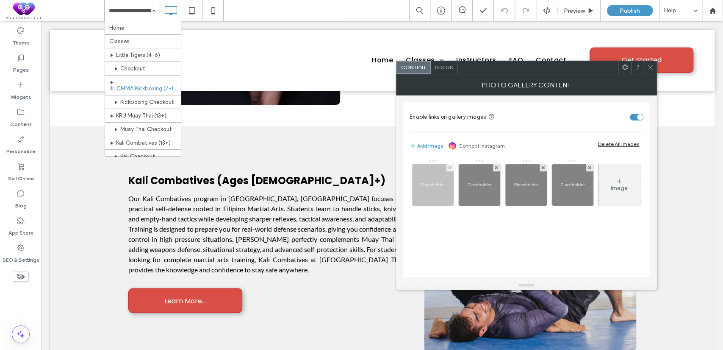
click at [441, 194] on img at bounding box center [433, 185] width 42 height 42
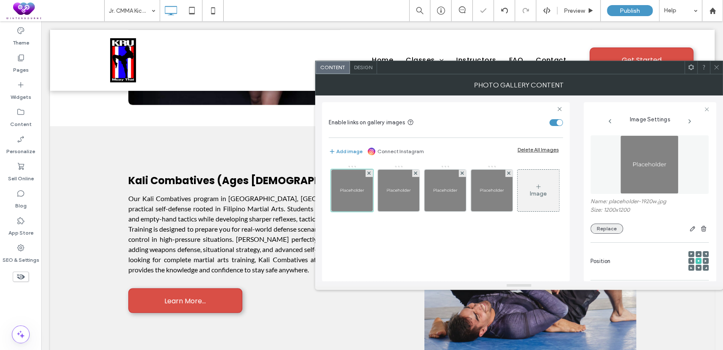
click at [601, 230] on button "Replace" at bounding box center [607, 228] width 33 height 10
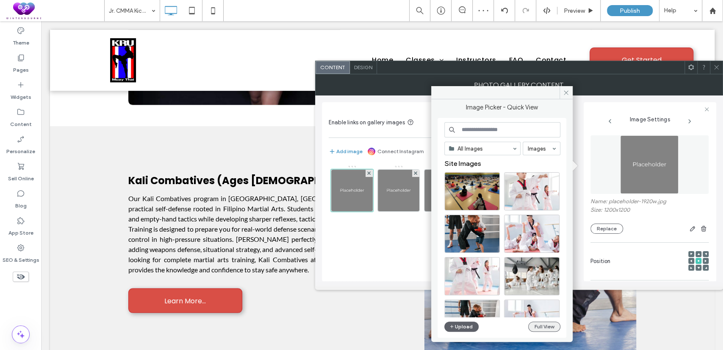
click at [536, 328] on button "Full View" at bounding box center [544, 326] width 32 height 10
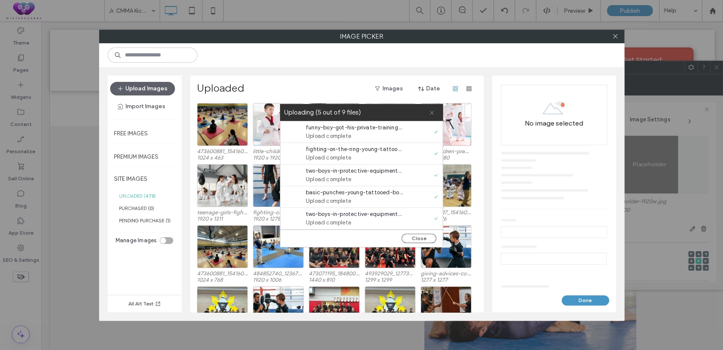
click at [432, 113] on icon at bounding box center [432, 113] width 6 height 6
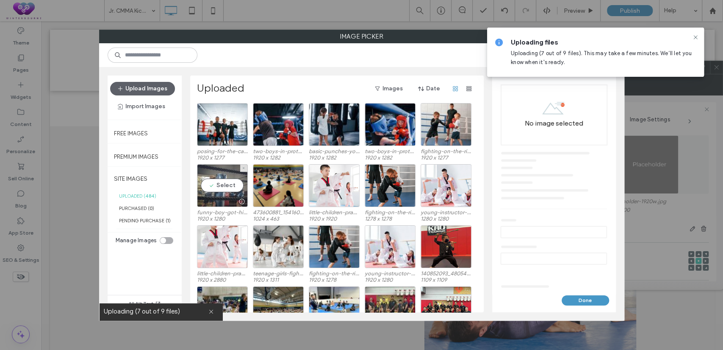
click at [234, 184] on div "Select" at bounding box center [222, 185] width 51 height 43
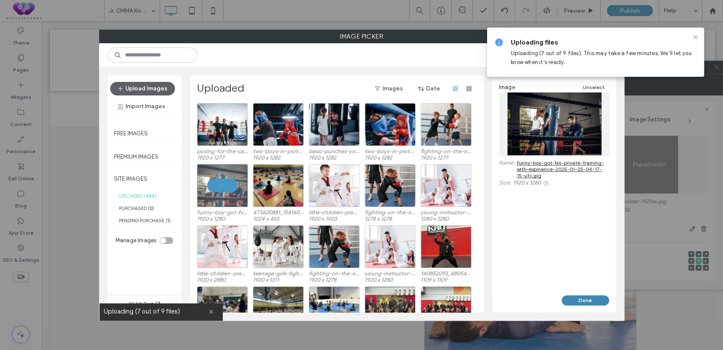
click at [589, 299] on button "Done" at bounding box center [585, 300] width 47 height 10
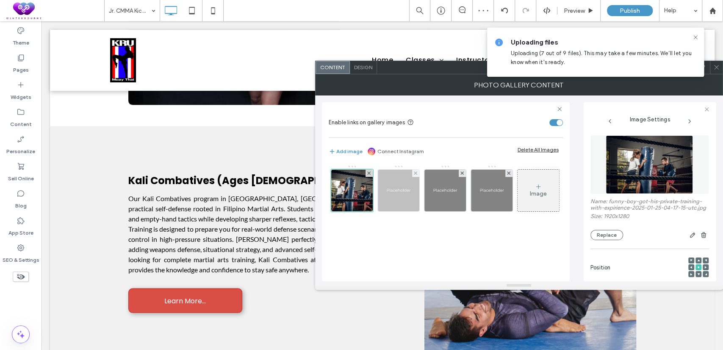
click at [403, 194] on img at bounding box center [399, 190] width 42 height 42
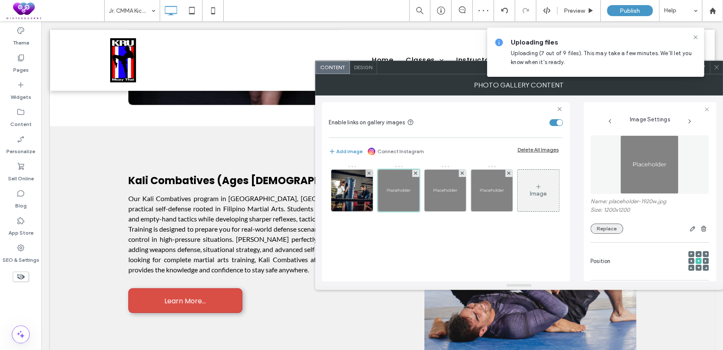
click at [599, 230] on button "Replace" at bounding box center [607, 228] width 33 height 10
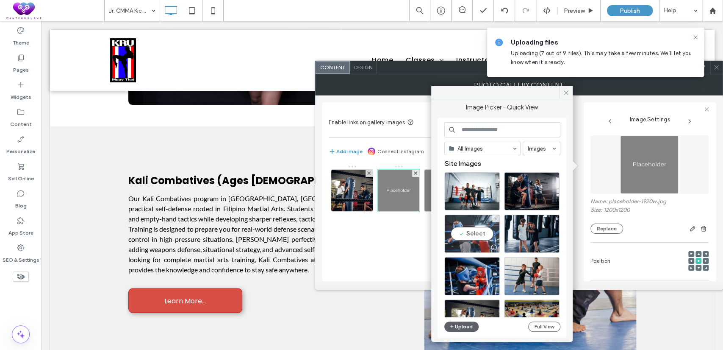
click at [470, 234] on div "Select" at bounding box center [472, 233] width 56 height 38
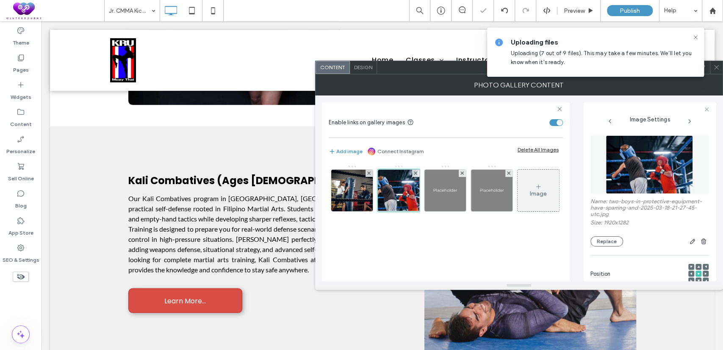
click at [686, 121] on icon at bounding box center [689, 121] width 7 height 7
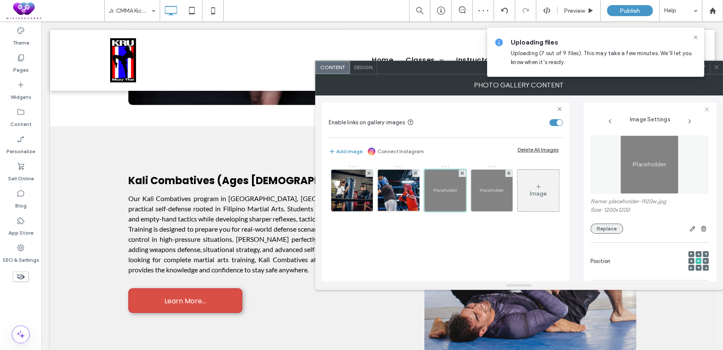
click at [603, 226] on button "Replace" at bounding box center [607, 228] width 33 height 10
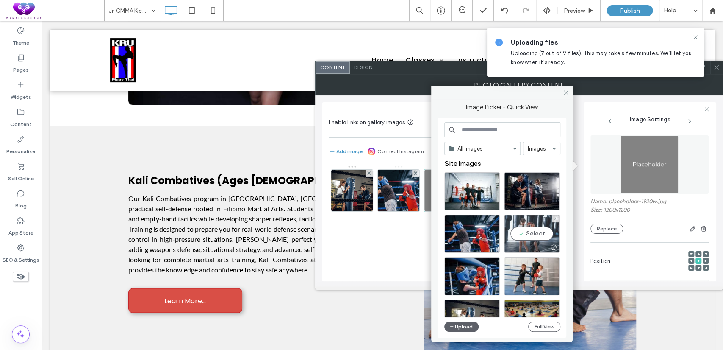
click at [532, 232] on div "Select" at bounding box center [532, 233] width 56 height 38
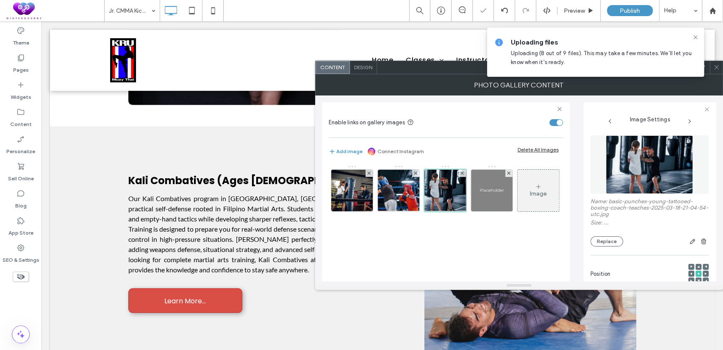
click at [692, 119] on icon at bounding box center [689, 121] width 7 height 7
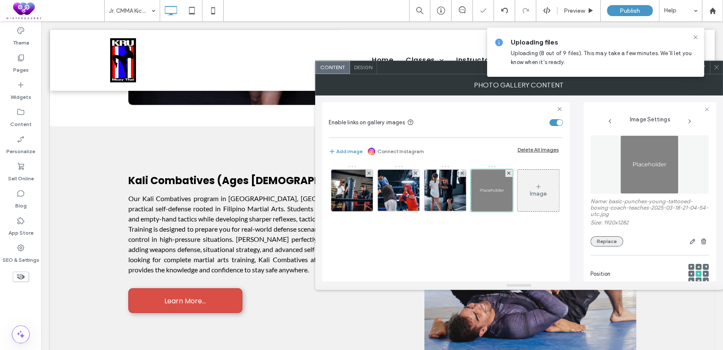
click at [605, 239] on button "Replace" at bounding box center [607, 241] width 33 height 10
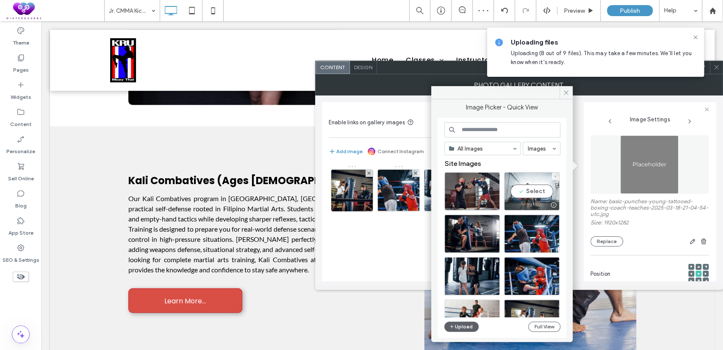
click at [529, 186] on div "Select" at bounding box center [532, 191] width 56 height 38
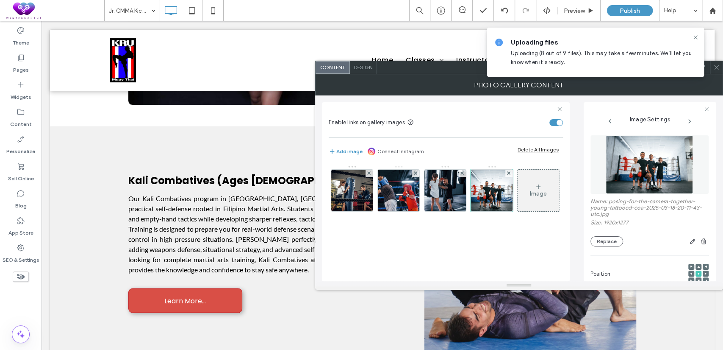
click at [719, 69] on icon at bounding box center [717, 67] width 6 height 6
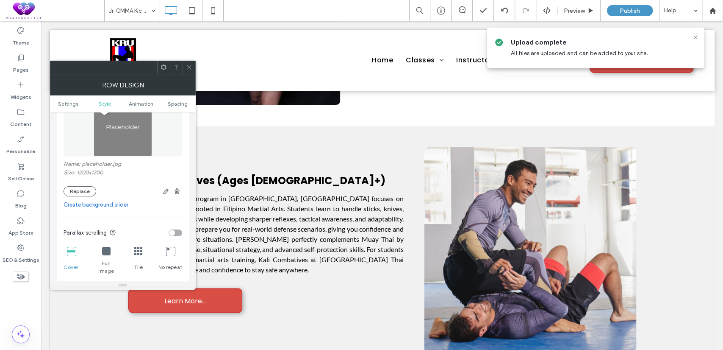
scroll to position [157, 0]
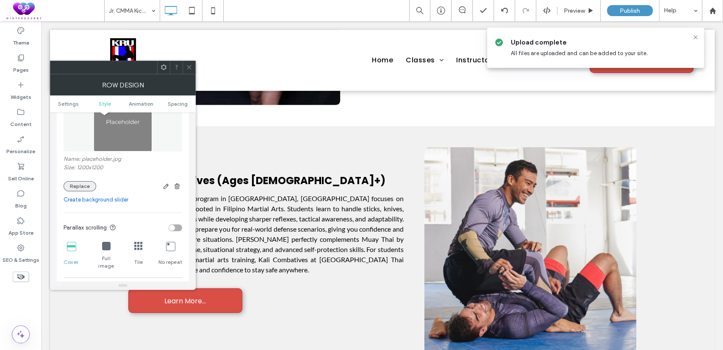
click at [87, 182] on button "Replace" at bounding box center [80, 186] width 33 height 10
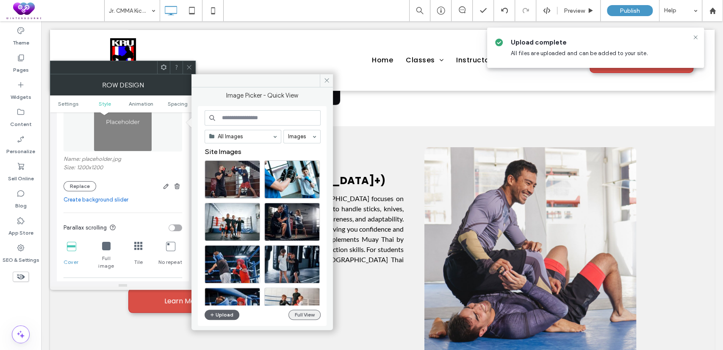
click at [312, 318] on button "Full View" at bounding box center [305, 314] width 32 height 10
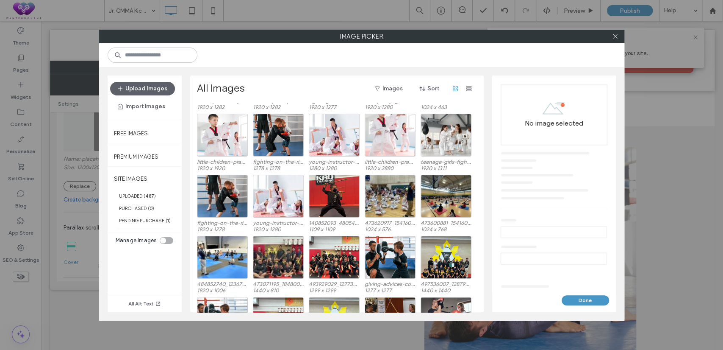
scroll to position [131, 0]
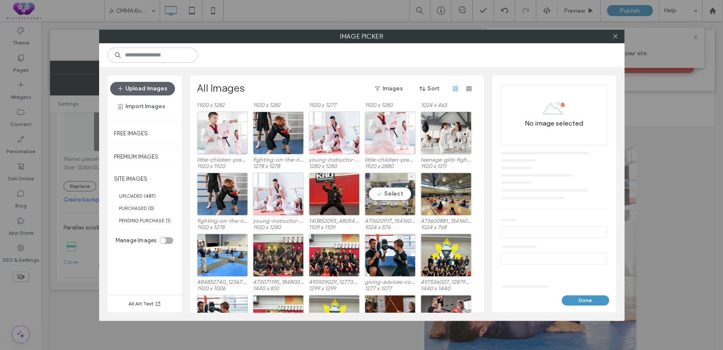
click at [389, 194] on div "Select" at bounding box center [390, 193] width 51 height 43
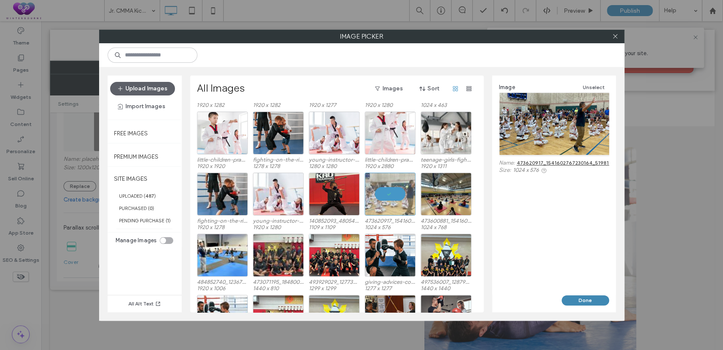
click at [575, 299] on button "Done" at bounding box center [585, 300] width 47 height 10
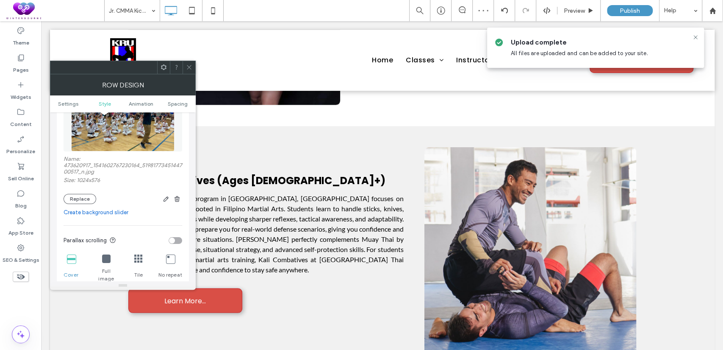
click at [175, 247] on section "Parallax scrolling" at bounding box center [123, 240] width 119 height 21
click at [175, 243] on div "toggle" at bounding box center [176, 240] width 14 height 7
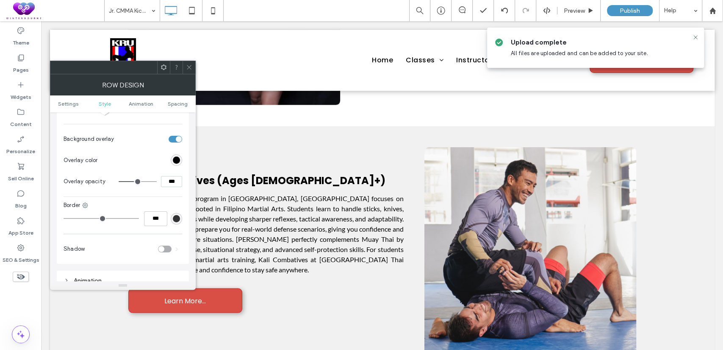
scroll to position [314, 0]
drag, startPoint x: 174, startPoint y: 180, endPoint x: 154, endPoint y: 182, distance: 19.7
click at [154, 182] on div "***" at bounding box center [151, 181] width 64 height 11
type input "***"
type input "**"
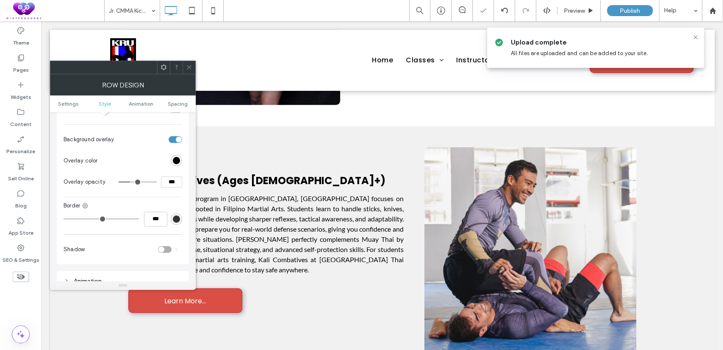
click at [191, 71] on span at bounding box center [189, 67] width 6 height 13
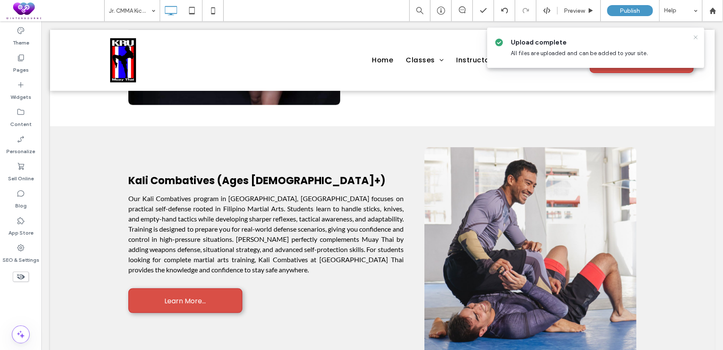
click at [695, 34] on icon at bounding box center [695, 37] width 7 height 7
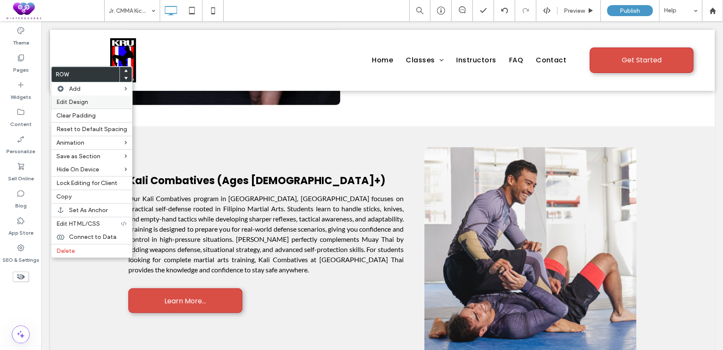
click at [86, 100] on span "Edit Design" at bounding box center [72, 101] width 32 height 7
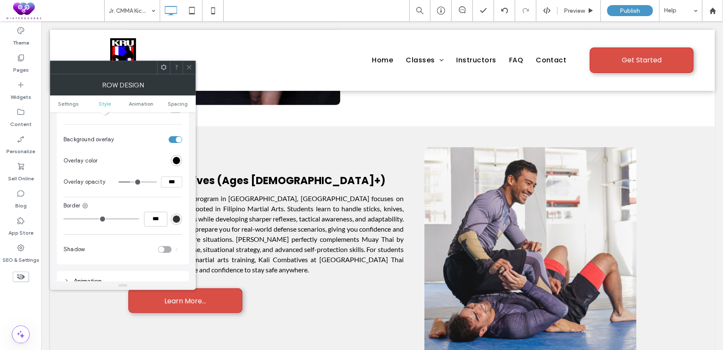
type input "**"
type input "***"
type input "**"
type input "***"
type input "**"
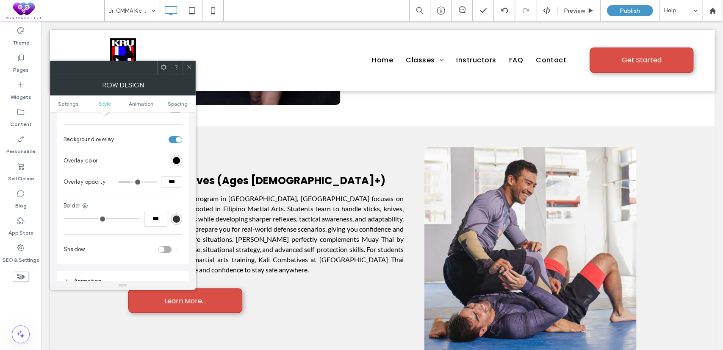
type input "***"
type input "**"
type input "***"
type input "**"
type input "***"
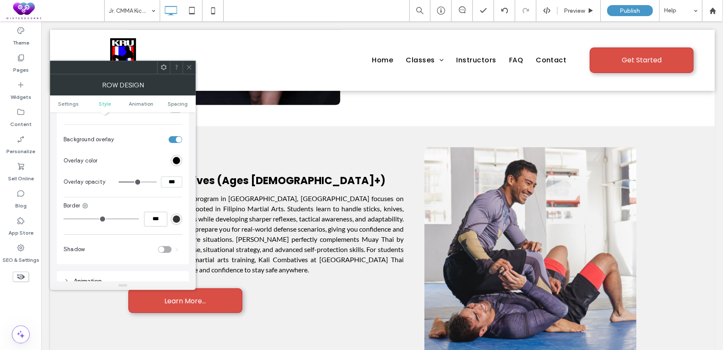
type input "**"
click at [135, 181] on input "range" at bounding box center [138, 181] width 38 height 1
drag, startPoint x: 171, startPoint y: 183, endPoint x: 159, endPoint y: 182, distance: 11.9
click at [159, 182] on div "***" at bounding box center [151, 181] width 64 height 11
type input "***"
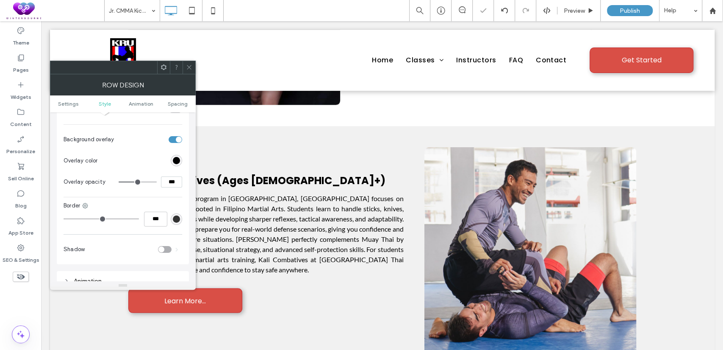
type input "**"
click at [192, 70] on icon at bounding box center [189, 67] width 6 height 6
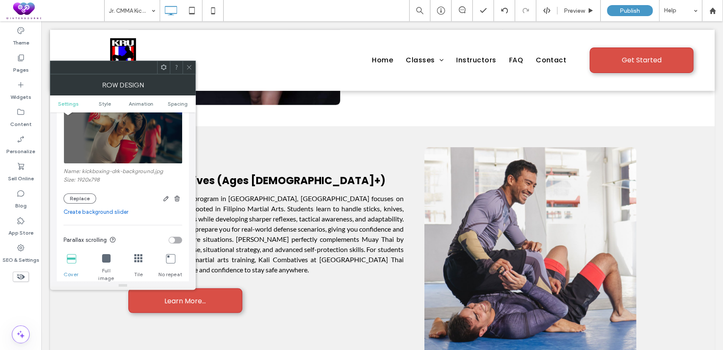
scroll to position [157, 0]
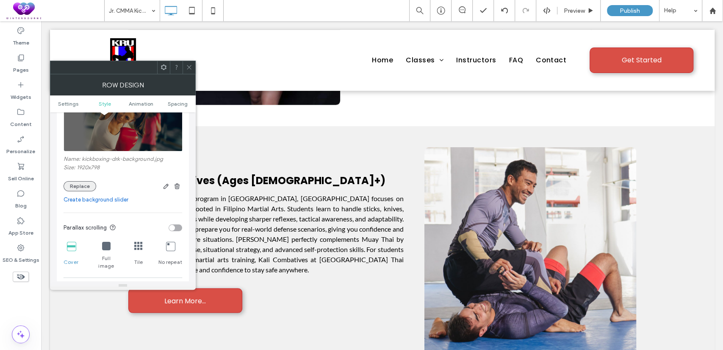
click at [83, 189] on button "Replace" at bounding box center [80, 186] width 33 height 10
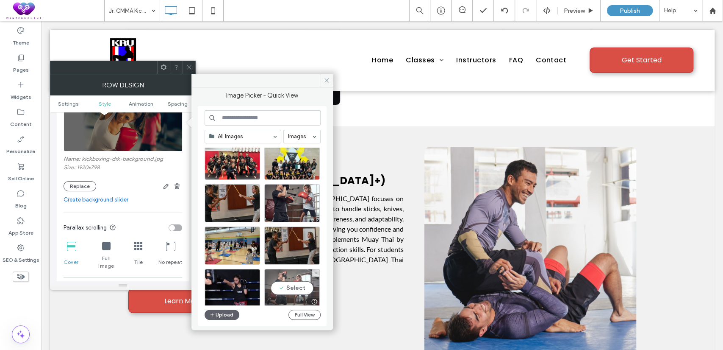
scroll to position [517, 0]
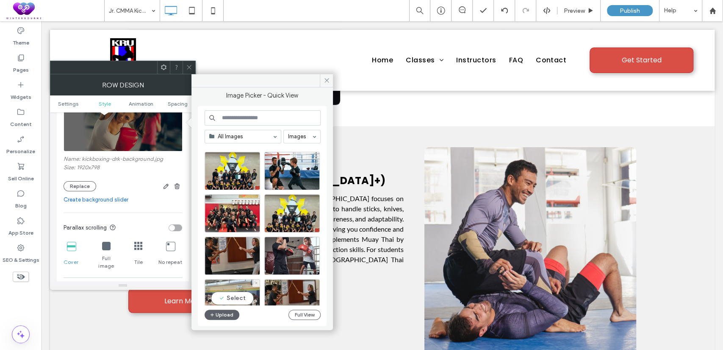
click at [239, 297] on div "Select" at bounding box center [233, 298] width 56 height 38
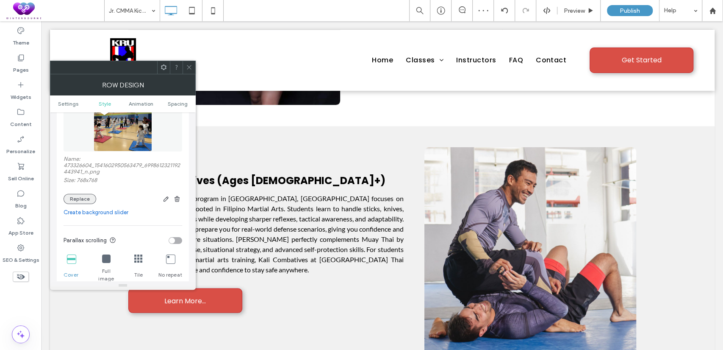
click at [83, 199] on button "Replace" at bounding box center [80, 199] width 33 height 10
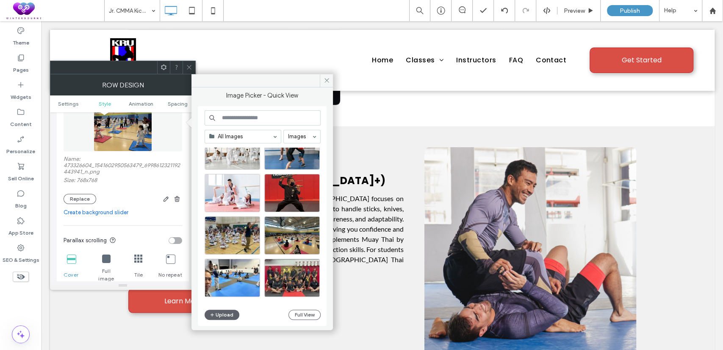
scroll to position [363, 0]
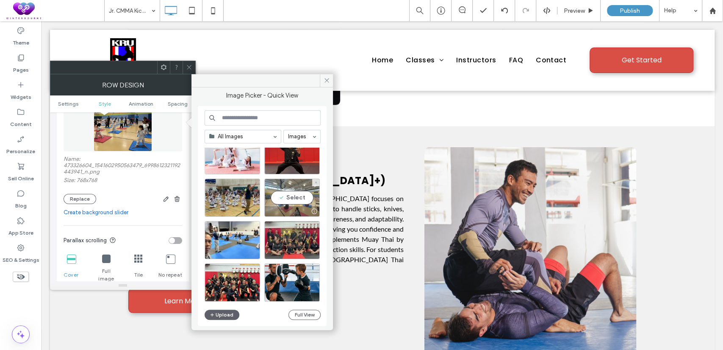
click at [294, 194] on div "Select" at bounding box center [292, 197] width 56 height 38
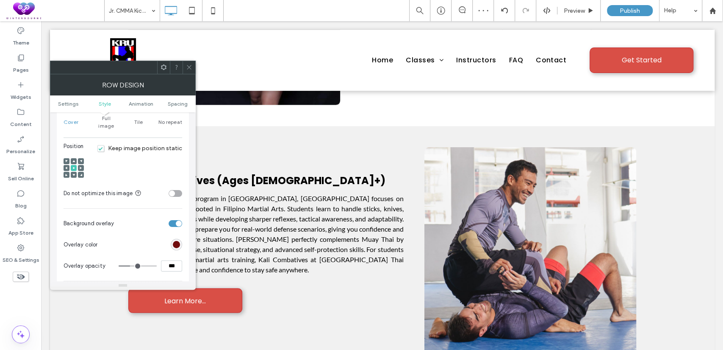
scroll to position [314, 0]
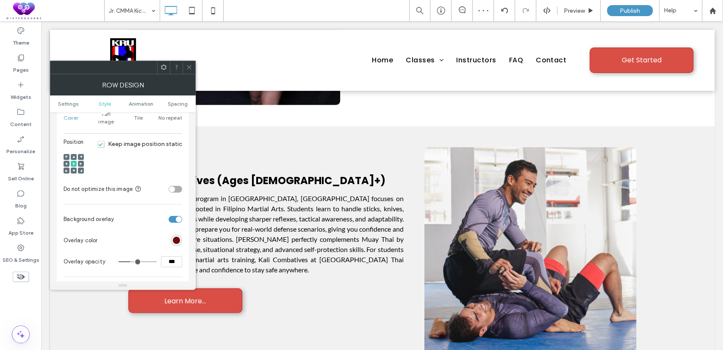
click at [180, 236] on div "rgb(111, 11, 13)" at bounding box center [176, 239] width 7 height 7
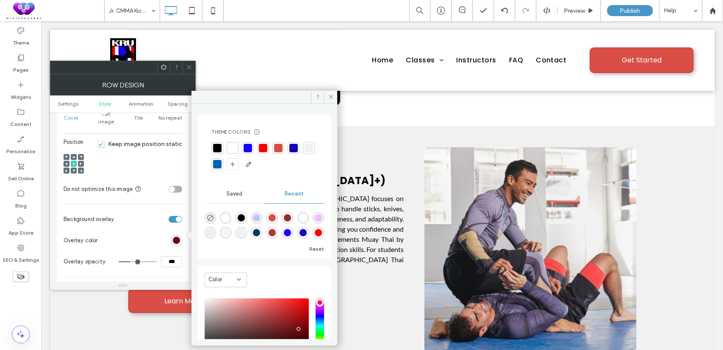
click at [217, 146] on div at bounding box center [217, 148] width 8 height 8
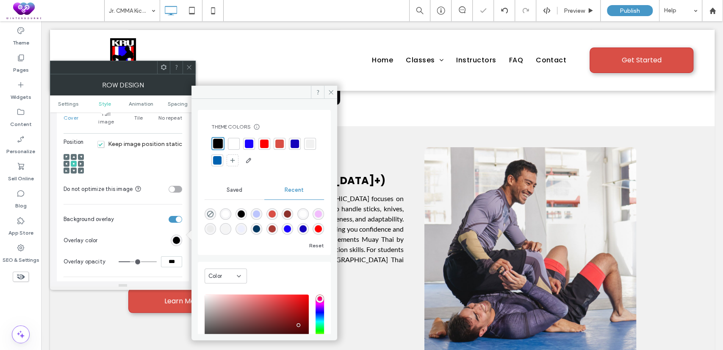
drag, startPoint x: 172, startPoint y: 256, endPoint x: 140, endPoint y: 252, distance: 32.8
click at [141, 257] on div "***" at bounding box center [151, 261] width 64 height 11
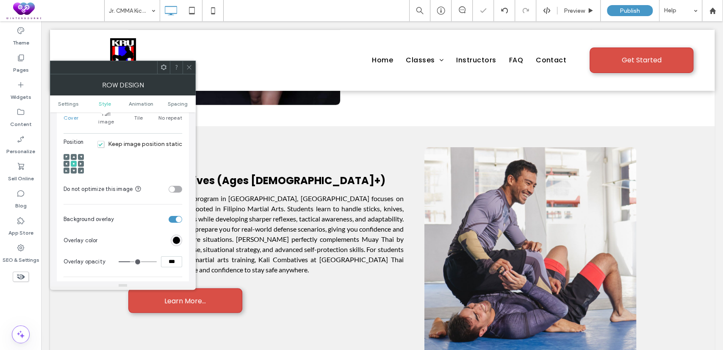
type input "***"
type input "**"
click at [187, 70] on icon at bounding box center [189, 67] width 6 height 6
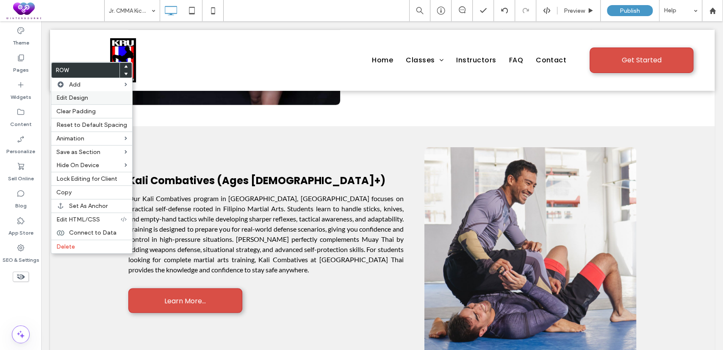
click at [87, 94] on span "Edit Design" at bounding box center [72, 97] width 32 height 7
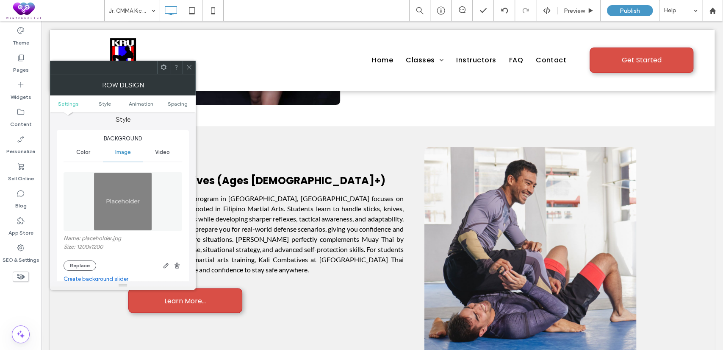
scroll to position [78, 0]
click at [80, 269] on button "Replace" at bounding box center [80, 265] width 33 height 10
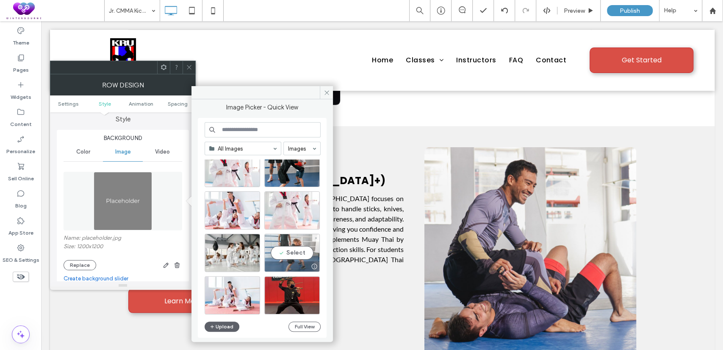
scroll to position [314, 0]
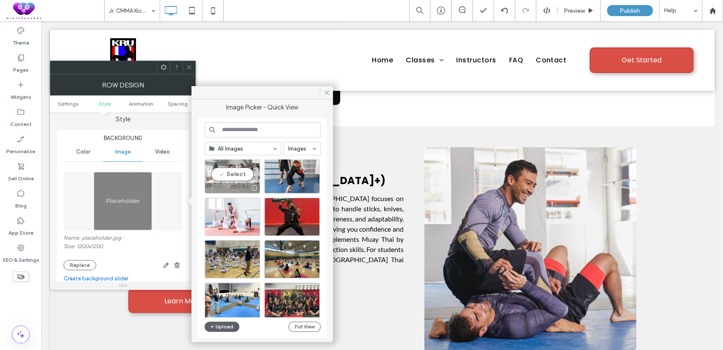
click at [239, 169] on div "Select" at bounding box center [233, 174] width 56 height 38
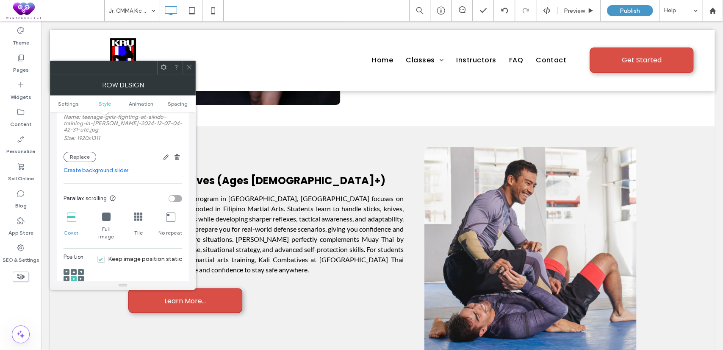
scroll to position [157, 0]
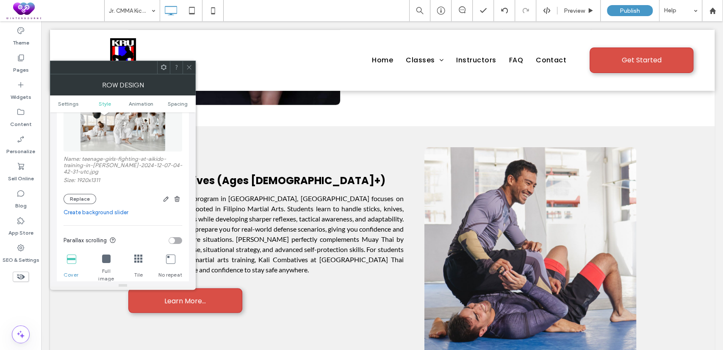
click at [176, 242] on div "toggle" at bounding box center [176, 240] width 14 height 7
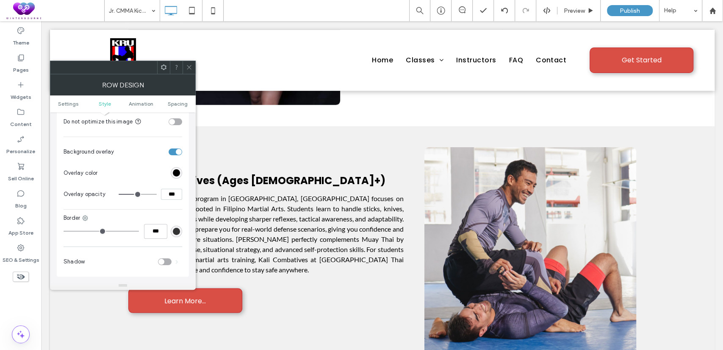
scroll to position [314, 0]
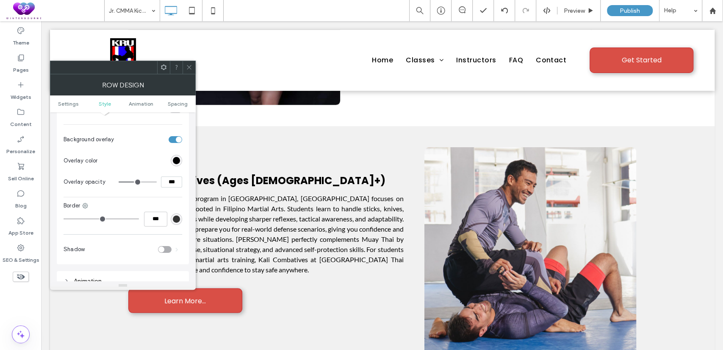
click at [190, 62] on span at bounding box center [189, 67] width 6 height 13
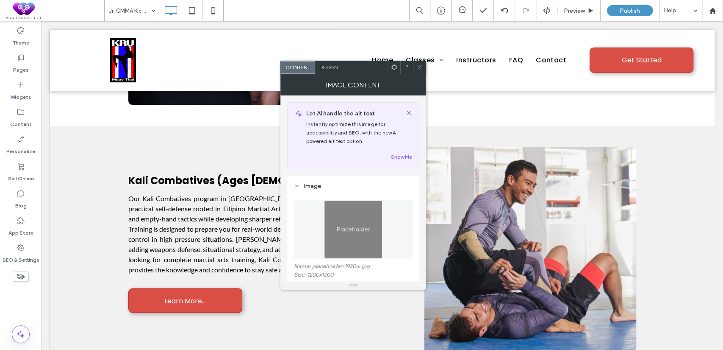
scroll to position [78, 0]
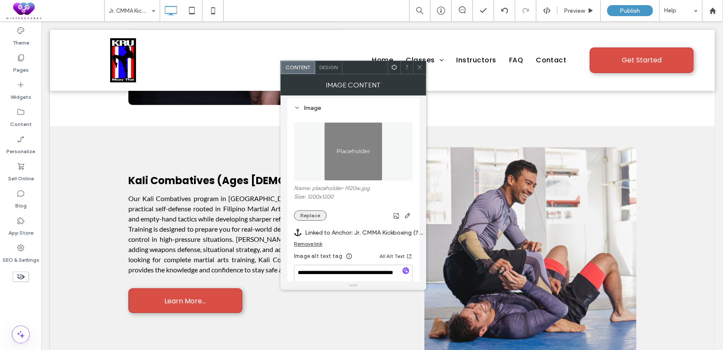
click at [316, 215] on button "Replace" at bounding box center [310, 215] width 33 height 10
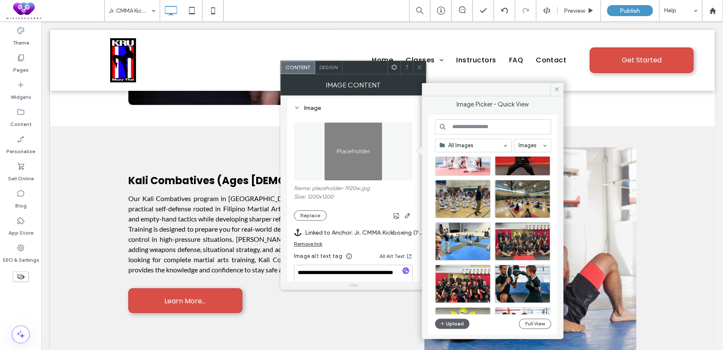
scroll to position [372, 0]
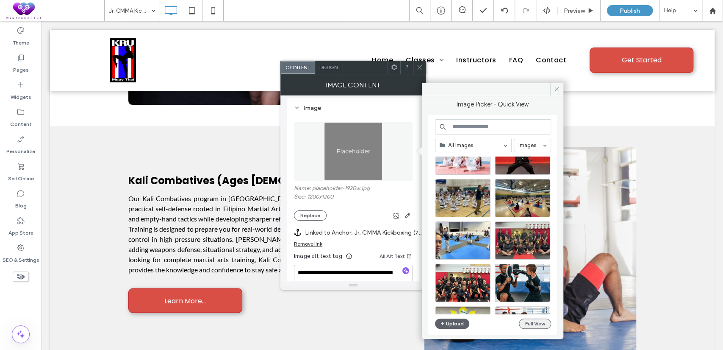
click at [524, 321] on button "Full View" at bounding box center [535, 323] width 32 height 10
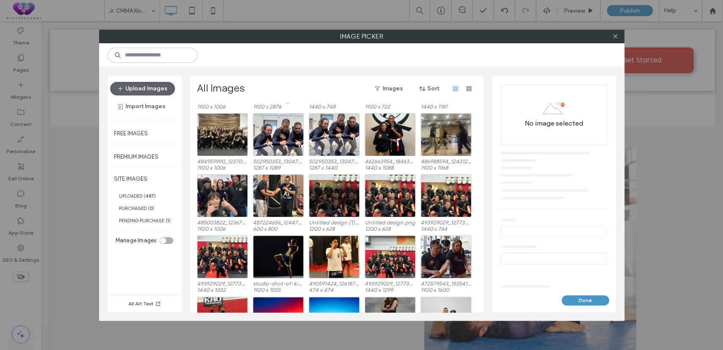
scroll to position [740, 0]
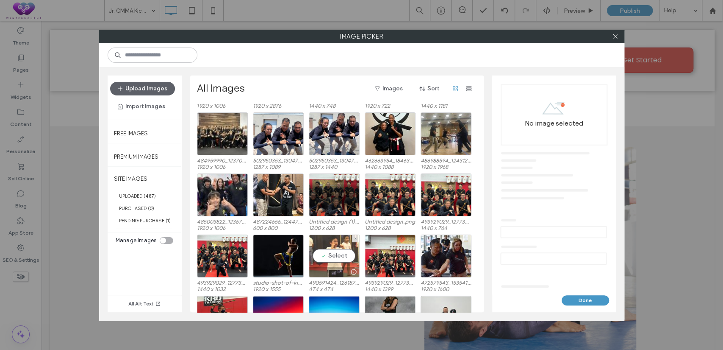
click at [337, 247] on div "Select" at bounding box center [334, 255] width 51 height 43
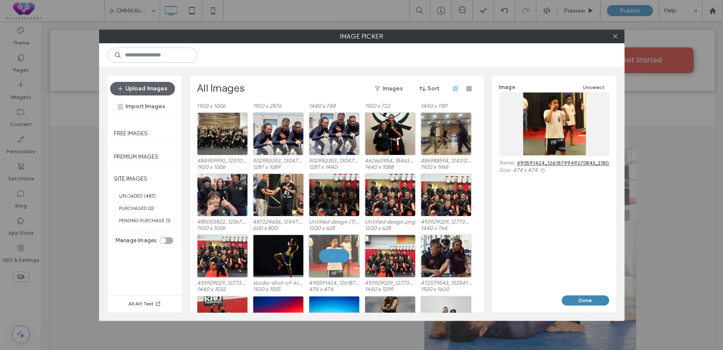
click at [575, 304] on button "Done" at bounding box center [585, 300] width 47 height 10
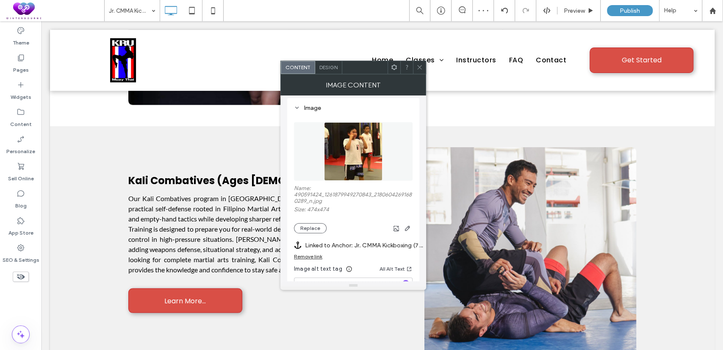
click at [420, 66] on icon at bounding box center [420, 67] width 6 height 6
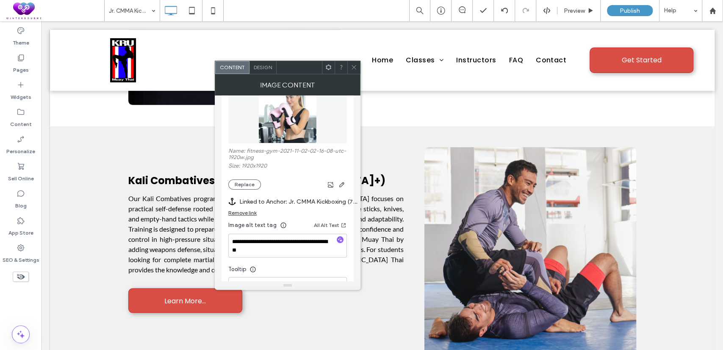
scroll to position [157, 0]
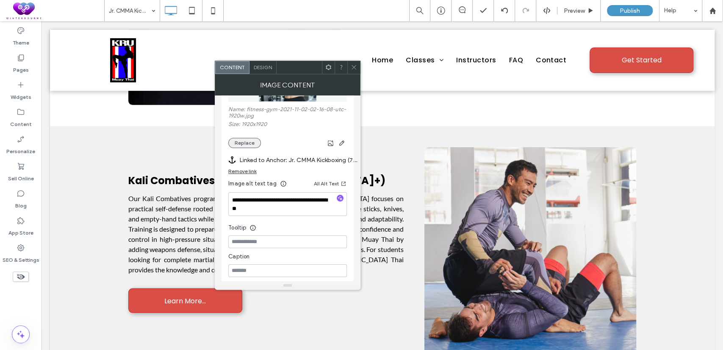
click at [251, 145] on button "Replace" at bounding box center [244, 143] width 33 height 10
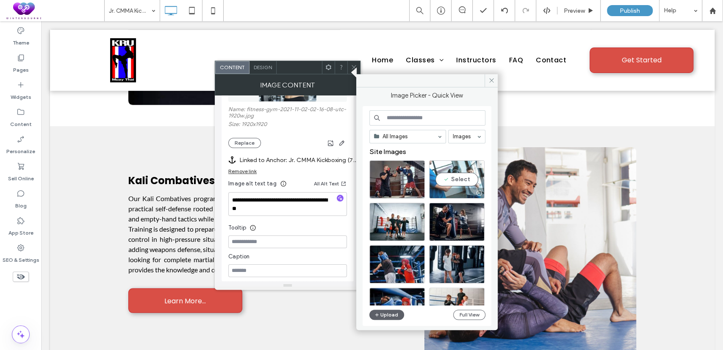
click at [460, 175] on div "Select" at bounding box center [457, 179] width 56 height 38
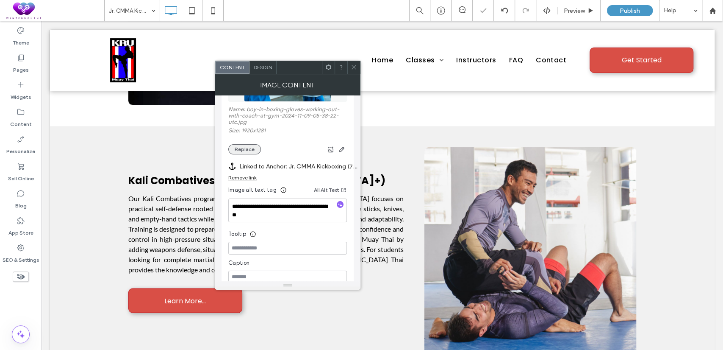
click at [242, 148] on button "Replace" at bounding box center [244, 149] width 33 height 10
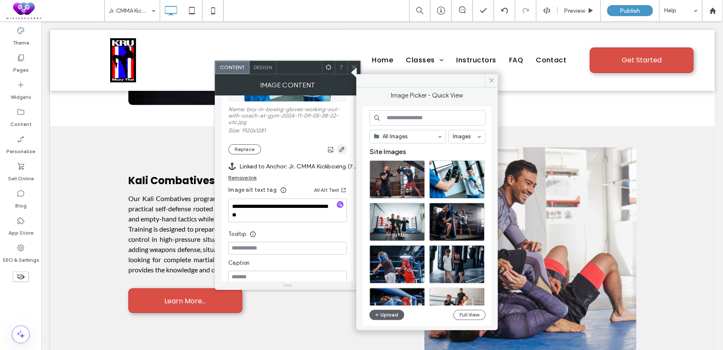
click at [341, 154] on span "button" at bounding box center [342, 149] width 10 height 10
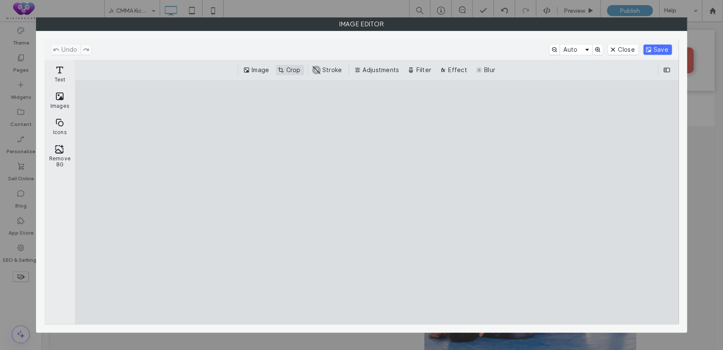
click at [284, 67] on button "Crop" at bounding box center [290, 70] width 28 height 10
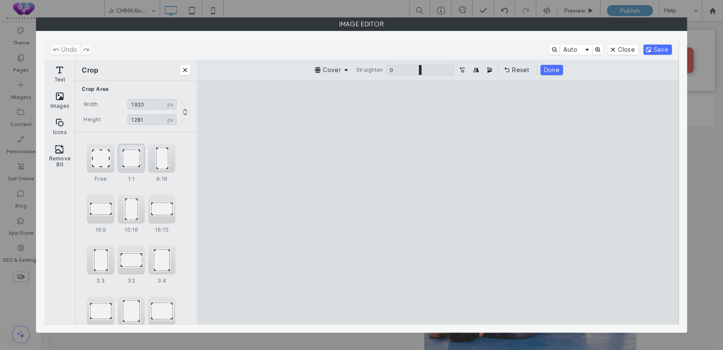
click at [129, 156] on div "1:1" at bounding box center [131, 158] width 27 height 29
type input "****"
drag, startPoint x: 480, startPoint y: 236, endPoint x: 456, endPoint y: 238, distance: 23.8
click at [438, 202] on cesdk-canvas "Editor canvas" at bounding box center [438, 202] width 0 height 0
click at [661, 53] on button "Save" at bounding box center [658, 49] width 28 height 10
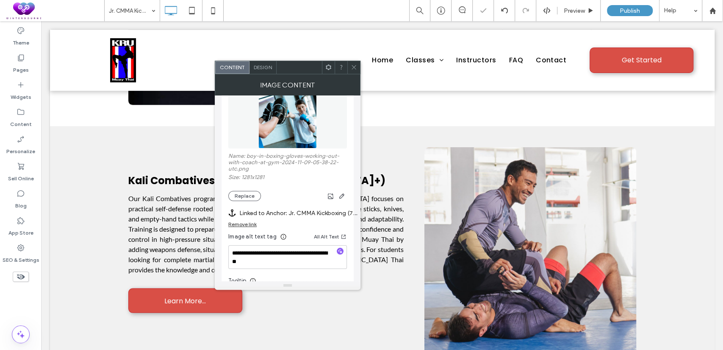
scroll to position [0, 0]
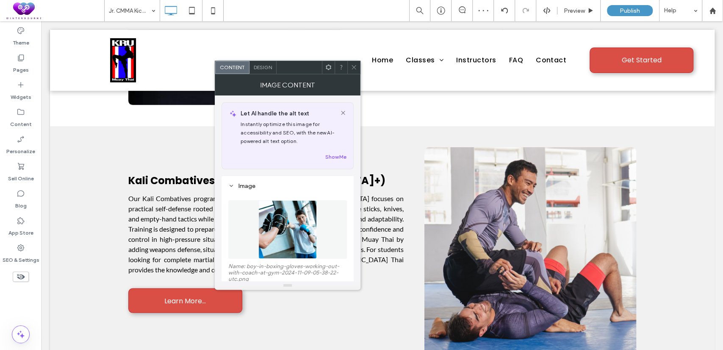
click at [350, 66] on div at bounding box center [353, 67] width 13 height 13
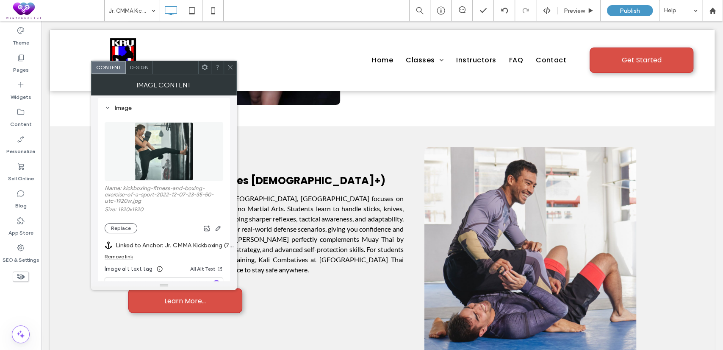
scroll to position [78, 0]
click at [118, 226] on button "Replace" at bounding box center [121, 228] width 33 height 10
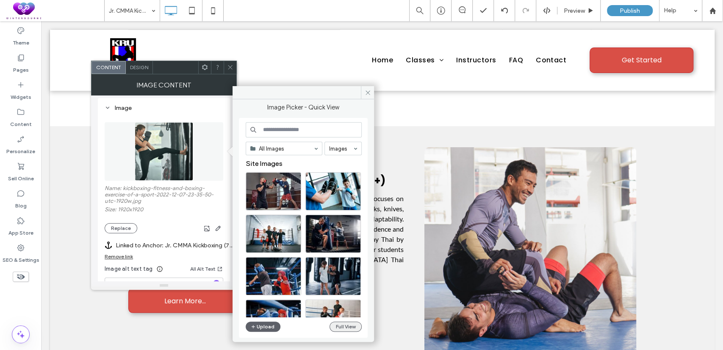
click at [339, 322] on button "Full View" at bounding box center [346, 326] width 32 height 10
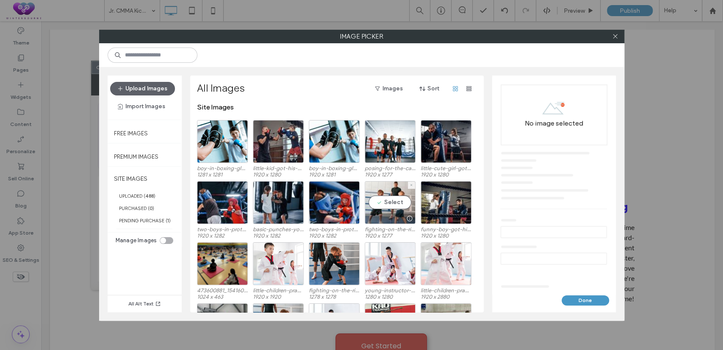
scroll to position [78, 0]
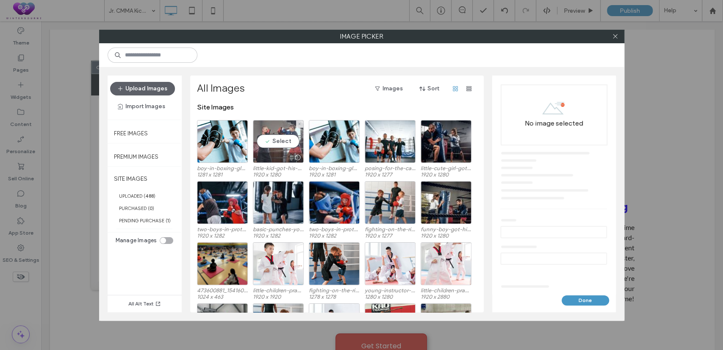
click at [280, 145] on div "Select" at bounding box center [278, 141] width 51 height 43
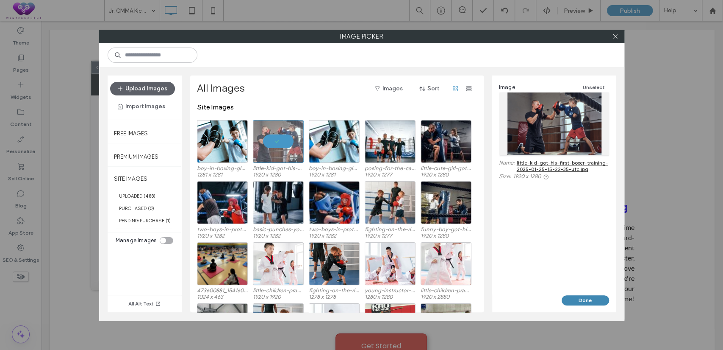
click at [576, 301] on button "Done" at bounding box center [585, 300] width 47 height 10
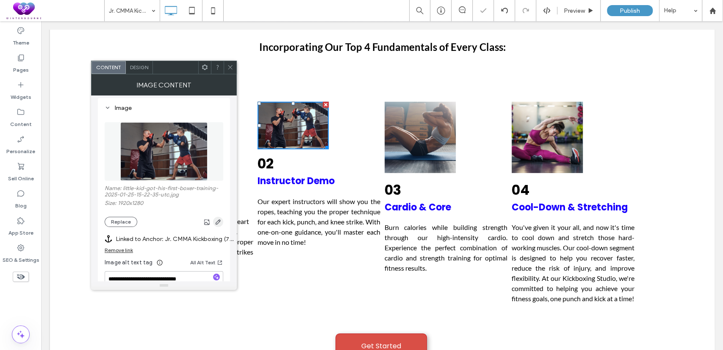
click at [218, 222] on use "button" at bounding box center [218, 221] width 5 height 5
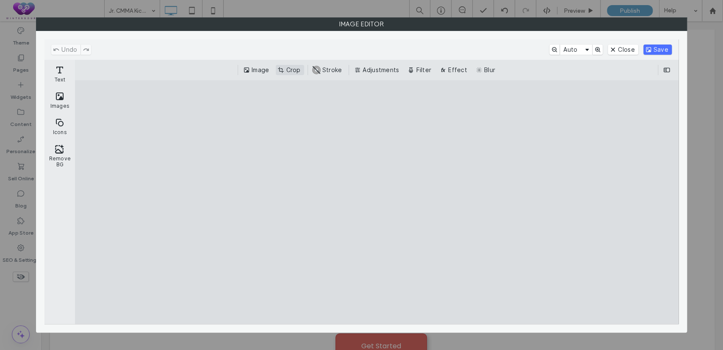
click at [283, 67] on button "Crop" at bounding box center [290, 70] width 28 height 10
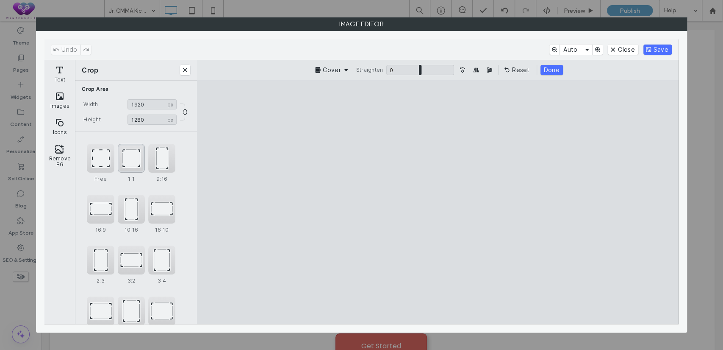
click at [131, 163] on div "1:1" at bounding box center [131, 158] width 27 height 29
type input "****"
click at [653, 47] on button "Save" at bounding box center [658, 49] width 28 height 10
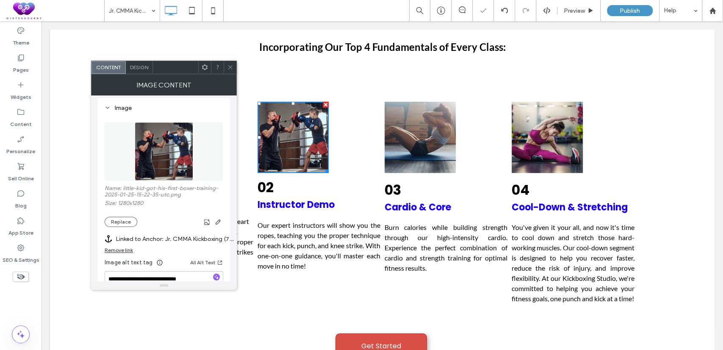
click at [418, 147] on img at bounding box center [420, 137] width 71 height 71
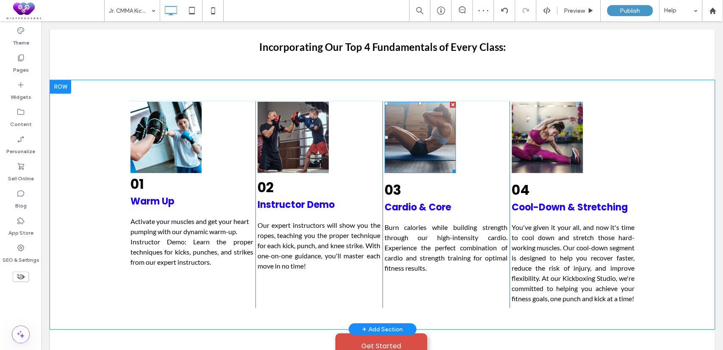
click at [404, 150] on img at bounding box center [420, 137] width 71 height 71
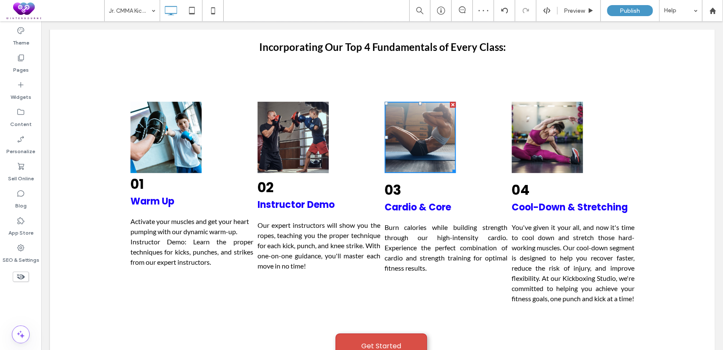
click at [404, 150] on img at bounding box center [420, 137] width 71 height 71
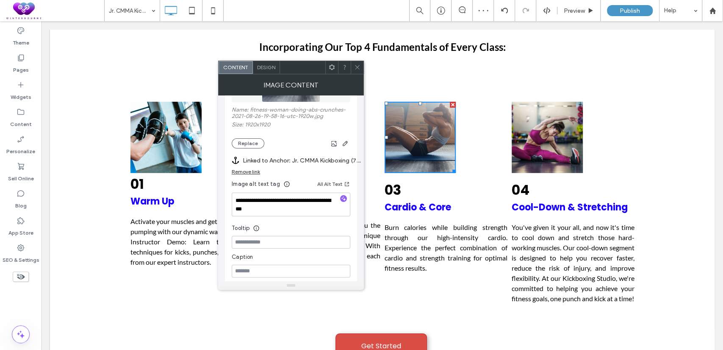
scroll to position [157, 0]
click at [251, 143] on button "Replace" at bounding box center [248, 143] width 33 height 10
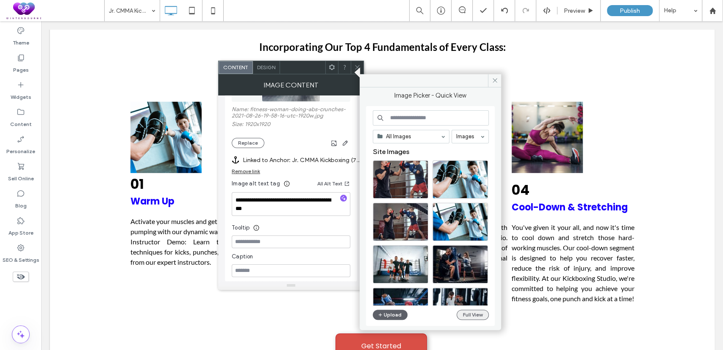
click at [466, 314] on button "Full View" at bounding box center [473, 314] width 32 height 10
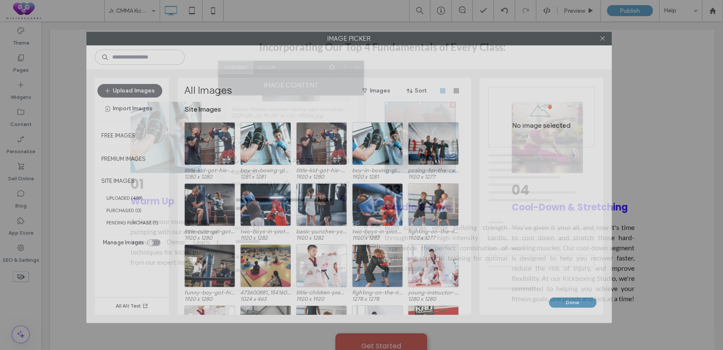
drag, startPoint x: 470, startPoint y: 33, endPoint x: 458, endPoint y: 35, distance: 12.4
click at [458, 35] on label "Image Picker" at bounding box center [349, 38] width 525 height 13
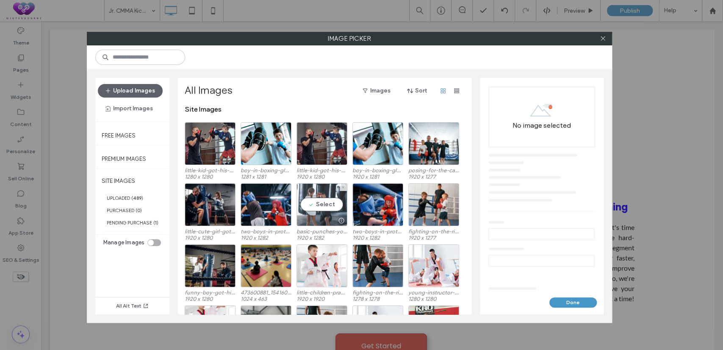
click at [313, 206] on div "Select" at bounding box center [322, 204] width 51 height 43
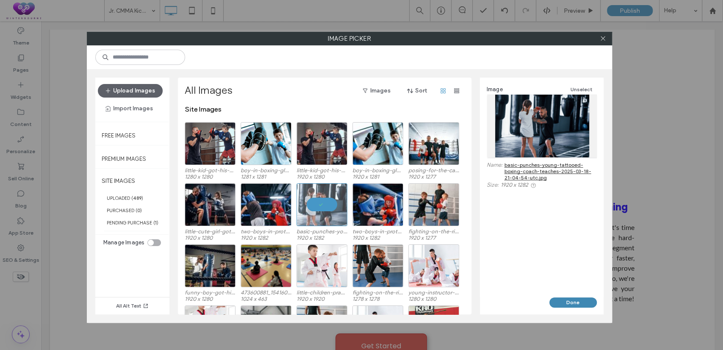
click at [569, 300] on button "Done" at bounding box center [573, 302] width 47 height 10
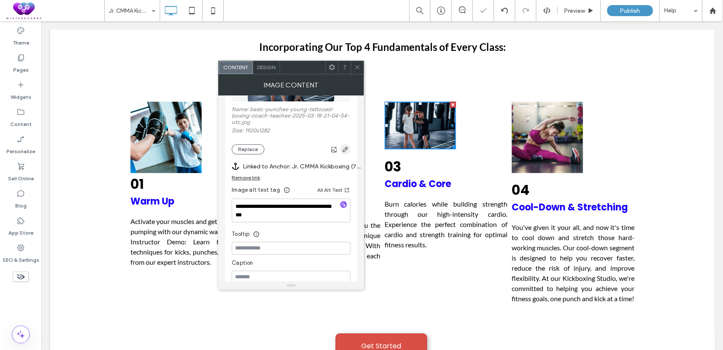
click at [347, 149] on icon "button" at bounding box center [345, 149] width 7 height 7
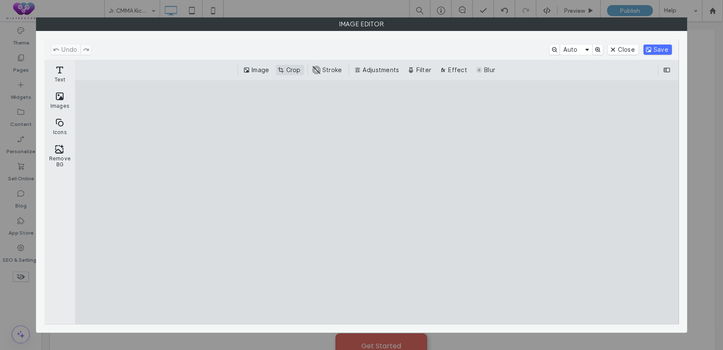
click at [286, 67] on button "Crop" at bounding box center [290, 70] width 28 height 10
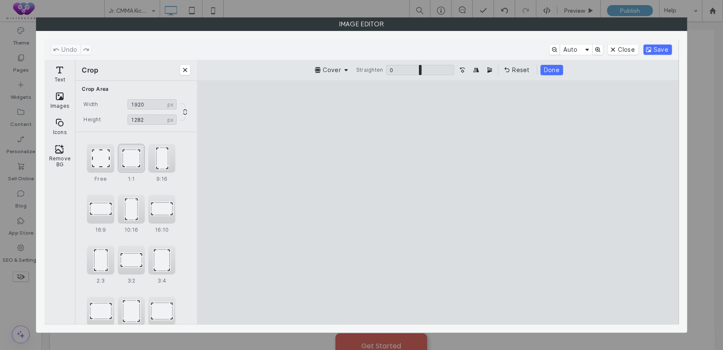
click at [137, 165] on div "1:1" at bounding box center [131, 158] width 27 height 29
type input "****"
click at [652, 47] on button "Save" at bounding box center [658, 49] width 28 height 10
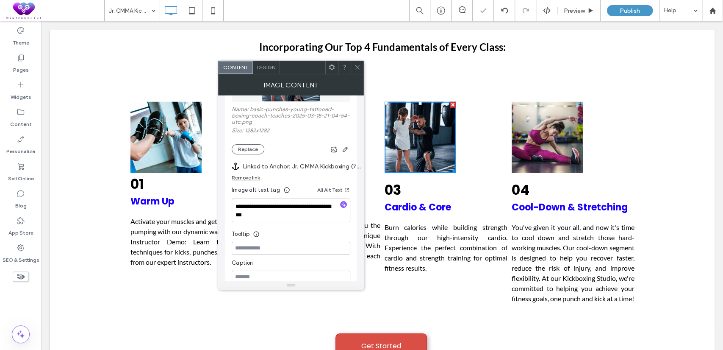
click at [538, 155] on img at bounding box center [547, 137] width 71 height 71
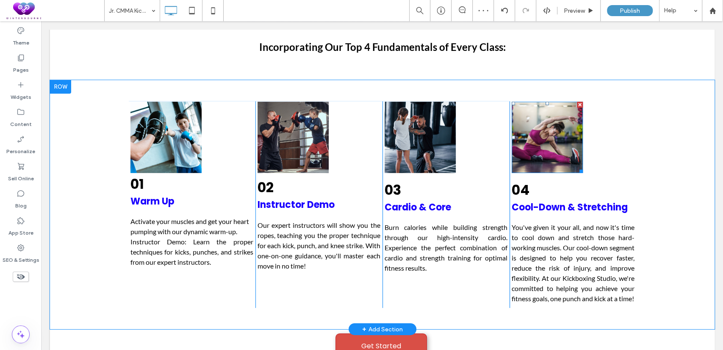
click at [540, 141] on img at bounding box center [547, 137] width 71 height 71
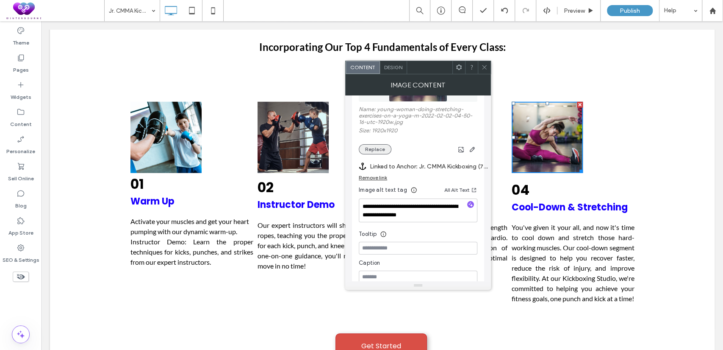
click at [370, 154] on button "Replace" at bounding box center [375, 149] width 33 height 10
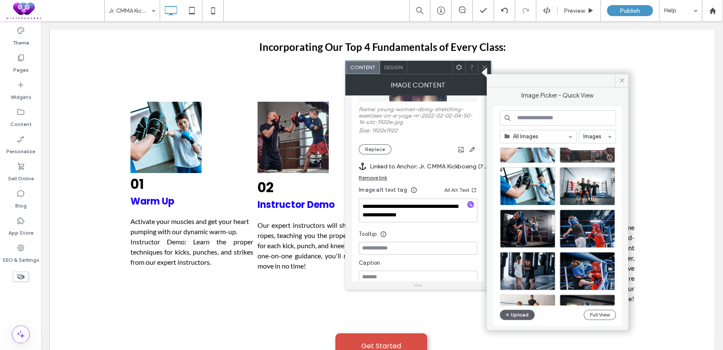
scroll to position [78, 0]
click at [528, 221] on div "Select" at bounding box center [528, 228] width 56 height 38
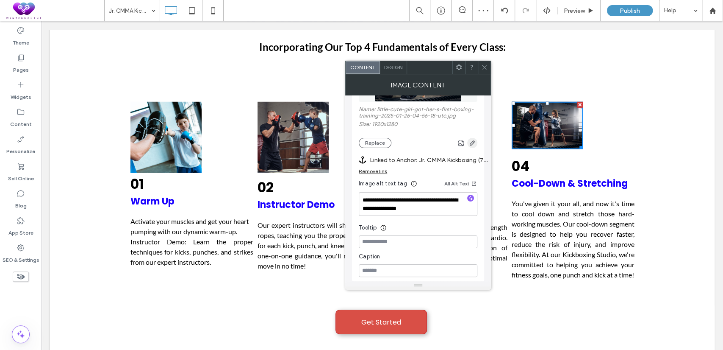
click at [472, 138] on span "button" at bounding box center [472, 143] width 10 height 10
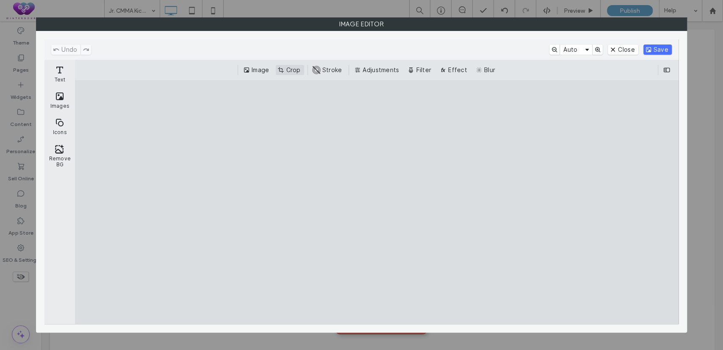
click at [300, 69] on button "Crop" at bounding box center [290, 70] width 28 height 10
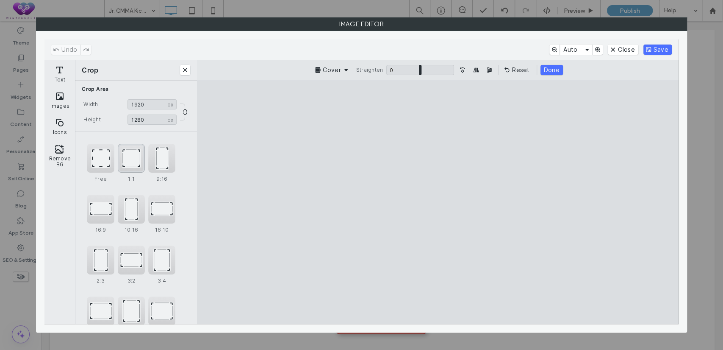
click at [136, 154] on div "1:1" at bounding box center [131, 158] width 27 height 29
type input "****"
click at [661, 47] on button "Save" at bounding box center [658, 49] width 28 height 10
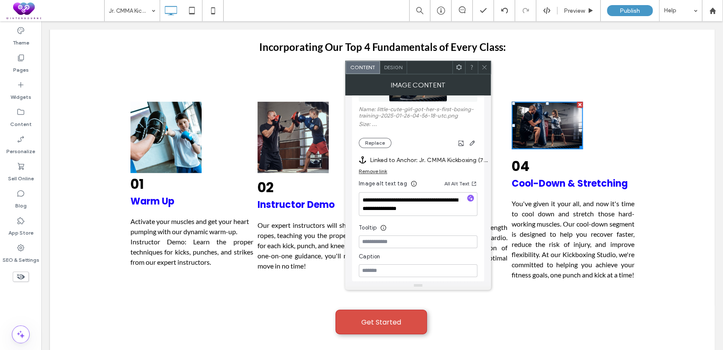
click at [488, 64] on div at bounding box center [484, 67] width 13 height 13
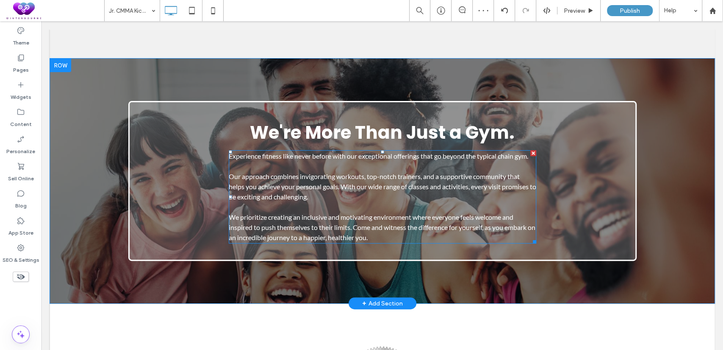
scroll to position [4394, 0]
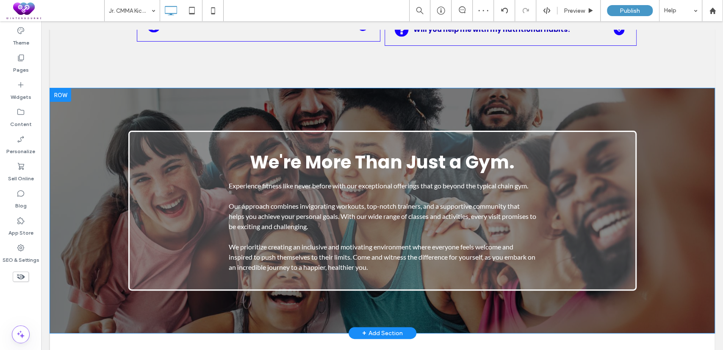
click at [60, 103] on div "We're More Than Just a Gym. Experience fitness like never before with our excep…" at bounding box center [382, 210] width 665 height 244
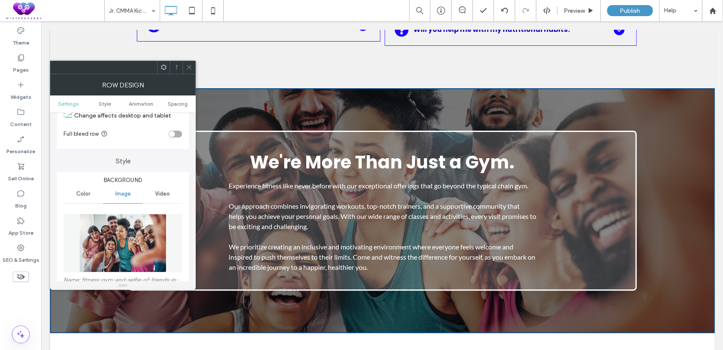
scroll to position [78, 0]
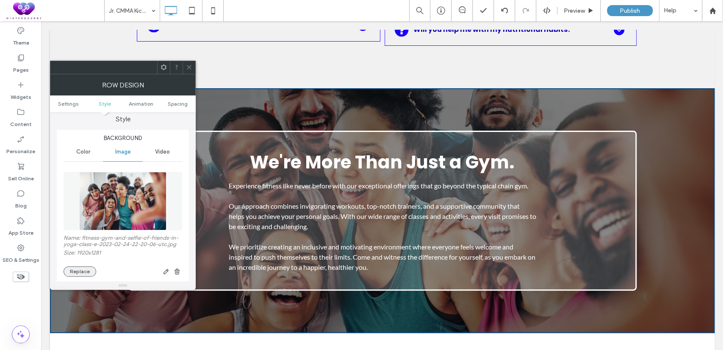
click at [87, 273] on button "Replace" at bounding box center [80, 271] width 33 height 10
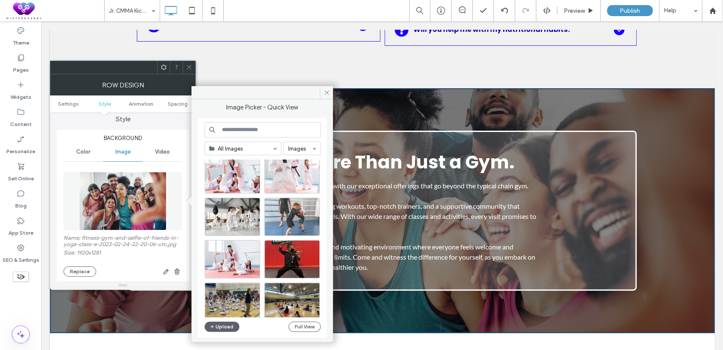
scroll to position [363, 0]
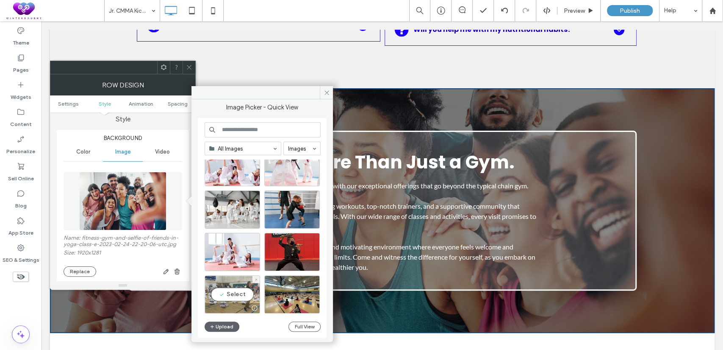
click at [237, 291] on div "Select" at bounding box center [233, 294] width 56 height 38
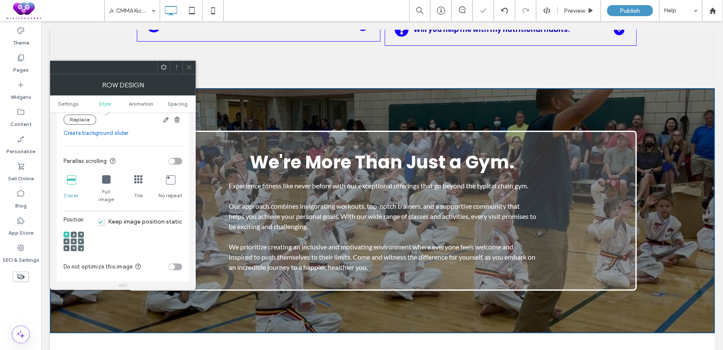
scroll to position [314, 0]
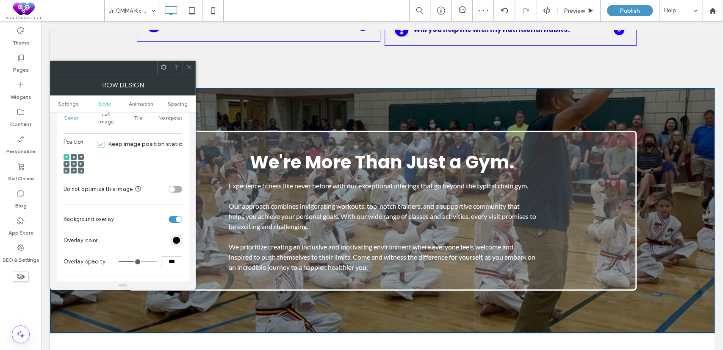
drag, startPoint x: 166, startPoint y: 257, endPoint x: 150, endPoint y: 254, distance: 16.7
click at [150, 256] on div "***" at bounding box center [151, 261] width 64 height 11
type input "***"
type input "**"
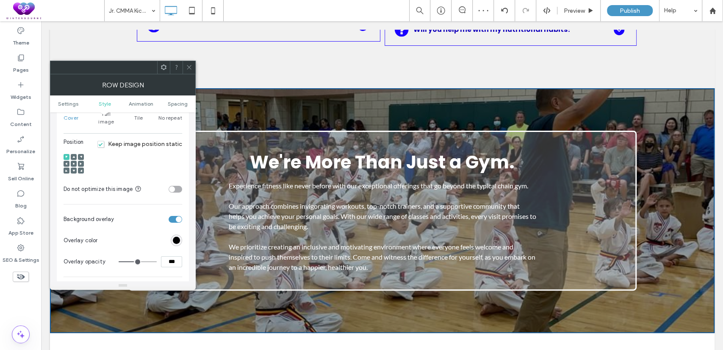
click at [189, 64] on icon at bounding box center [189, 67] width 6 height 6
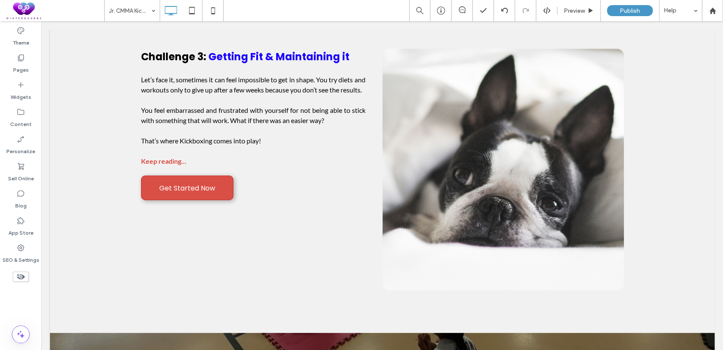
scroll to position [1599, 0]
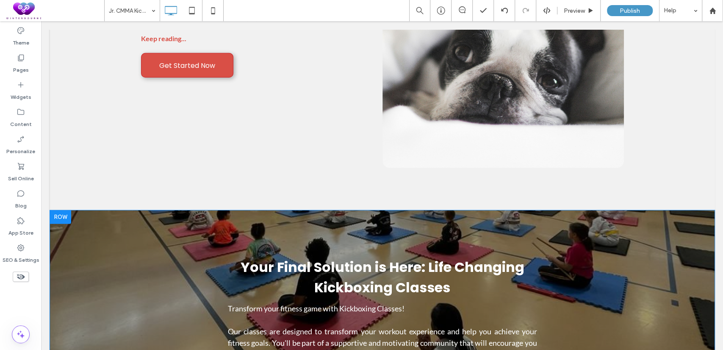
click at [90, 225] on div "Your Final Solution is Here: Life Ch anging Kickboxing Classes Transform your f…" at bounding box center [382, 325] width 665 height 231
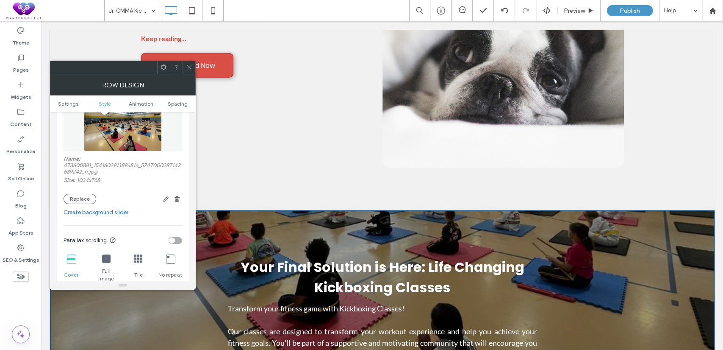
scroll to position [235, 0]
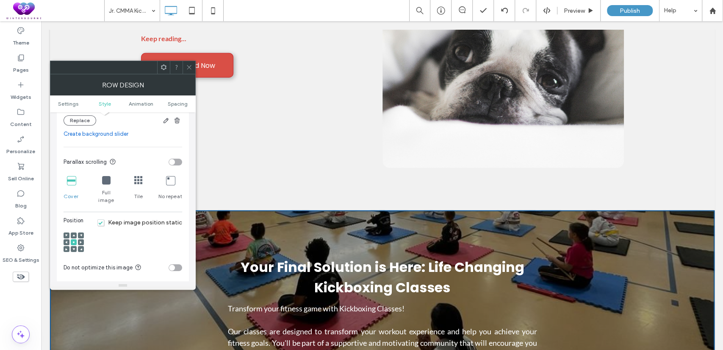
click at [180, 164] on div "toggle" at bounding box center [176, 161] width 14 height 7
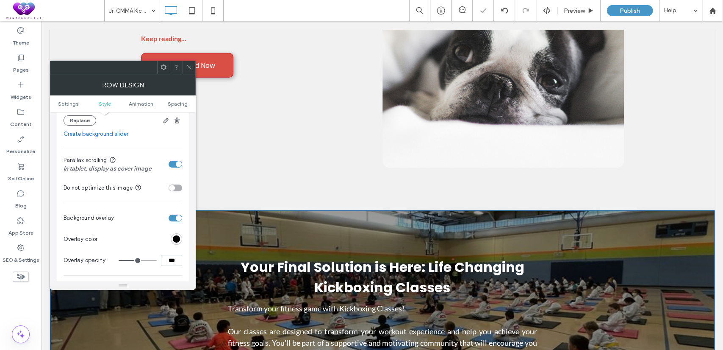
click at [186, 65] on icon at bounding box center [189, 67] width 6 height 6
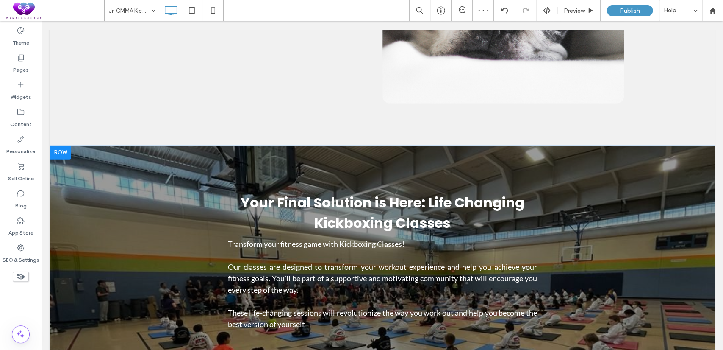
scroll to position [1678, 0]
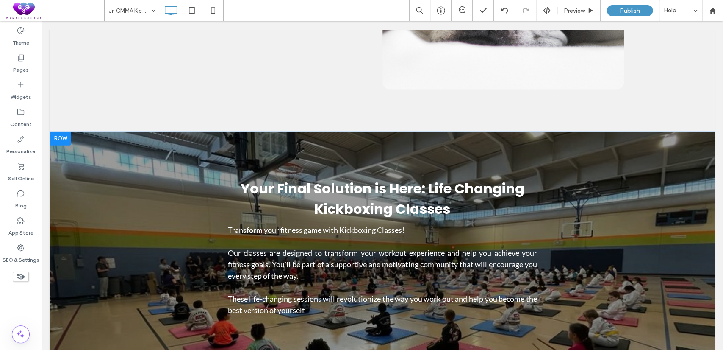
click at [135, 209] on div "Your Final Solution is Here: Life Ch anging Kickboxing Classes Transform your f…" at bounding box center [382, 247] width 508 height 146
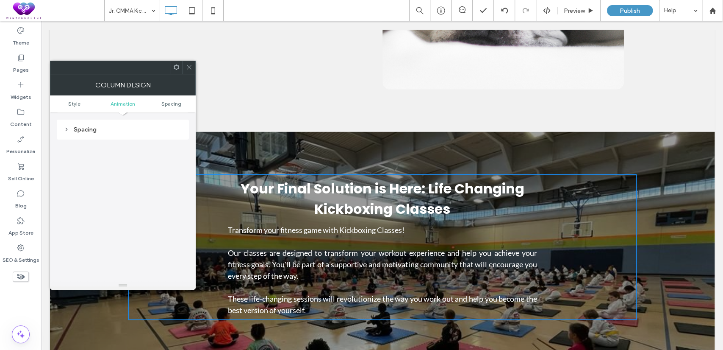
scroll to position [0, 0]
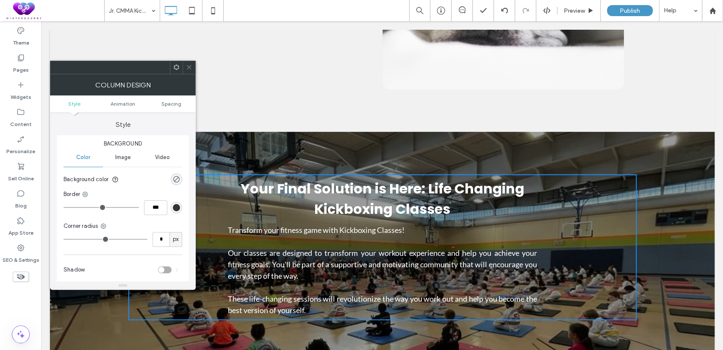
click at [74, 99] on ul "Style Animation Spacing" at bounding box center [123, 103] width 146 height 17
click at [116, 102] on span "Animation" at bounding box center [123, 103] width 25 height 6
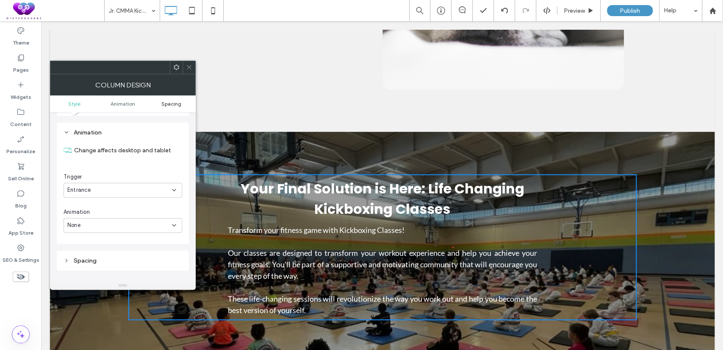
click at [165, 102] on span "Spacing" at bounding box center [171, 103] width 20 height 6
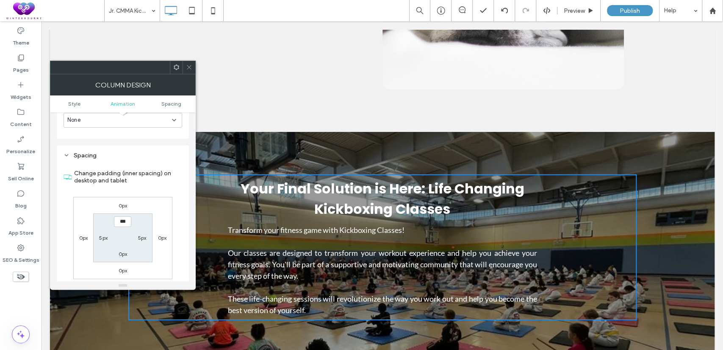
scroll to position [300, 0]
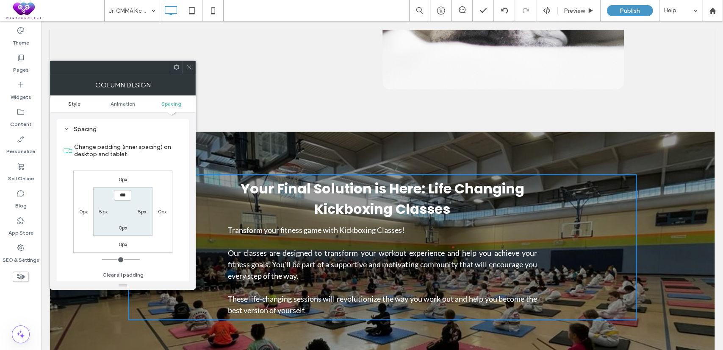
click at [75, 106] on span "Style" at bounding box center [74, 103] width 12 height 6
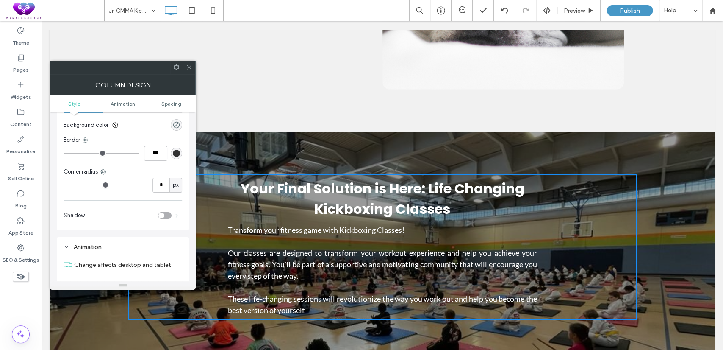
scroll to position [0, 0]
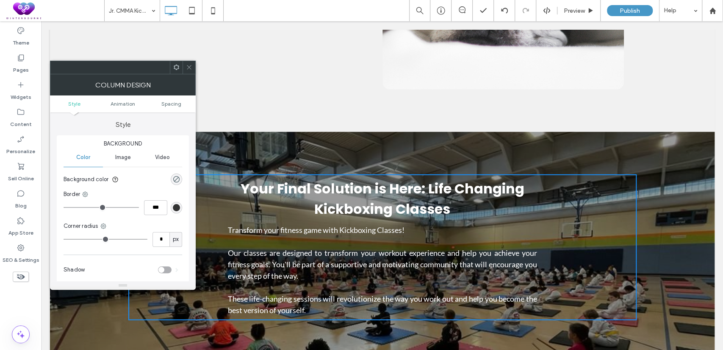
click at [189, 64] on icon at bounding box center [189, 67] width 6 height 6
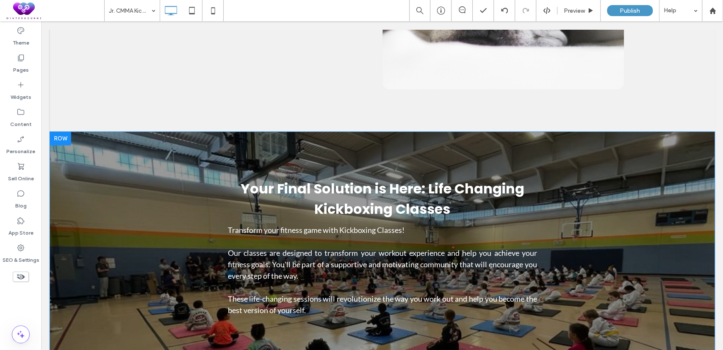
click at [94, 148] on div "Your Final Solution is Here: Life Ch anging Kickboxing Classes Transform your f…" at bounding box center [382, 247] width 665 height 231
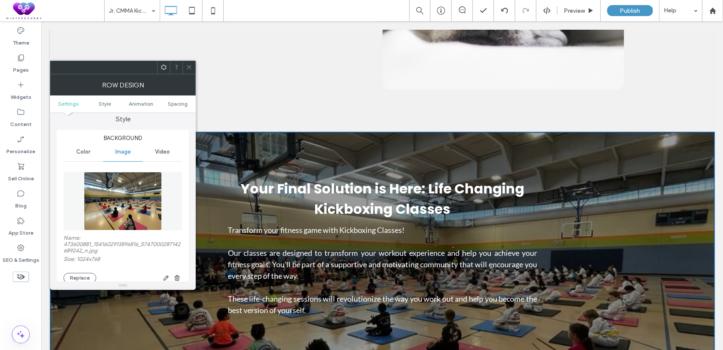
scroll to position [78, 0]
click at [167, 275] on icon "button" at bounding box center [166, 277] width 7 height 7
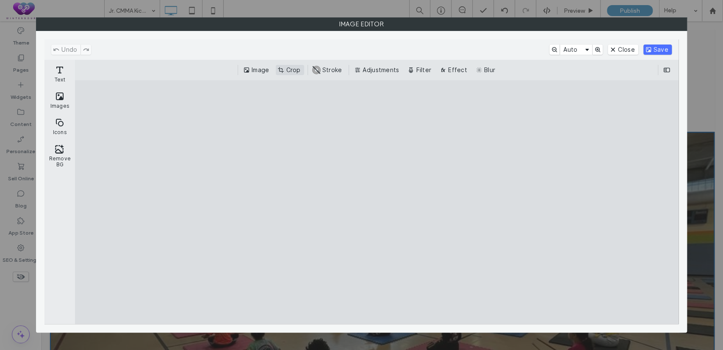
click at [282, 65] on button "Crop" at bounding box center [290, 70] width 28 height 10
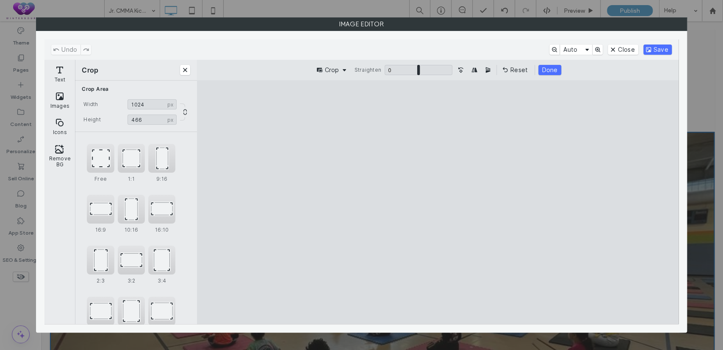
type input "***"
drag, startPoint x: 308, startPoint y: 106, endPoint x: 281, endPoint y: 184, distance: 83.3
click at [438, 202] on cesdk-canvas "Editor canvas" at bounding box center [438, 202] width 0 height 0
click at [653, 47] on button "Save" at bounding box center [658, 49] width 28 height 10
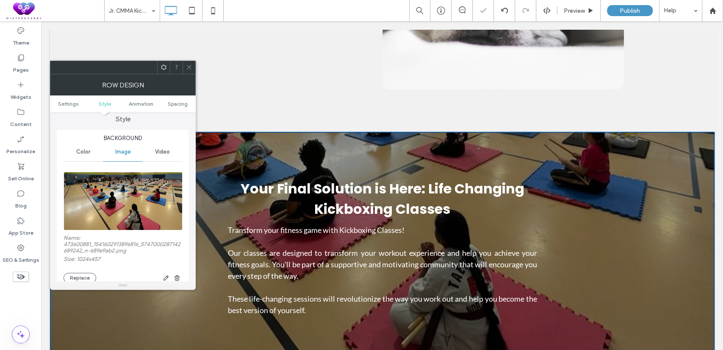
click at [191, 70] on span at bounding box center [189, 67] width 6 height 13
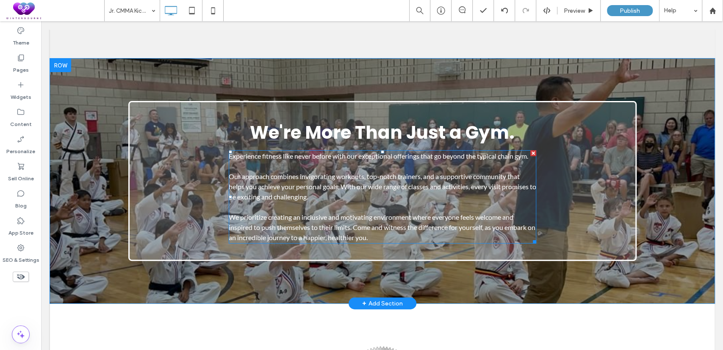
scroll to position [4502, 0]
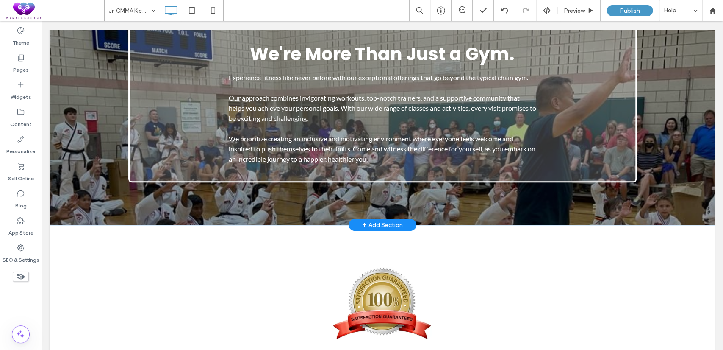
click at [92, 81] on div "We're More Than Just a Gym. Experience fitness like never before with our excep…" at bounding box center [382, 102] width 665 height 244
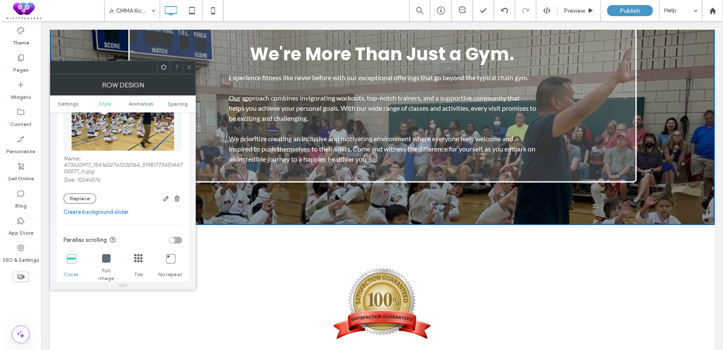
scroll to position [235, 0]
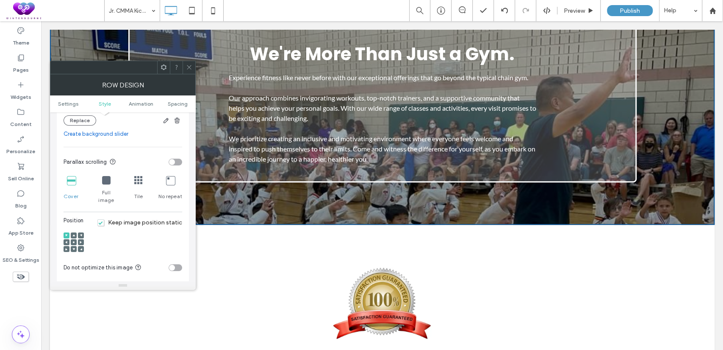
click at [172, 162] on div "toggle" at bounding box center [172, 162] width 6 height 6
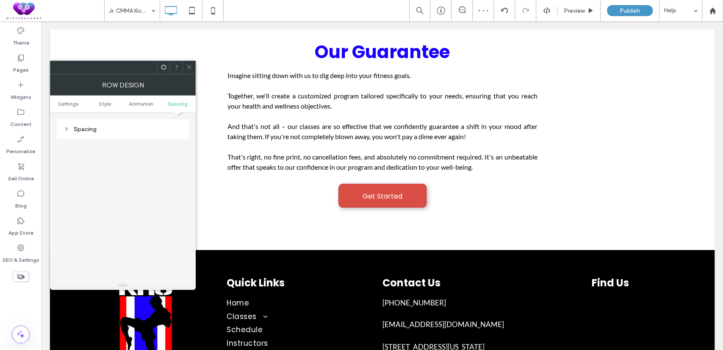
scroll to position [4973, 0]
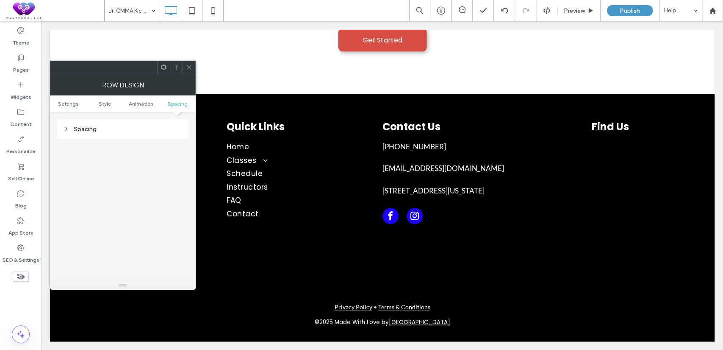
click at [190, 68] on icon at bounding box center [189, 67] width 6 height 6
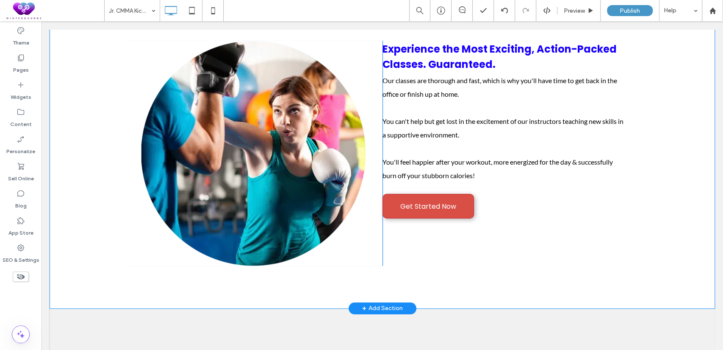
scroll to position [2040, 0]
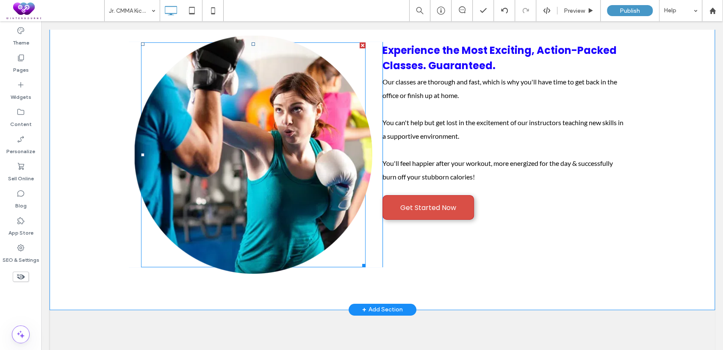
click at [258, 142] on img at bounding box center [253, 155] width 238 height 238
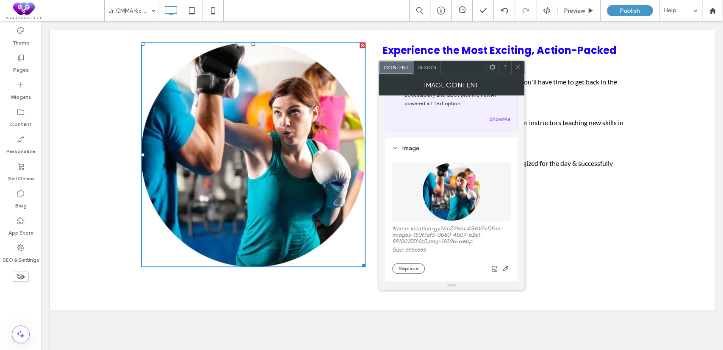
scroll to position [78, 0]
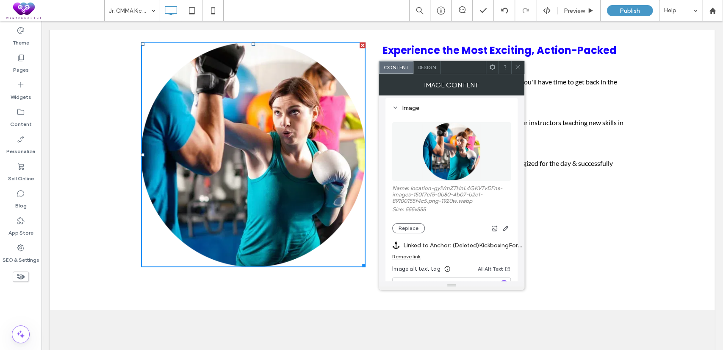
click at [519, 64] on icon at bounding box center [518, 67] width 6 height 6
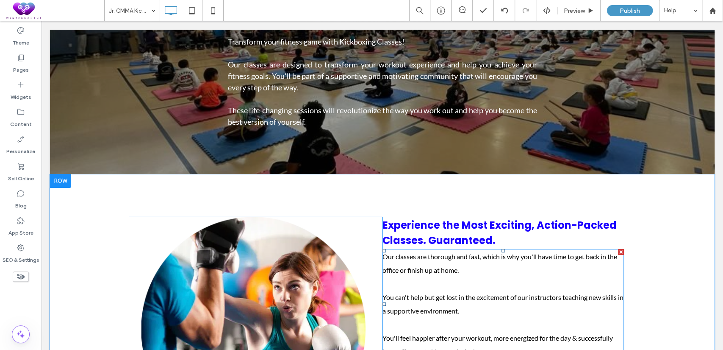
scroll to position [2040, 0]
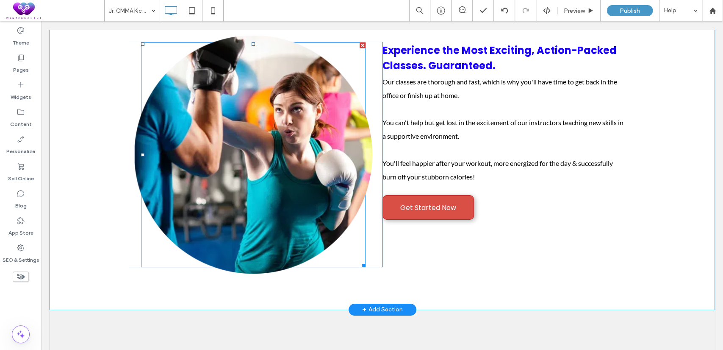
click at [297, 170] on img at bounding box center [253, 155] width 238 height 238
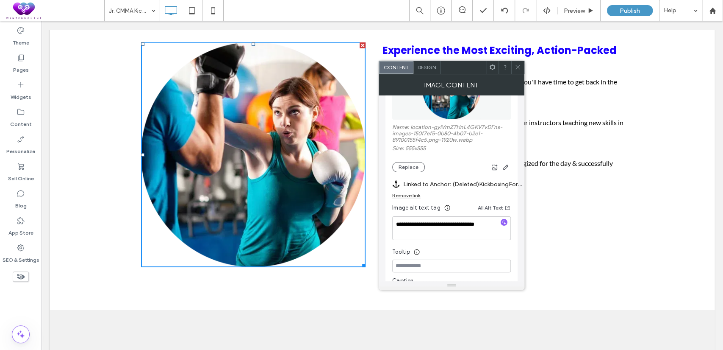
scroll to position [157, 0]
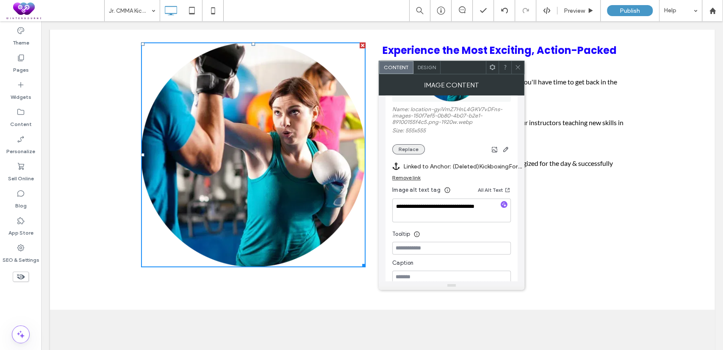
click at [406, 147] on button "Replace" at bounding box center [408, 149] width 33 height 10
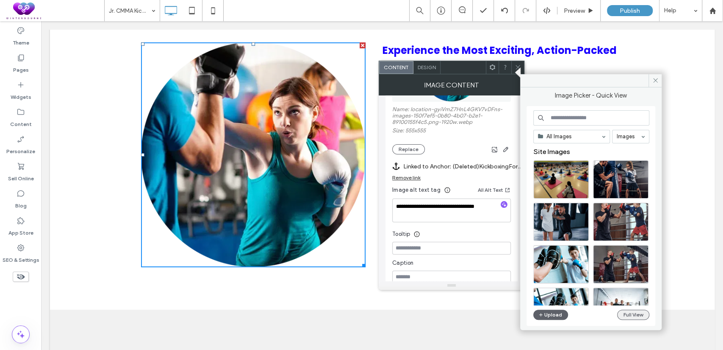
click at [622, 312] on button "Full View" at bounding box center [633, 314] width 32 height 10
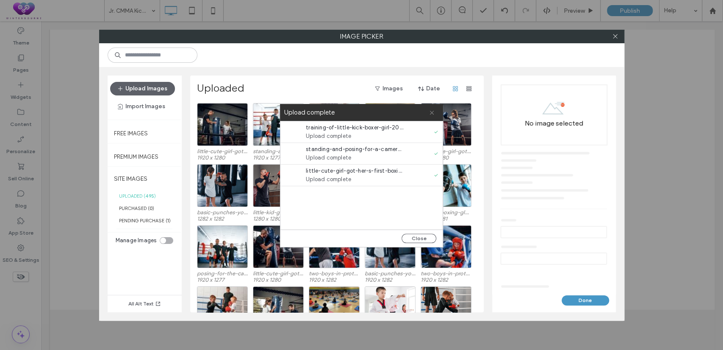
click at [434, 112] on icon at bounding box center [432, 113] width 6 height 6
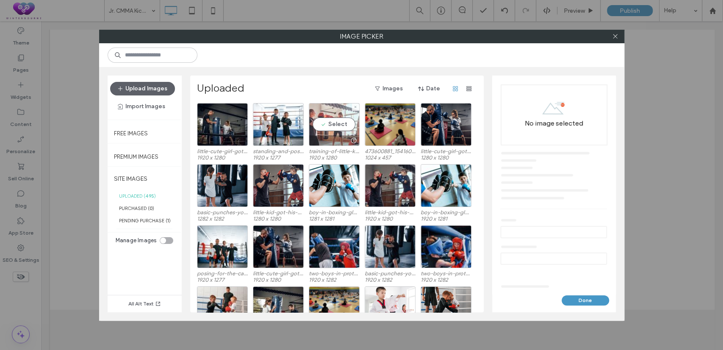
click at [333, 118] on div "Select" at bounding box center [334, 124] width 51 height 43
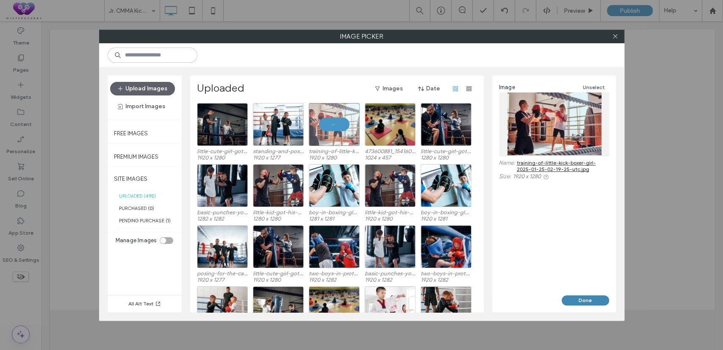
click at [597, 300] on button "Done" at bounding box center [585, 300] width 47 height 10
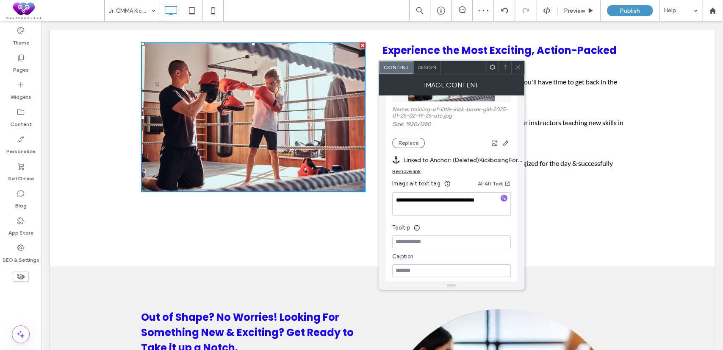
click at [423, 67] on span "Design" at bounding box center [427, 67] width 18 height 6
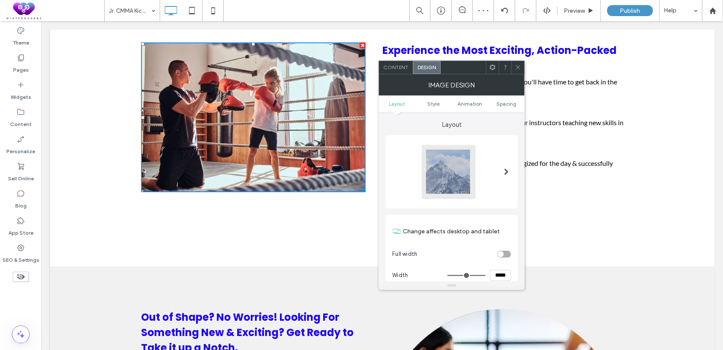
click at [507, 170] on span at bounding box center [506, 171] width 5 height 7
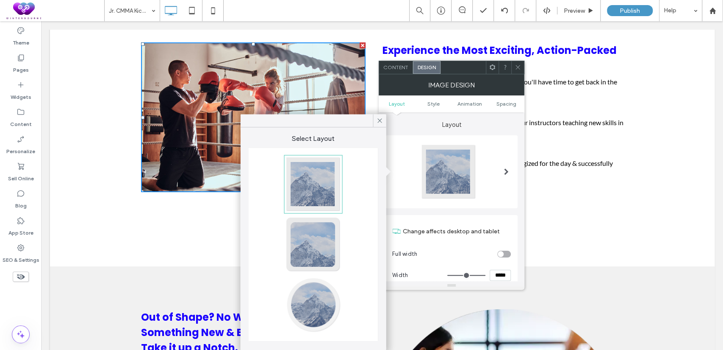
click at [316, 309] on div at bounding box center [313, 304] width 56 height 56
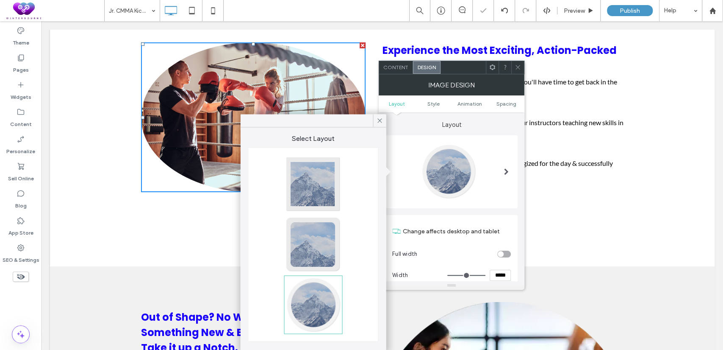
type input "**"
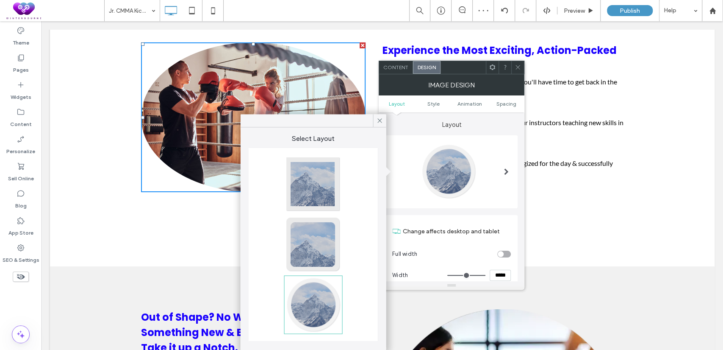
click at [394, 67] on span "Content" at bounding box center [395, 67] width 25 height 6
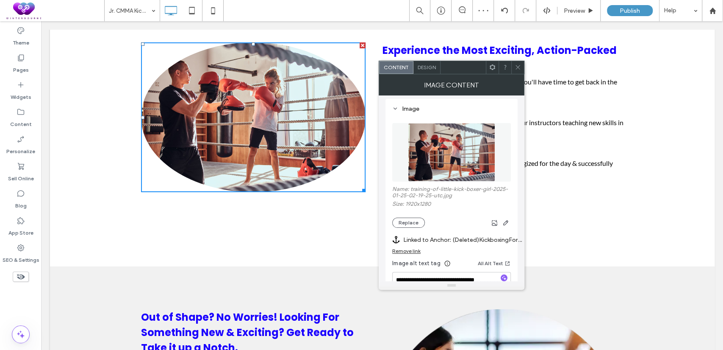
scroll to position [78, 0]
click at [510, 221] on span "button" at bounding box center [506, 222] width 10 height 10
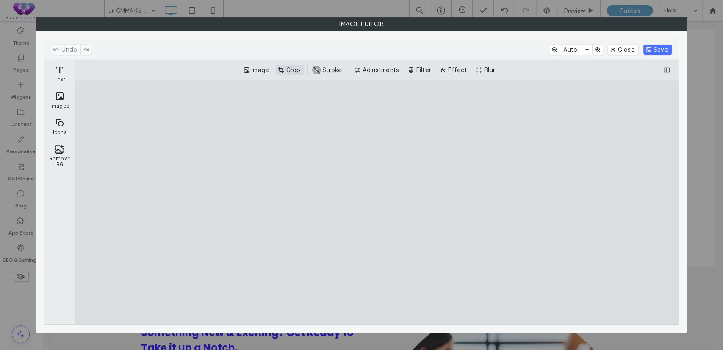
click at [289, 67] on button "Crop" at bounding box center [290, 70] width 28 height 10
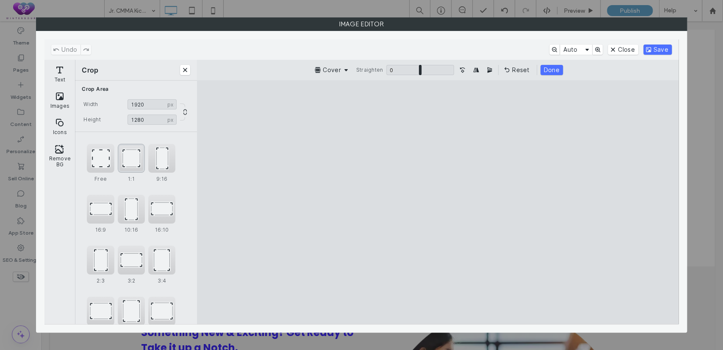
click at [131, 161] on div "1:1" at bounding box center [131, 158] width 27 height 29
type input "****"
drag, startPoint x: 422, startPoint y: 197, endPoint x: 439, endPoint y: 197, distance: 16.9
click at [438, 202] on cesdk-canvas "Editor canvas" at bounding box center [438, 202] width 0 height 0
click at [658, 51] on button "Save" at bounding box center [658, 49] width 28 height 10
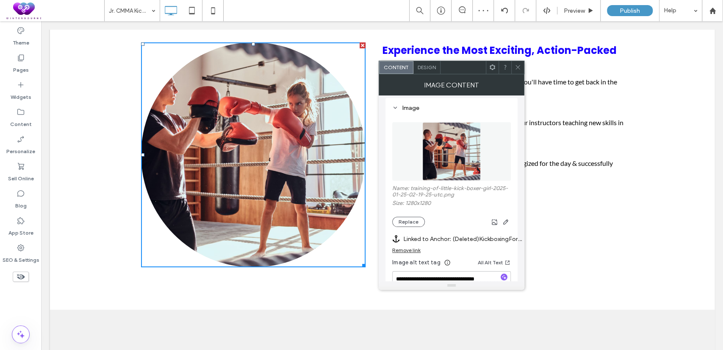
click at [522, 69] on div at bounding box center [517, 67] width 13 height 13
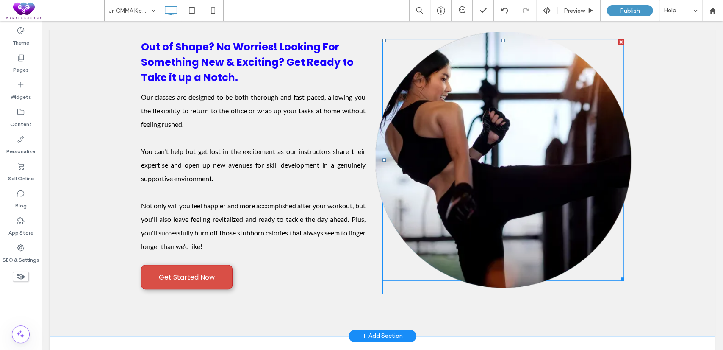
scroll to position [2354, 0]
click at [531, 173] on img at bounding box center [503, 159] width 256 height 256
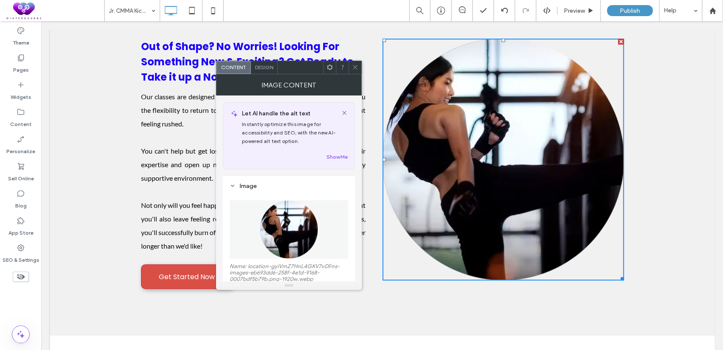
click at [258, 74] on div "Image Content" at bounding box center [289, 84] width 146 height 21
click at [263, 70] on div "Design" at bounding box center [264, 67] width 27 height 13
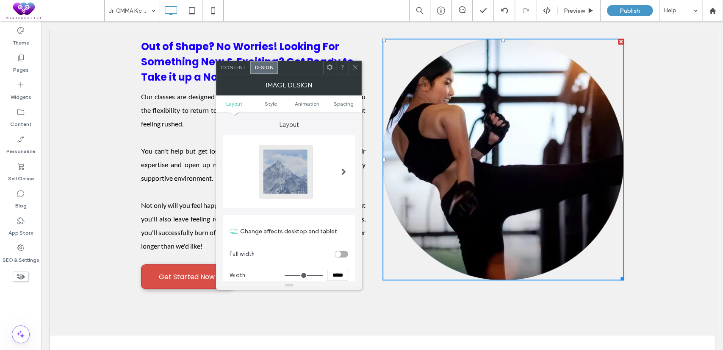
click at [347, 167] on div at bounding box center [343, 171] width 17 height 69
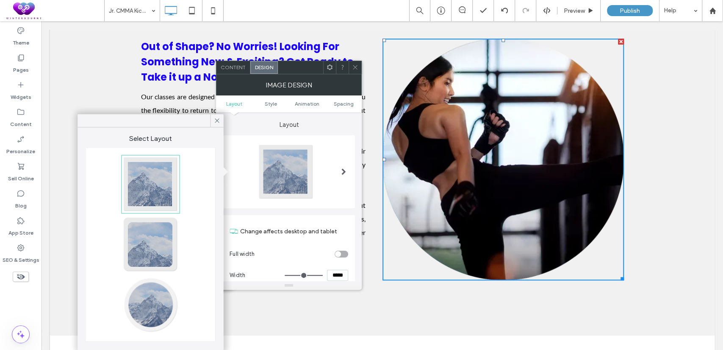
click at [344, 168] on span at bounding box center [344, 171] width 5 height 7
click at [156, 314] on div at bounding box center [150, 304] width 56 height 56
type input "**"
click at [232, 74] on div "Image Design" at bounding box center [289, 84] width 146 height 21
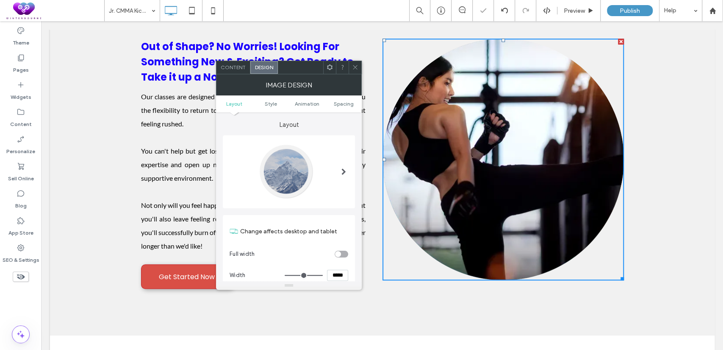
click at [235, 70] on span "Content" at bounding box center [233, 67] width 25 height 6
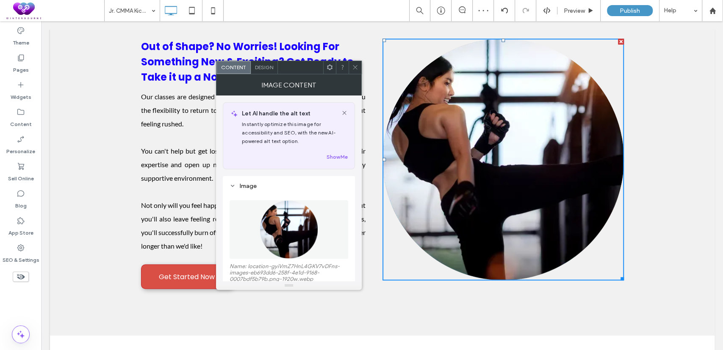
scroll to position [78, 0]
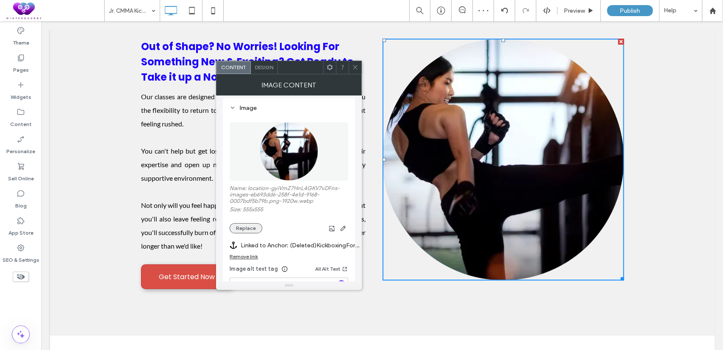
click at [247, 231] on button "Replace" at bounding box center [246, 228] width 33 height 10
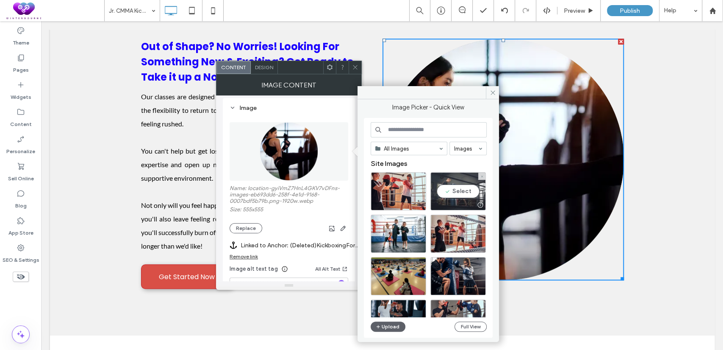
click at [457, 189] on div "Select" at bounding box center [459, 191] width 56 height 38
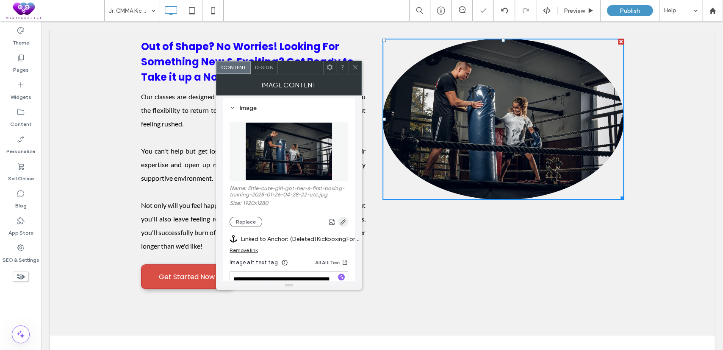
click at [341, 220] on icon "button" at bounding box center [343, 221] width 7 height 7
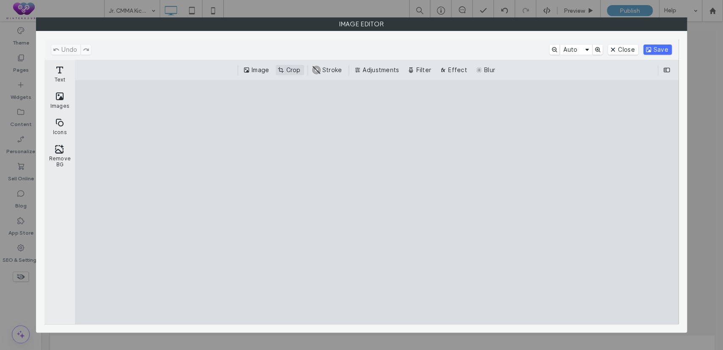
click at [289, 70] on button "Crop" at bounding box center [290, 70] width 28 height 10
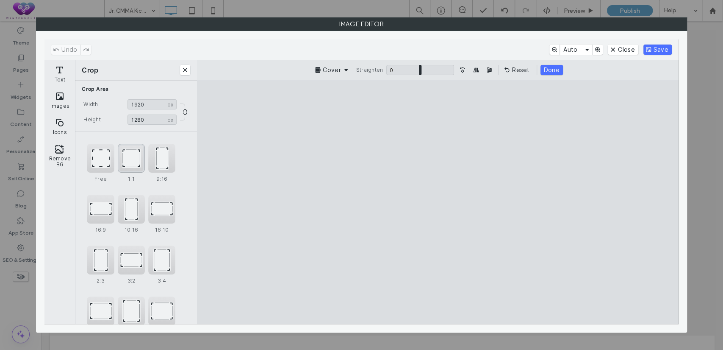
click at [131, 165] on div "1:1" at bounding box center [131, 158] width 27 height 29
type input "****"
drag, startPoint x: 465, startPoint y: 233, endPoint x: 479, endPoint y: 233, distance: 14.4
click at [438, 202] on cesdk-canvas "Editor canvas" at bounding box center [438, 202] width 0 height 0
click at [659, 51] on button "Save" at bounding box center [658, 49] width 28 height 10
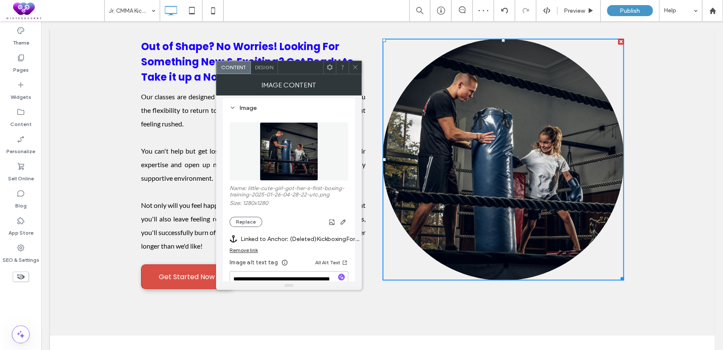
click at [356, 66] on use at bounding box center [355, 67] width 4 height 4
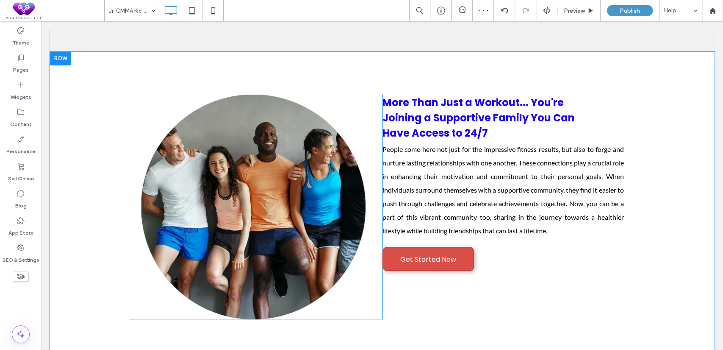
scroll to position [2668, 0]
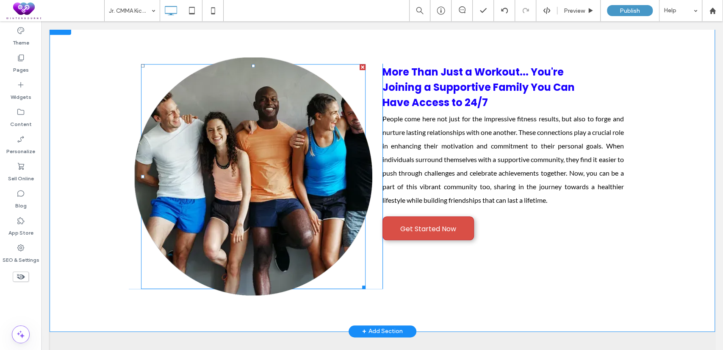
click at [305, 205] on img at bounding box center [253, 176] width 238 height 238
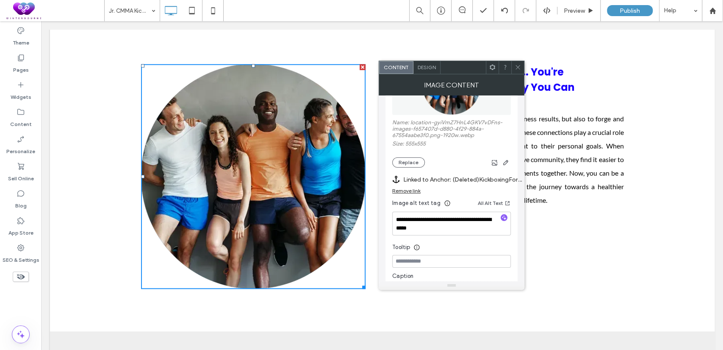
scroll to position [157, 0]
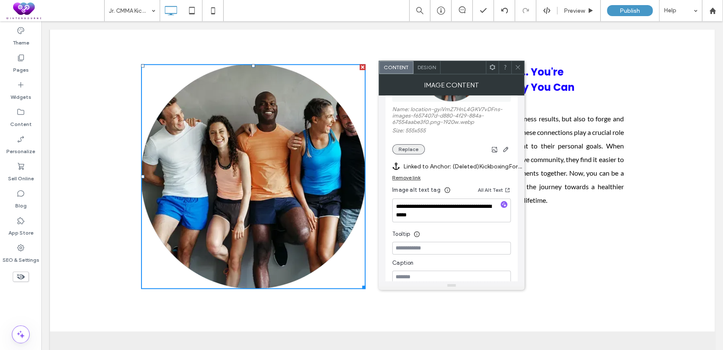
click at [411, 147] on button "Replace" at bounding box center [408, 149] width 33 height 10
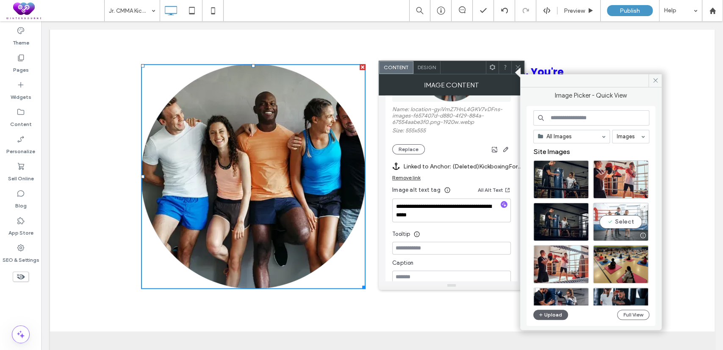
click at [611, 214] on div "Select" at bounding box center [621, 222] width 56 height 38
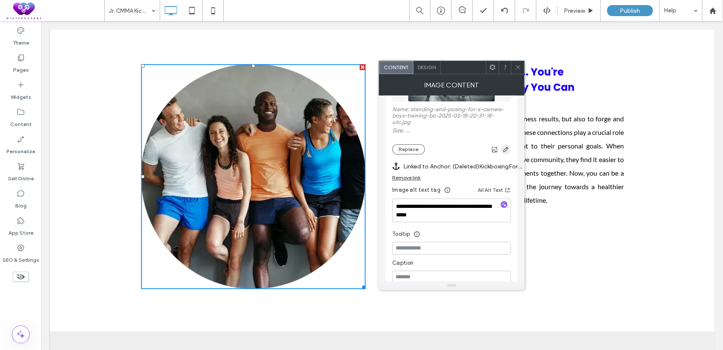
click at [503, 150] on icon "button" at bounding box center [506, 149] width 7 height 7
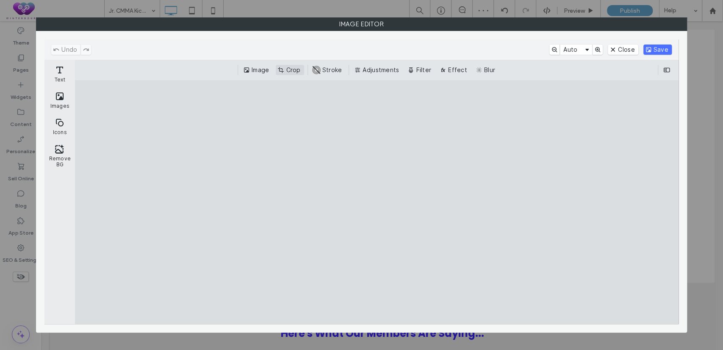
click at [293, 66] on button "Crop" at bounding box center [290, 70] width 28 height 10
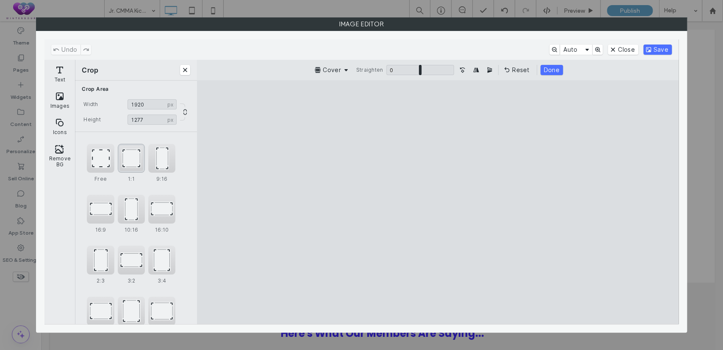
click at [139, 160] on div "1:1" at bounding box center [131, 158] width 27 height 29
type input "****"
click at [438, 202] on cesdk-canvas "Editor canvas" at bounding box center [438, 202] width 0 height 0
click at [655, 48] on button "Save" at bounding box center [658, 49] width 28 height 10
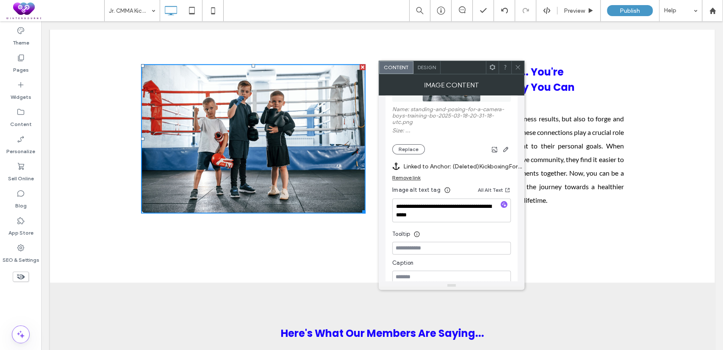
click at [430, 64] on span "Design" at bounding box center [427, 67] width 18 height 6
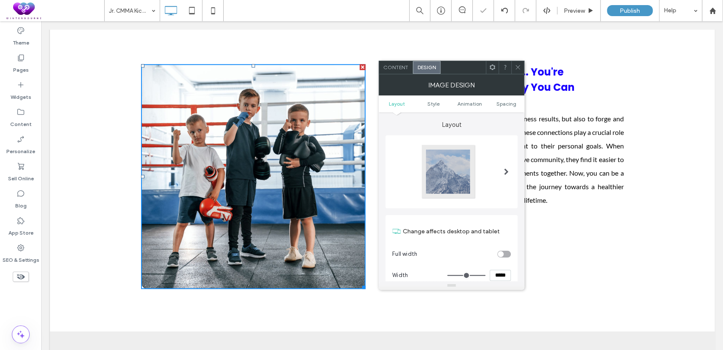
click at [507, 166] on span at bounding box center [506, 172] width 5 height 56
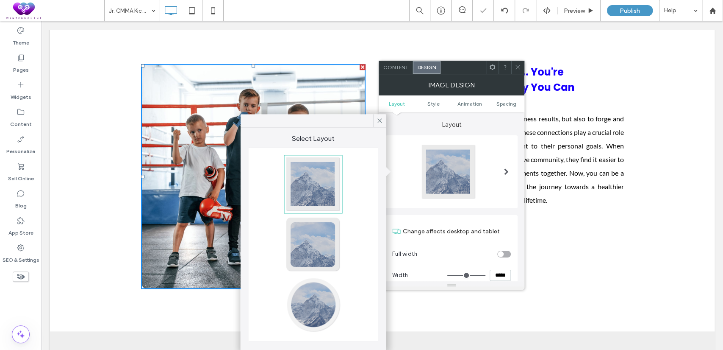
click at [324, 290] on div at bounding box center [313, 304] width 56 height 56
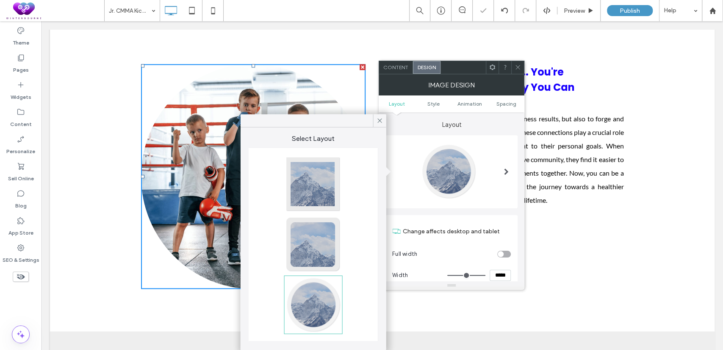
type input "**"
click at [518, 66] on icon at bounding box center [518, 67] width 6 height 6
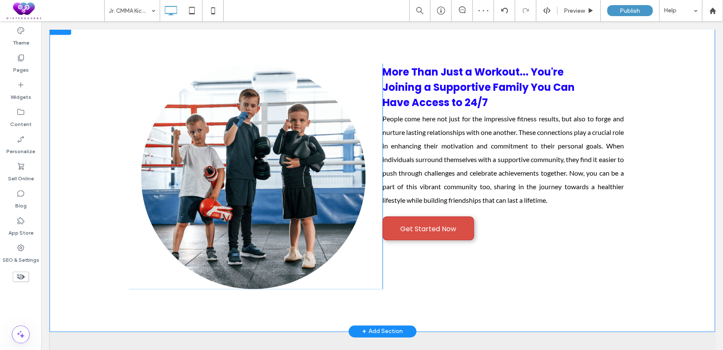
click at [687, 65] on div "Click To Paste More Than Just a Workout... You're Joining a Supportive Family Y…" at bounding box center [382, 176] width 665 height 310
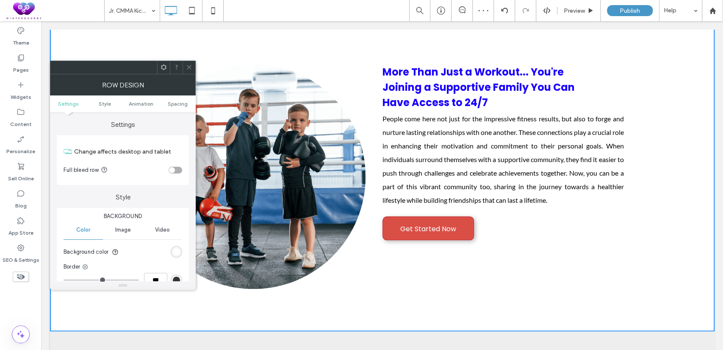
click at [186, 64] on icon at bounding box center [189, 67] width 6 height 6
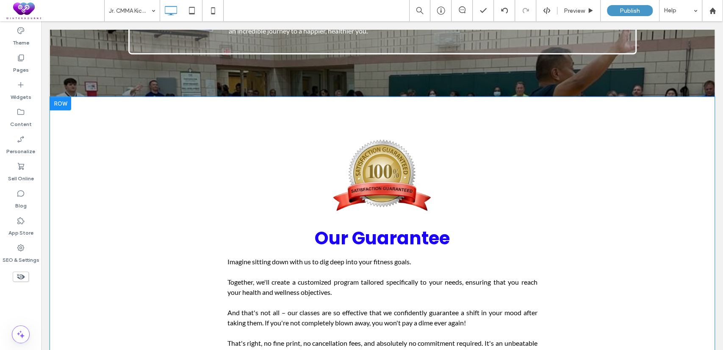
scroll to position [4973, 0]
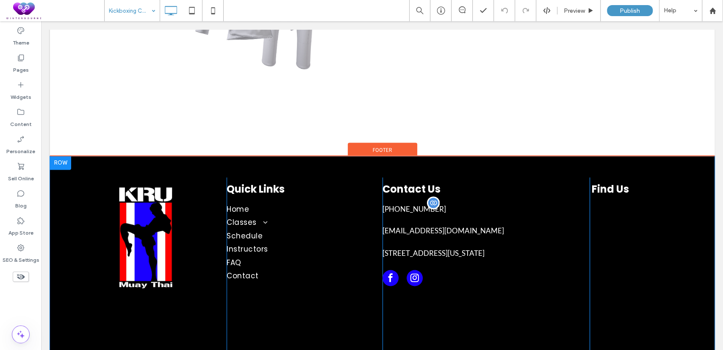
scroll to position [801, 0]
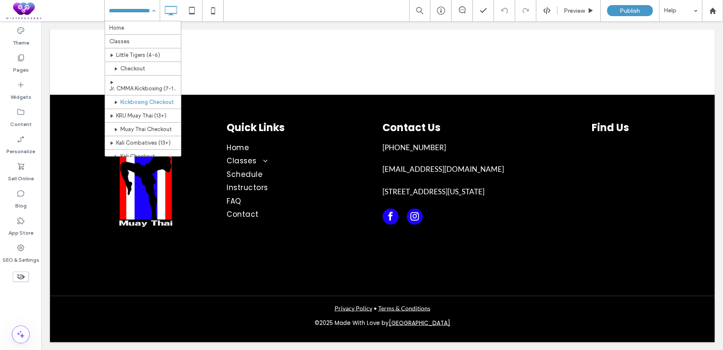
click at [122, 10] on input at bounding box center [130, 10] width 42 height 21
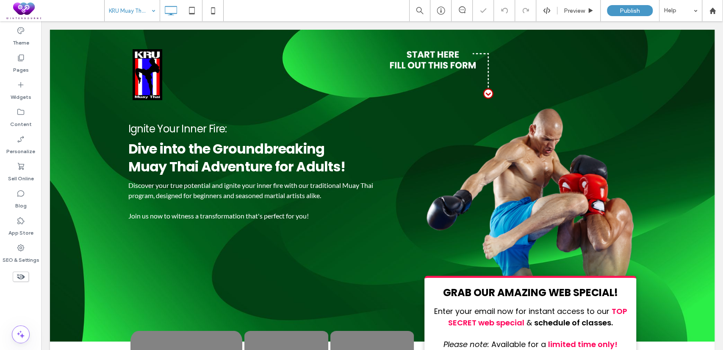
click at [68, 37] on div at bounding box center [60, 37] width 21 height 14
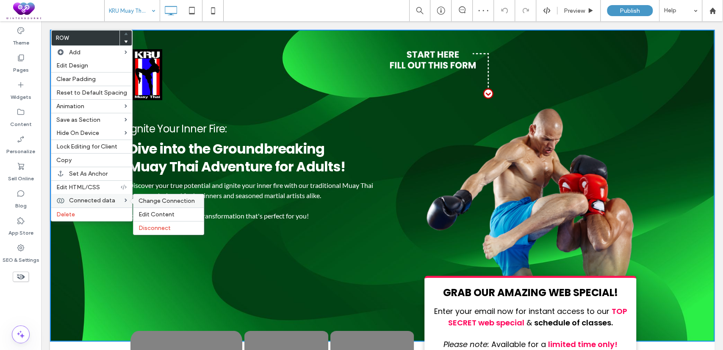
click at [164, 201] on span "Change Connection" at bounding box center [167, 200] width 56 height 7
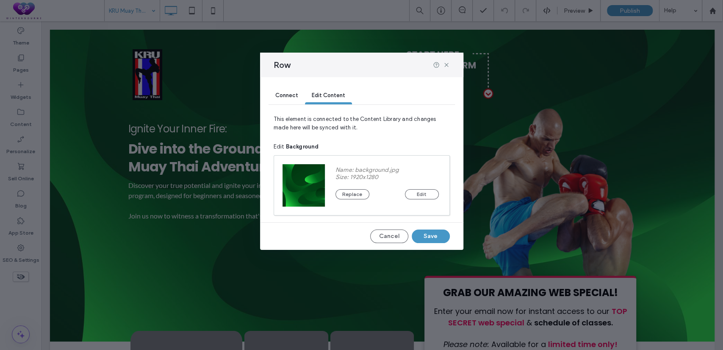
click at [287, 94] on span "Connect" at bounding box center [286, 95] width 23 height 6
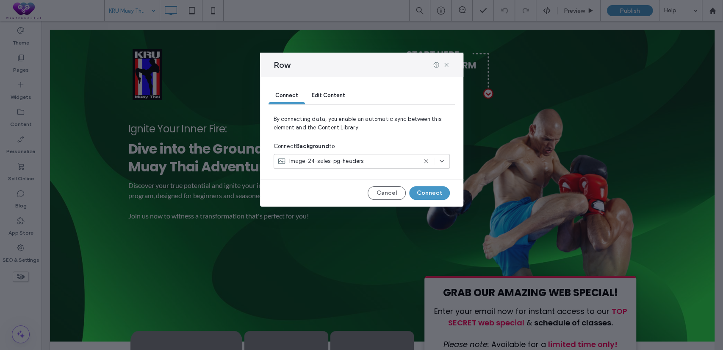
click at [447, 163] on div "Image-24-sales-pg-headers" at bounding box center [362, 161] width 176 height 15
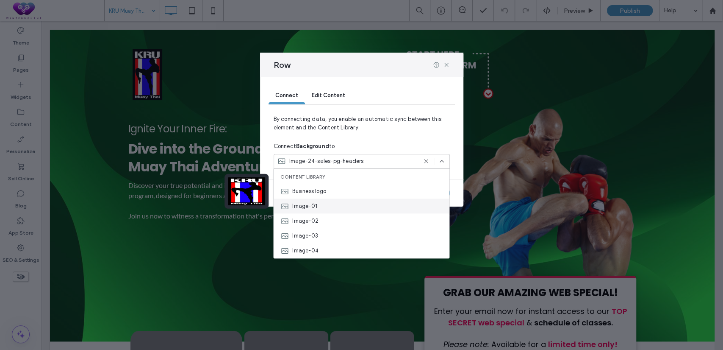
click at [302, 205] on span "Image-01" at bounding box center [304, 206] width 25 height 8
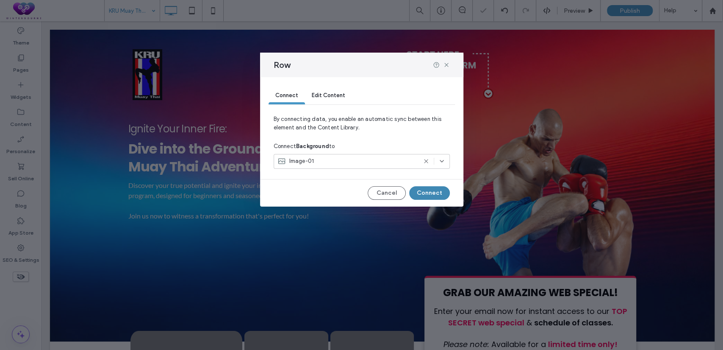
click at [432, 190] on button "Connect" at bounding box center [429, 193] width 41 height 14
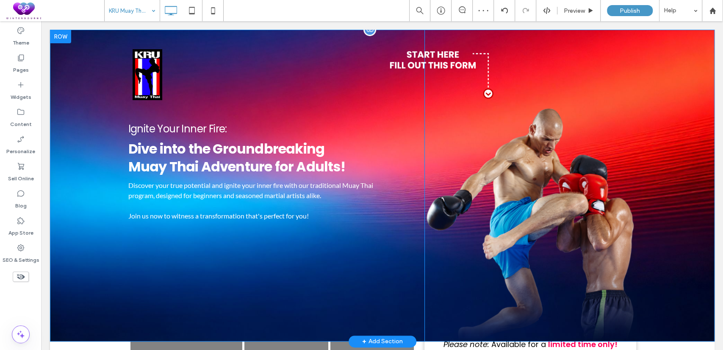
click at [58, 33] on div at bounding box center [60, 37] width 21 height 14
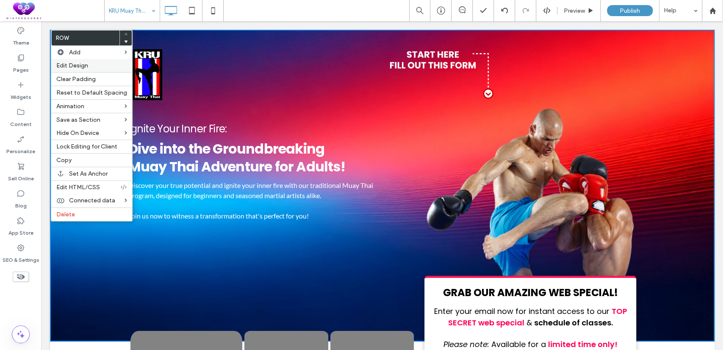
click at [96, 67] on label "Edit Design" at bounding box center [91, 65] width 71 height 7
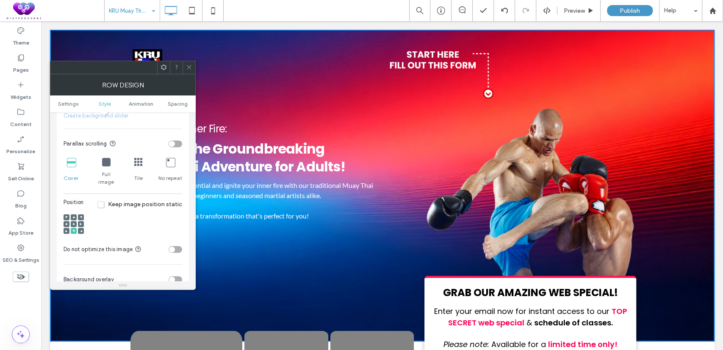
scroll to position [392, 0]
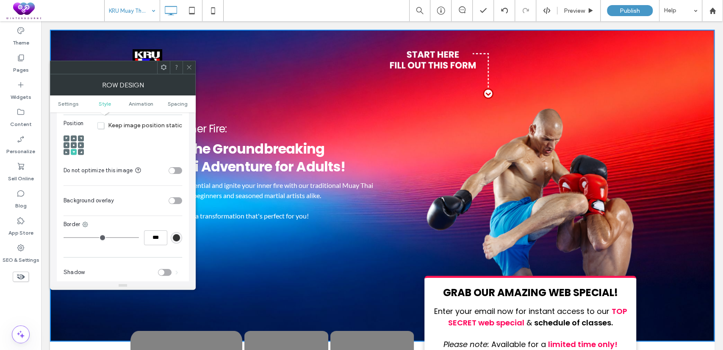
click at [175, 197] on div "toggle" at bounding box center [172, 200] width 6 height 6
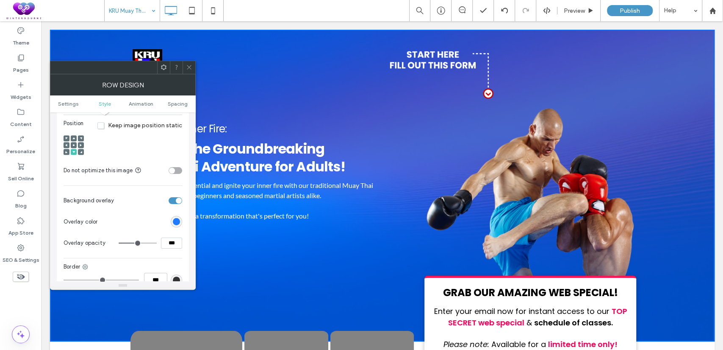
click at [177, 218] on div "rgb(0, 104, 255)" at bounding box center [176, 221] width 7 height 7
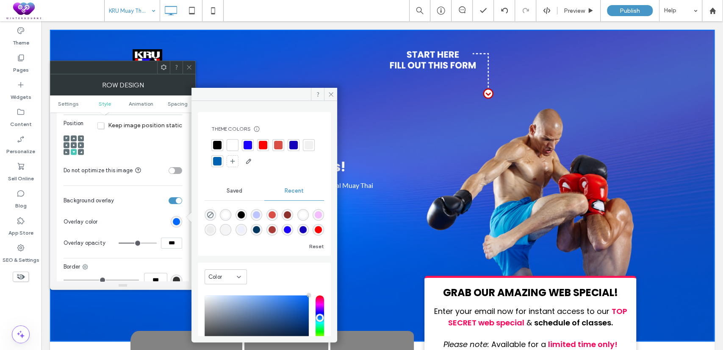
click at [218, 142] on div at bounding box center [217, 145] width 8 height 8
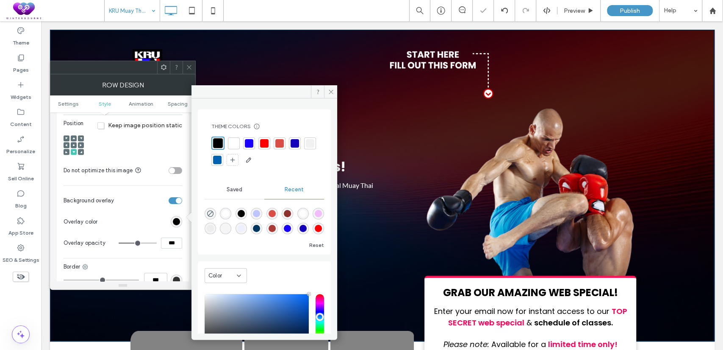
drag, startPoint x: 173, startPoint y: 237, endPoint x: 151, endPoint y: 240, distance: 22.2
click at [151, 240] on div "***" at bounding box center [151, 242] width 64 height 11
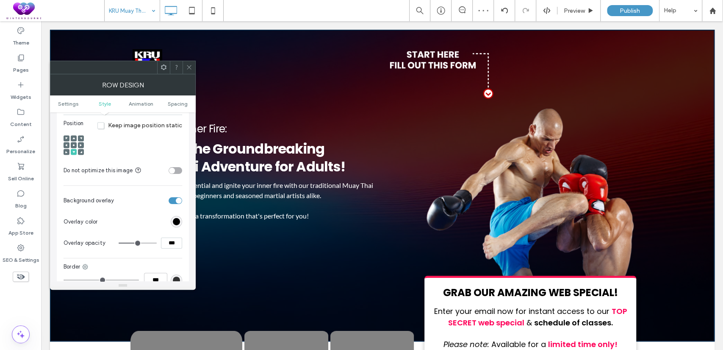
type input "***"
type input "**"
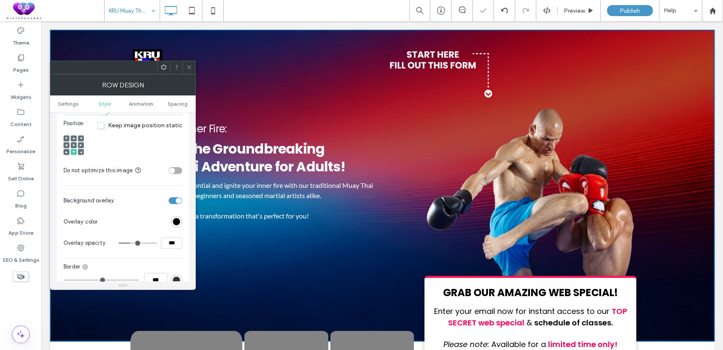
click at [189, 64] on icon at bounding box center [189, 67] width 6 height 6
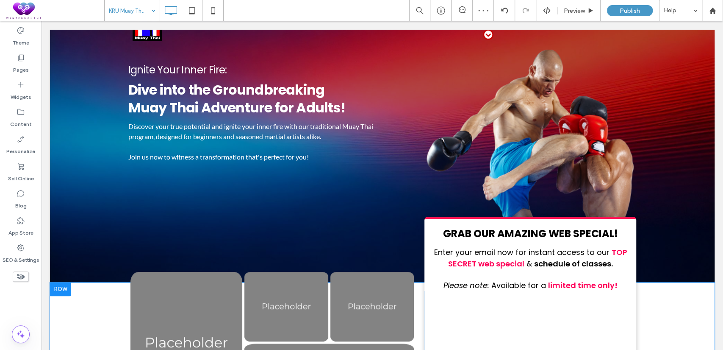
scroll to position [0, 0]
